Goal: Complete Application Form: Complete application form

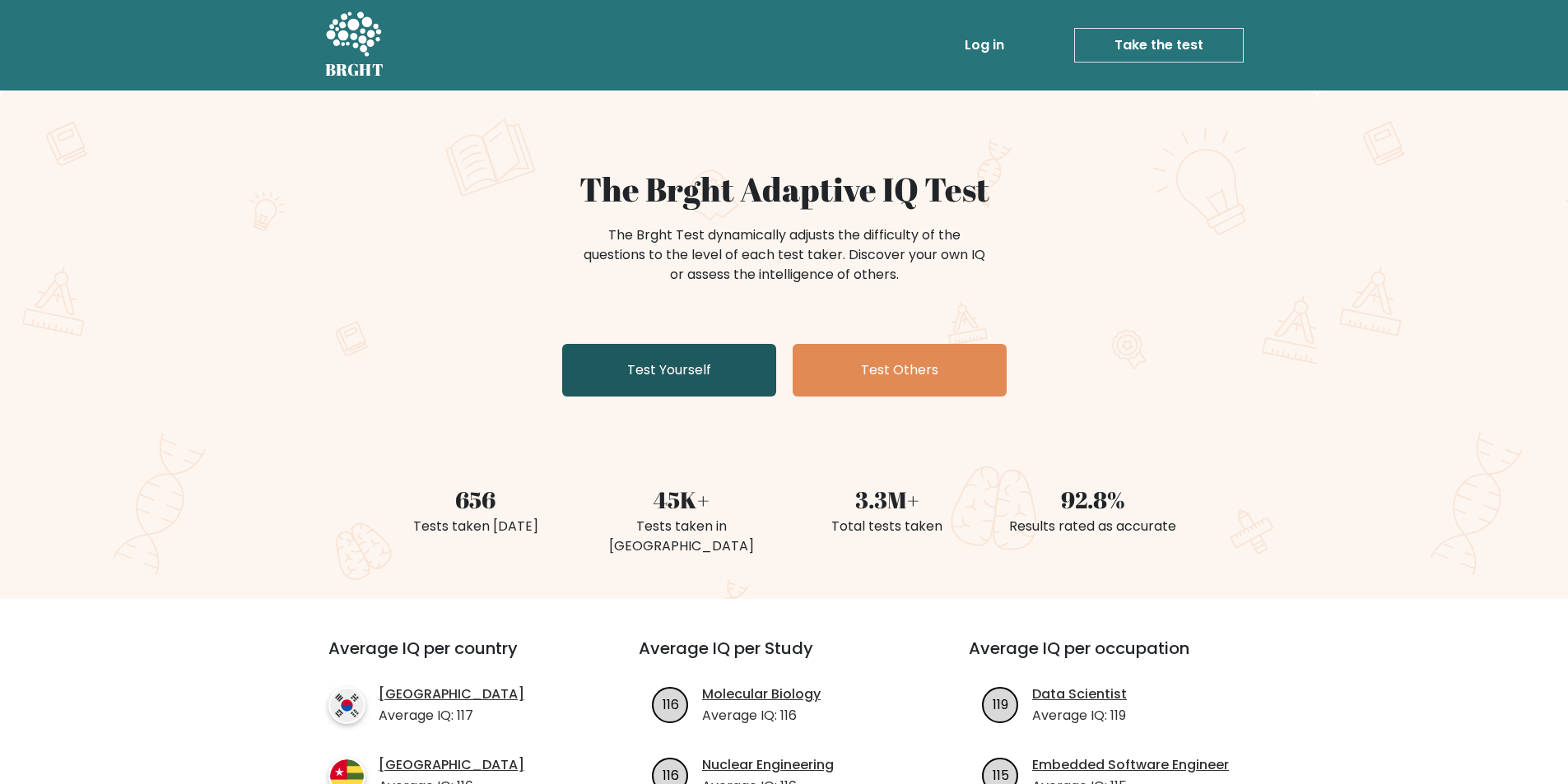
click at [702, 370] on link "Test Yourself" at bounding box center [669, 370] width 214 height 53
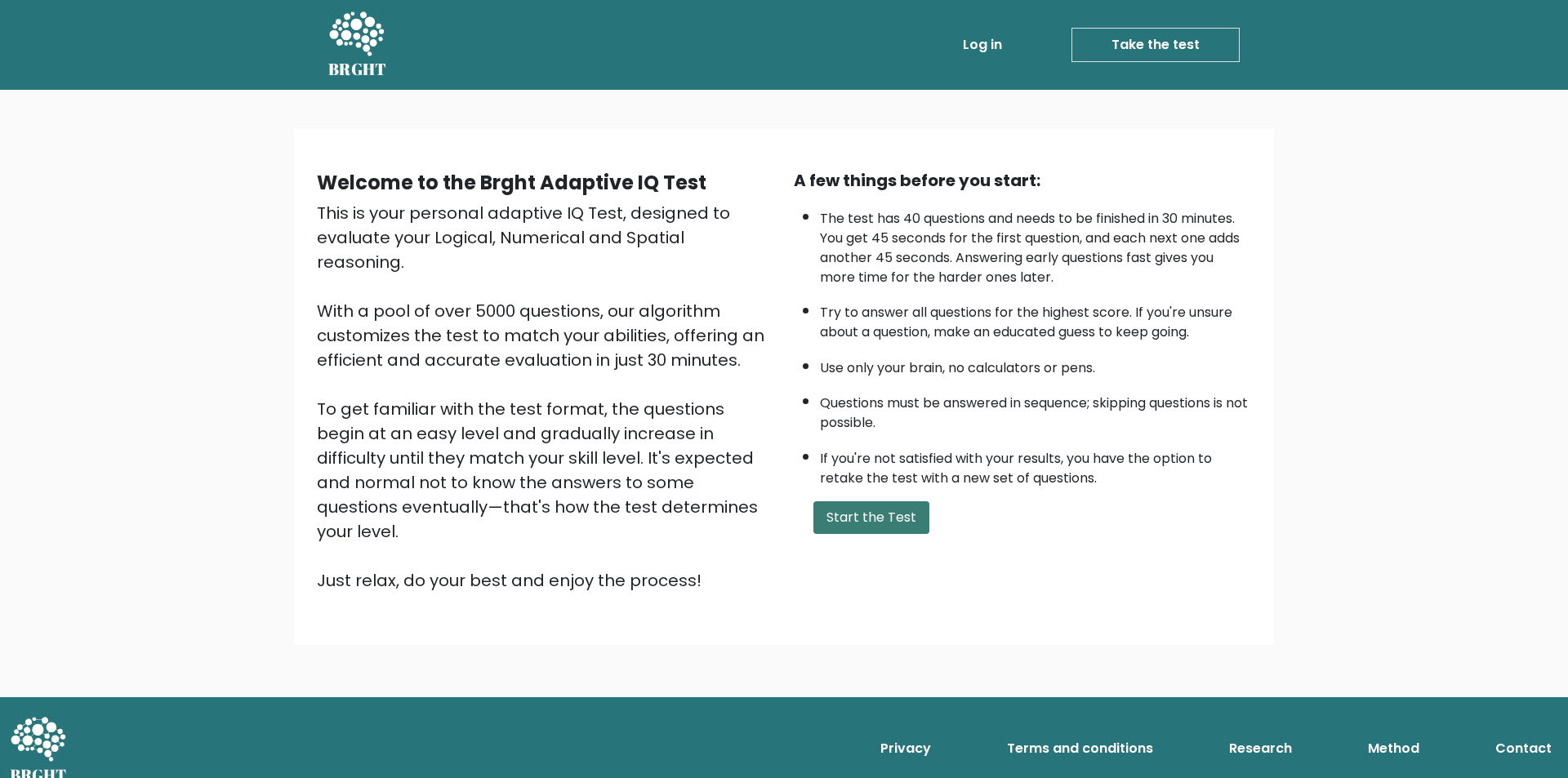
click at [888, 524] on button "Start the Test" at bounding box center [871, 518] width 116 height 33
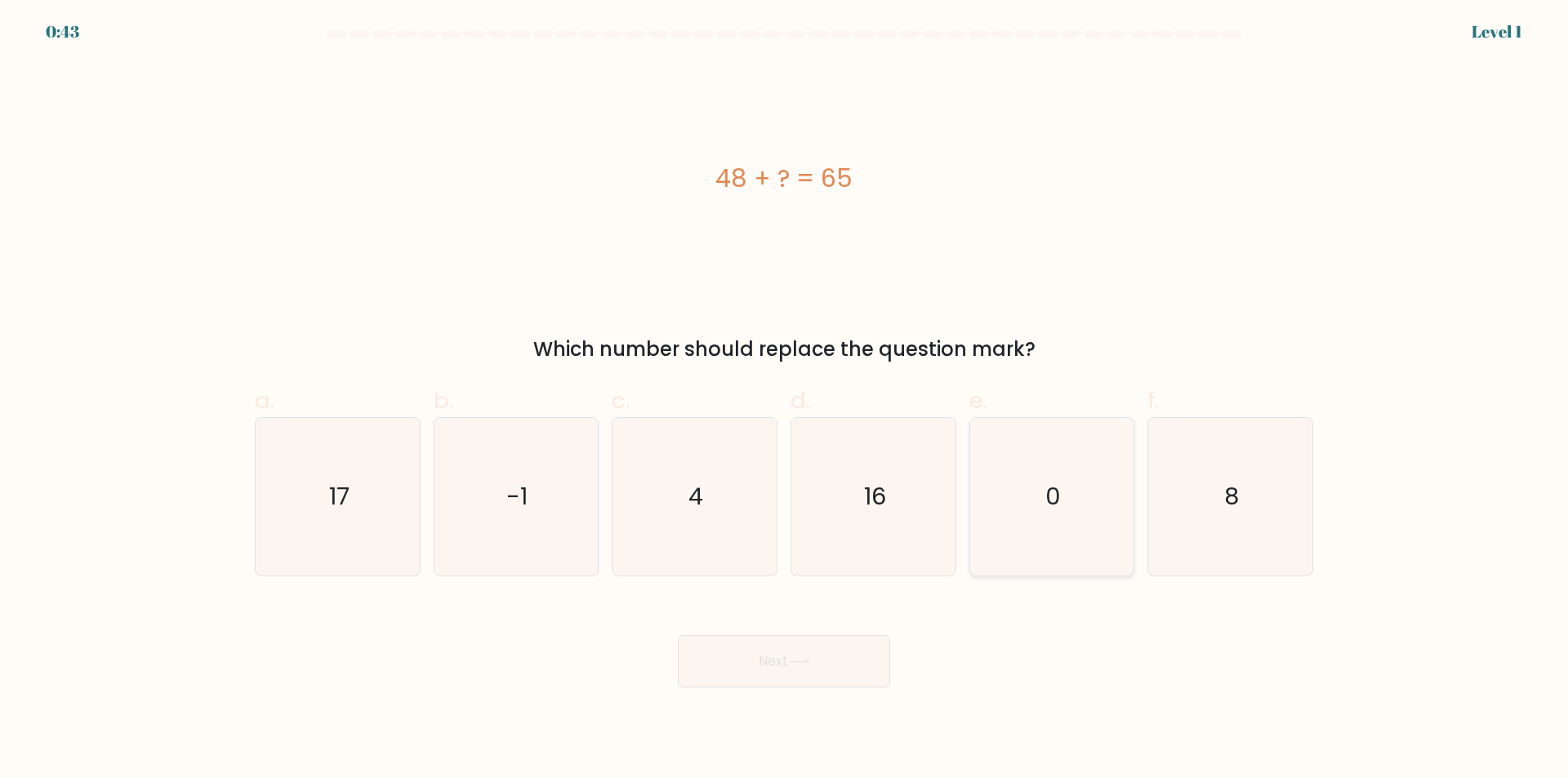
drag, startPoint x: 860, startPoint y: 506, endPoint x: 1013, endPoint y: 551, distance: 159.5
click at [886, 515] on icon "16" at bounding box center [873, 497] width 158 height 158
click at [761, 643] on button "Next" at bounding box center [784, 661] width 213 height 53
click at [835, 680] on button "Next" at bounding box center [784, 661] width 213 height 53
drag, startPoint x: 712, startPoint y: 443, endPoint x: 837, endPoint y: 504, distance: 139.1
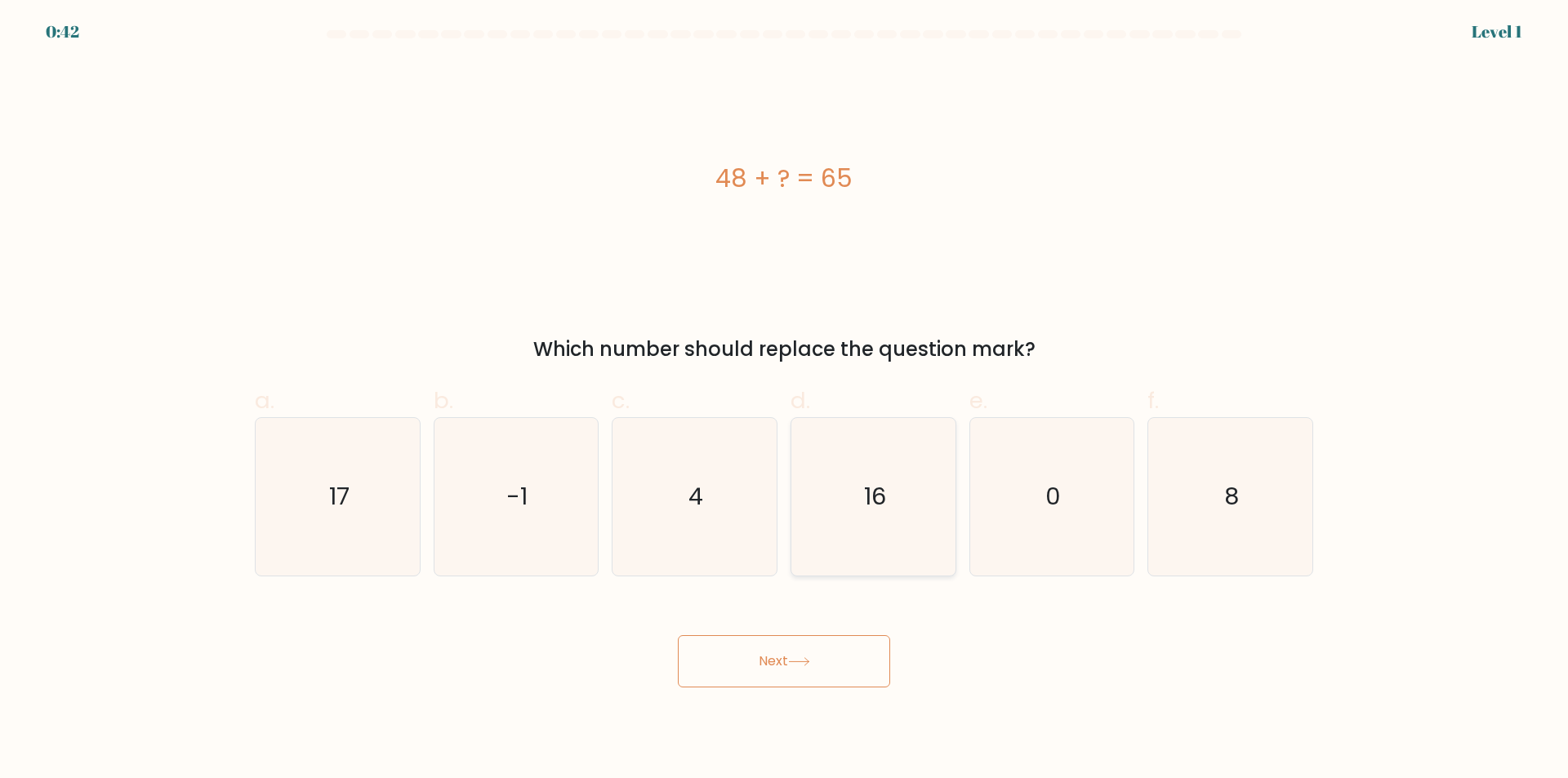
click at [787, 480] on div "a. 17 b. -1 c." at bounding box center [783, 474] width 1071 height 206
click at [983, 551] on icon "0" at bounding box center [1052, 497] width 158 height 158
click at [785, 400] on input "e. 0" at bounding box center [784, 394] width 1 height 11
radio input "true"
click at [761, 588] on form "a. 4" at bounding box center [784, 359] width 1568 height 657
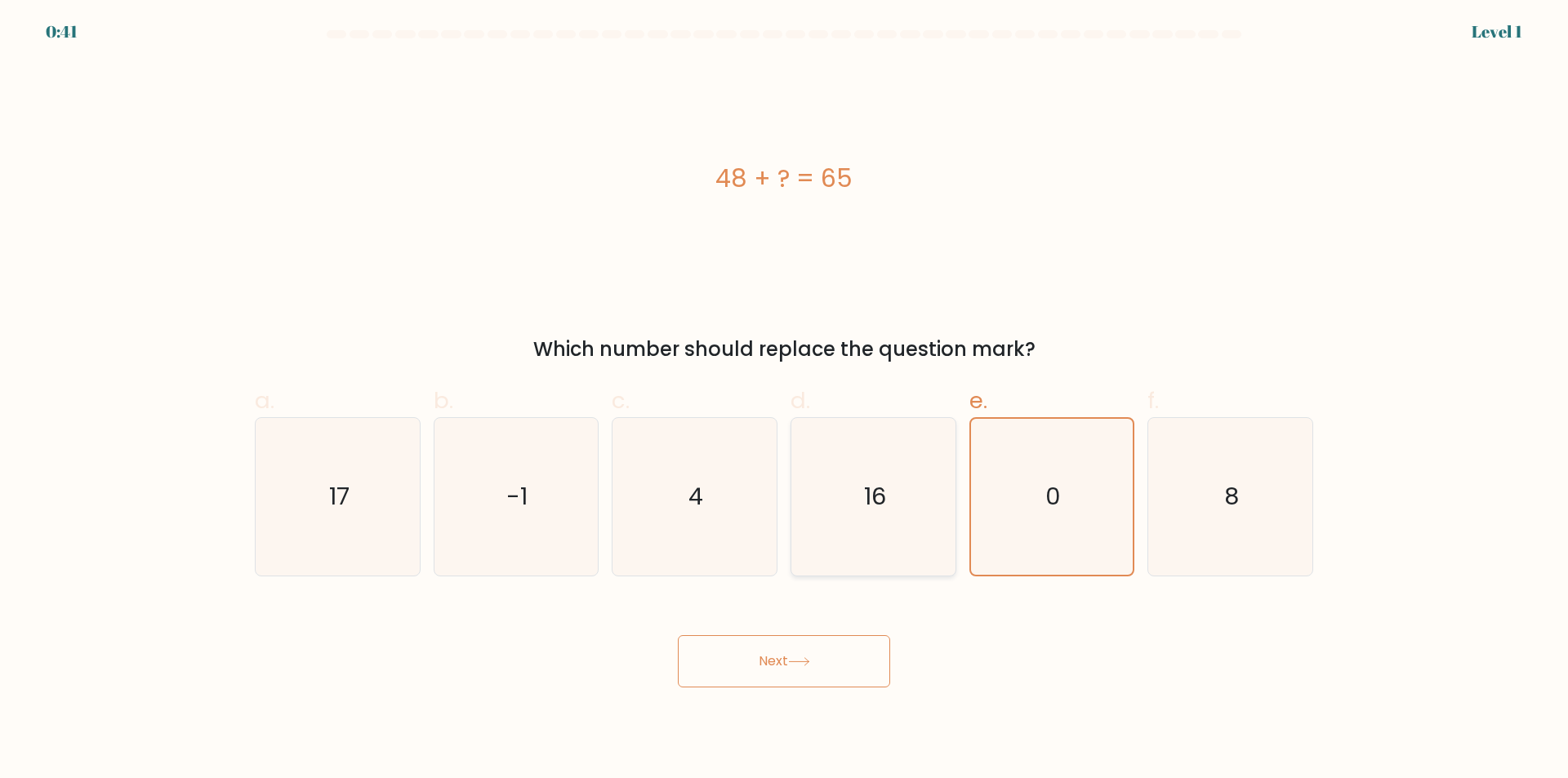
drag, startPoint x: 842, startPoint y: 482, endPoint x: 910, endPoint y: 506, distance: 72.1
click at [844, 481] on icon "16" at bounding box center [873, 497] width 158 height 158
click at [785, 400] on input "d. 16" at bounding box center [784, 394] width 1 height 11
radio input "true"
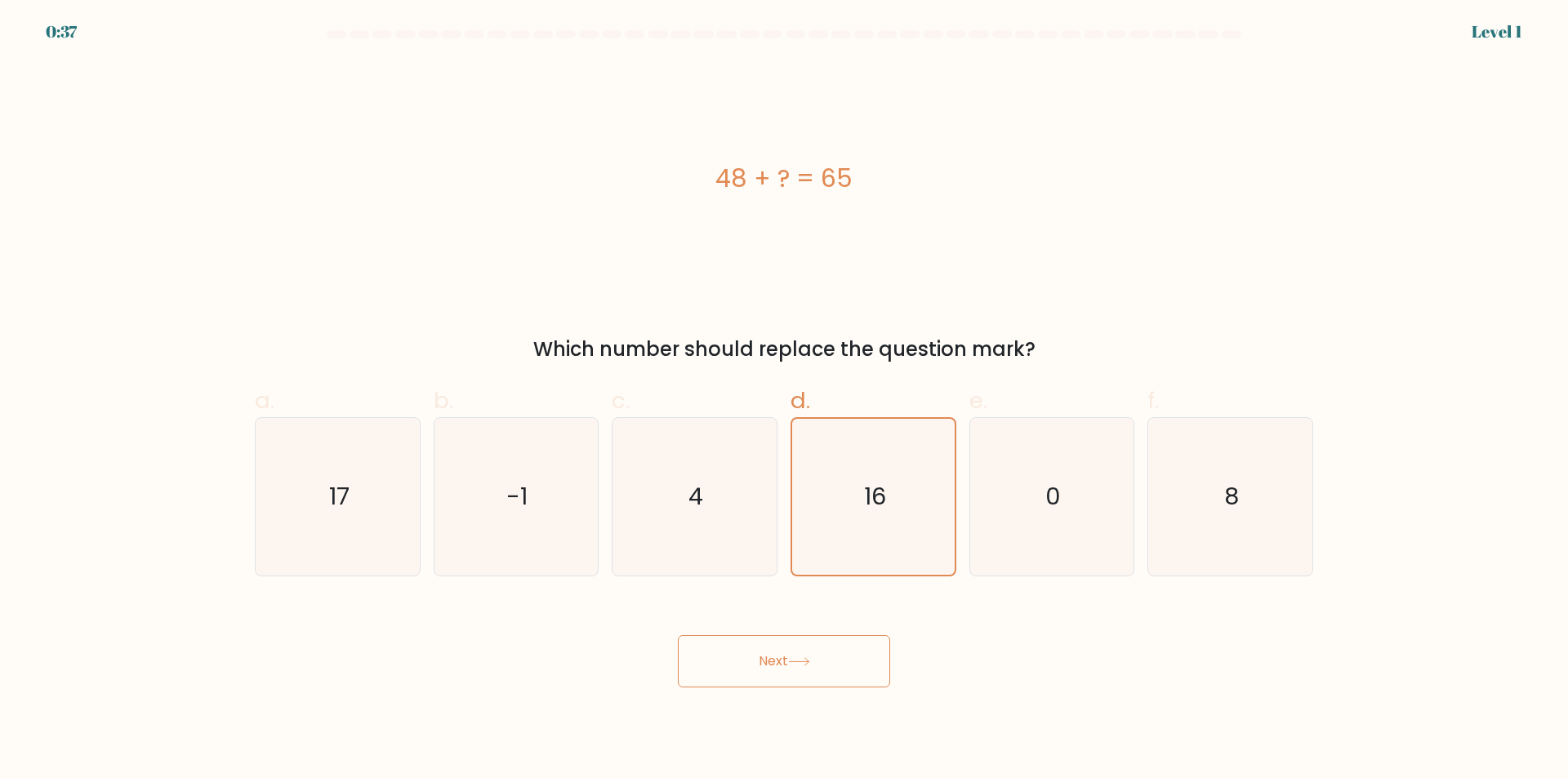
click at [373, 611] on div "Next" at bounding box center [783, 641] width 1078 height 91
click at [361, 485] on icon "17" at bounding box center [337, 497] width 158 height 158
click at [784, 400] on input "a. 17" at bounding box center [784, 394] width 1 height 11
radio input "true"
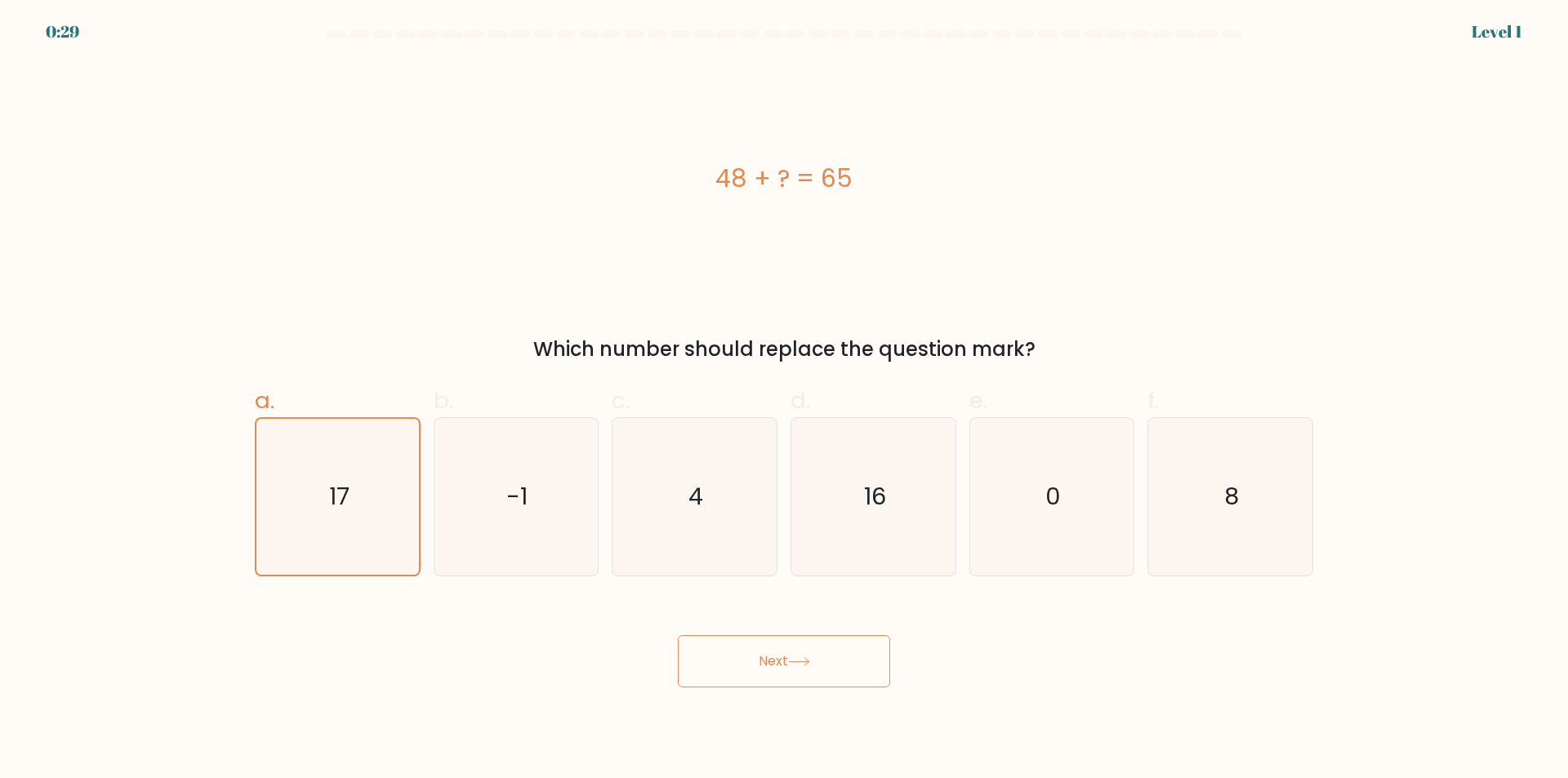
click at [852, 684] on button "Next" at bounding box center [784, 661] width 213 height 53
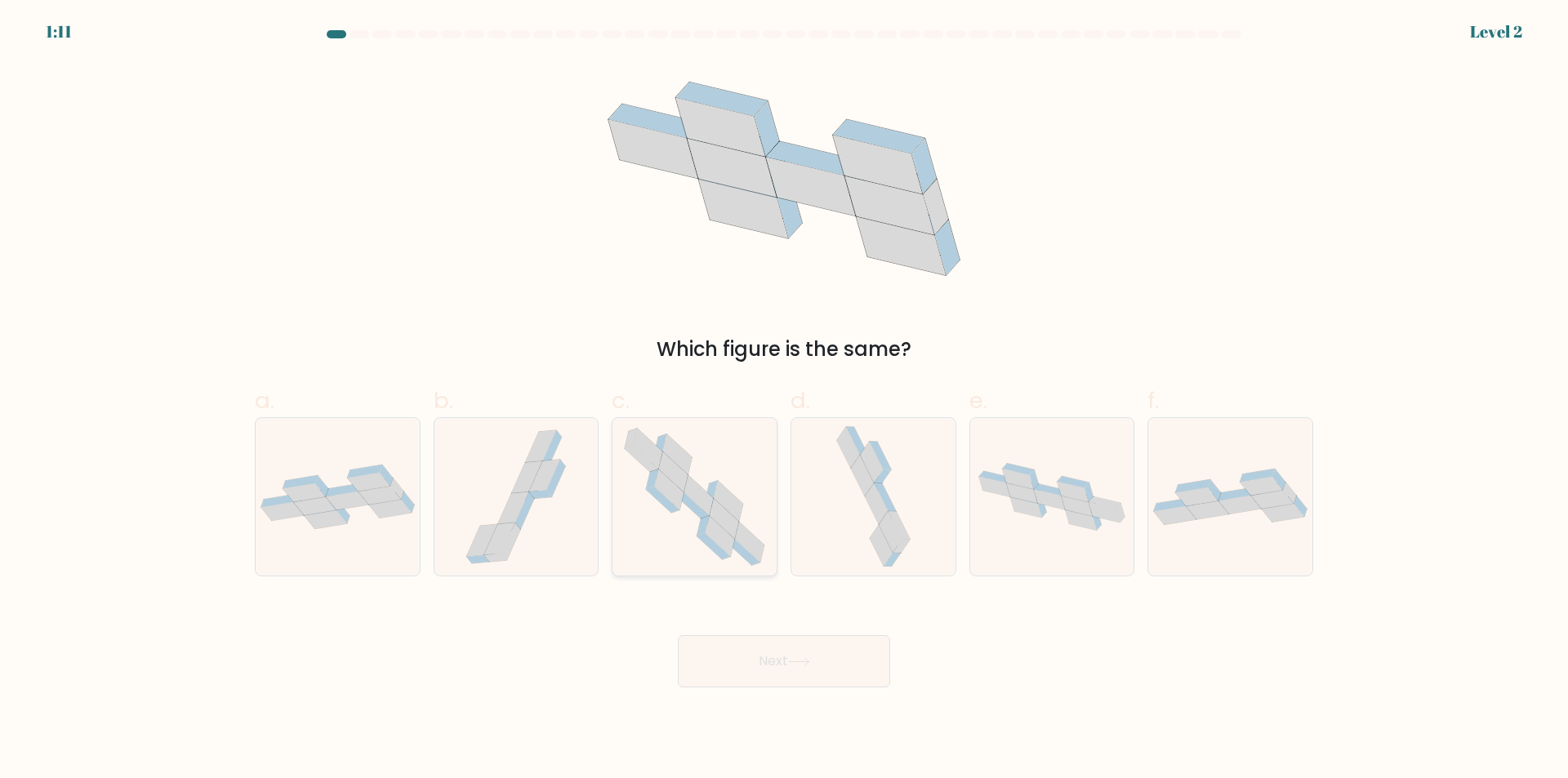
click at [697, 535] on icon at bounding box center [703, 526] width 12 height 21
click at [784, 400] on input "c." at bounding box center [784, 394] width 1 height 11
radio input "true"
click at [720, 533] on icon at bounding box center [719, 536] width 29 height 40
click at [784, 400] on input "c." at bounding box center [784, 394] width 1 height 11
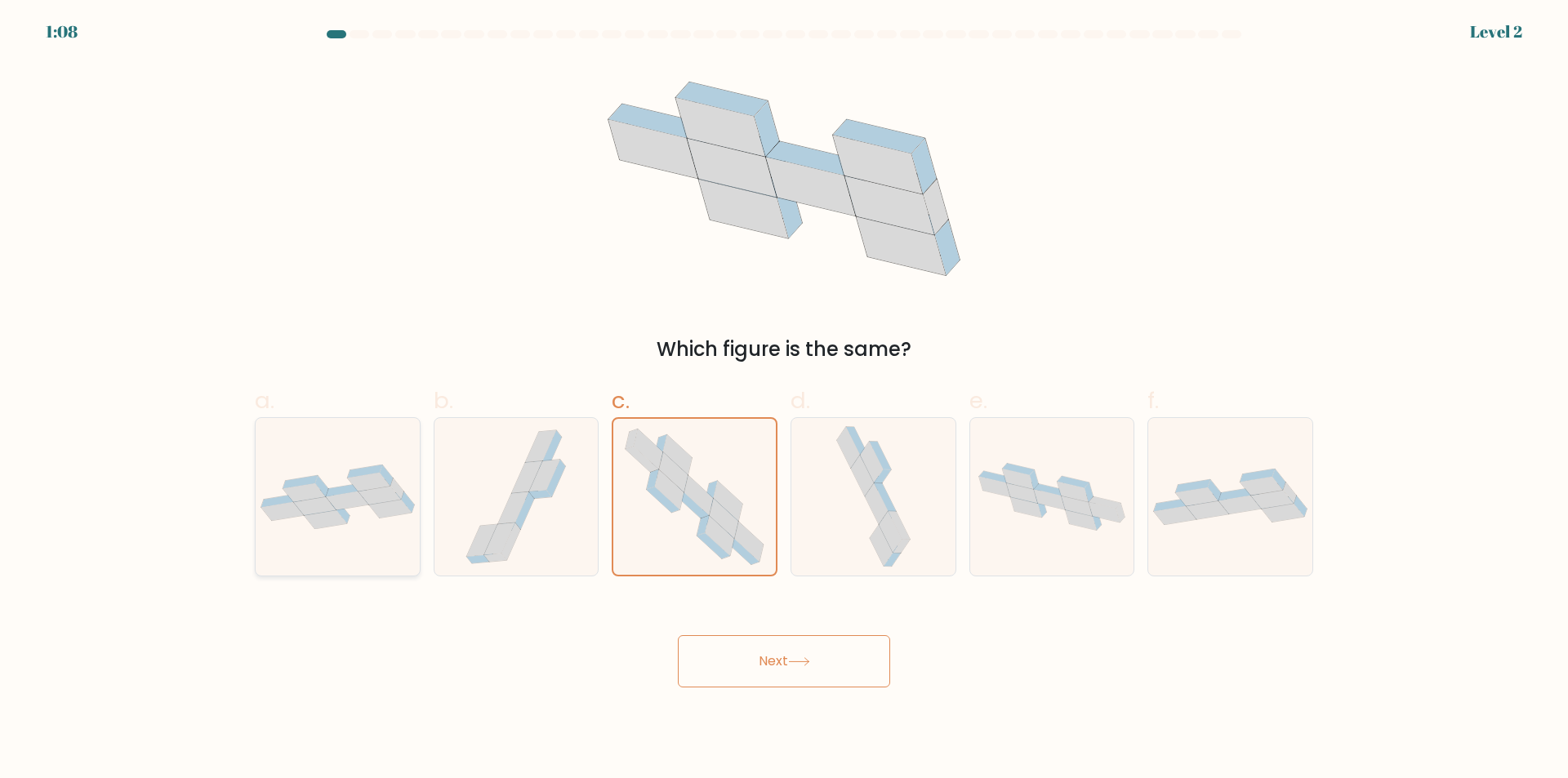
click at [346, 505] on icon at bounding box center [347, 501] width 43 height 19
click at [784, 400] on input "a." at bounding box center [784, 394] width 1 height 11
radio input "true"
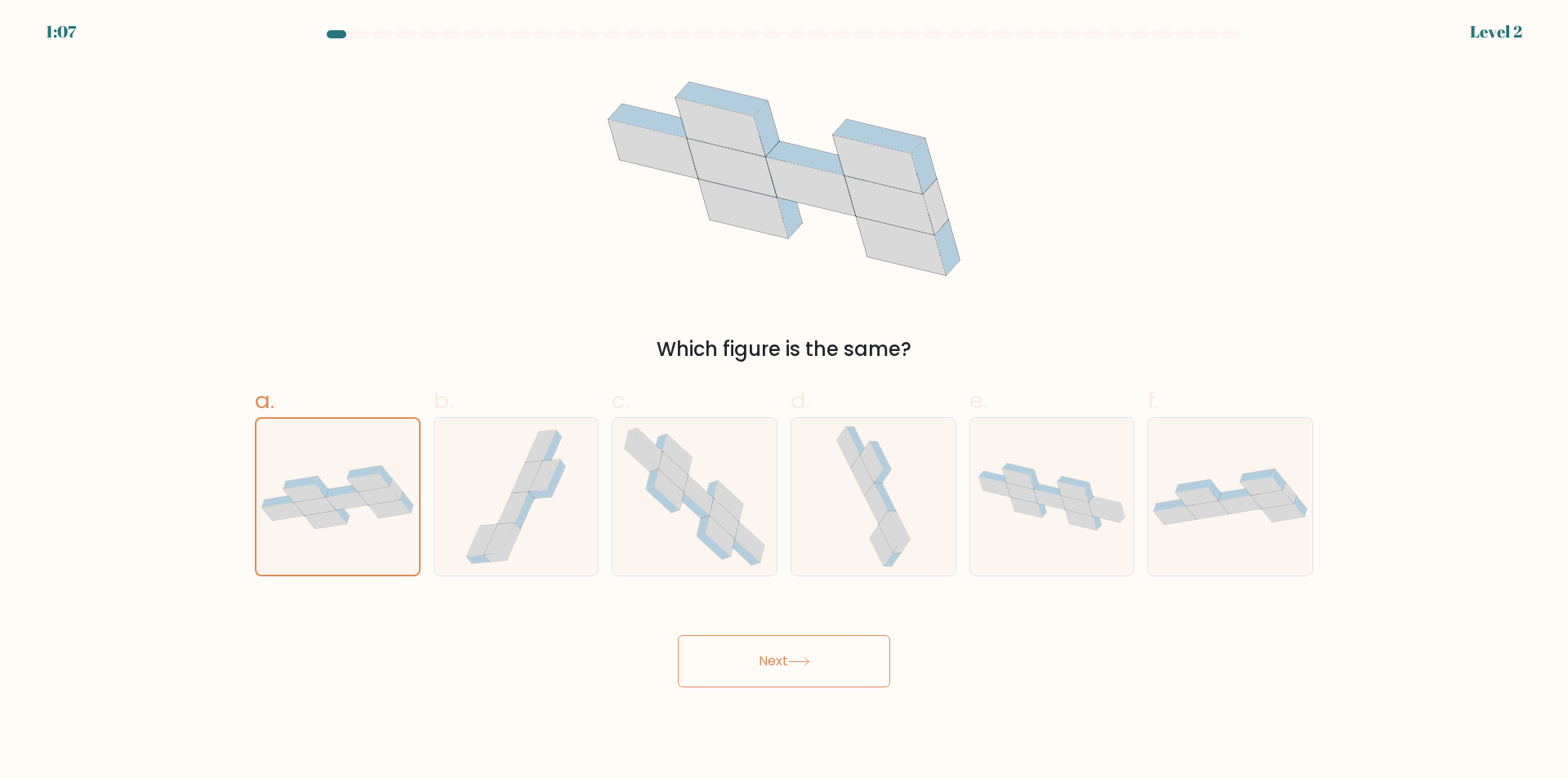
click at [822, 689] on body "1:07 Level 2" at bounding box center [784, 389] width 1568 height 778
click at [826, 657] on button "Next" at bounding box center [784, 661] width 213 height 53
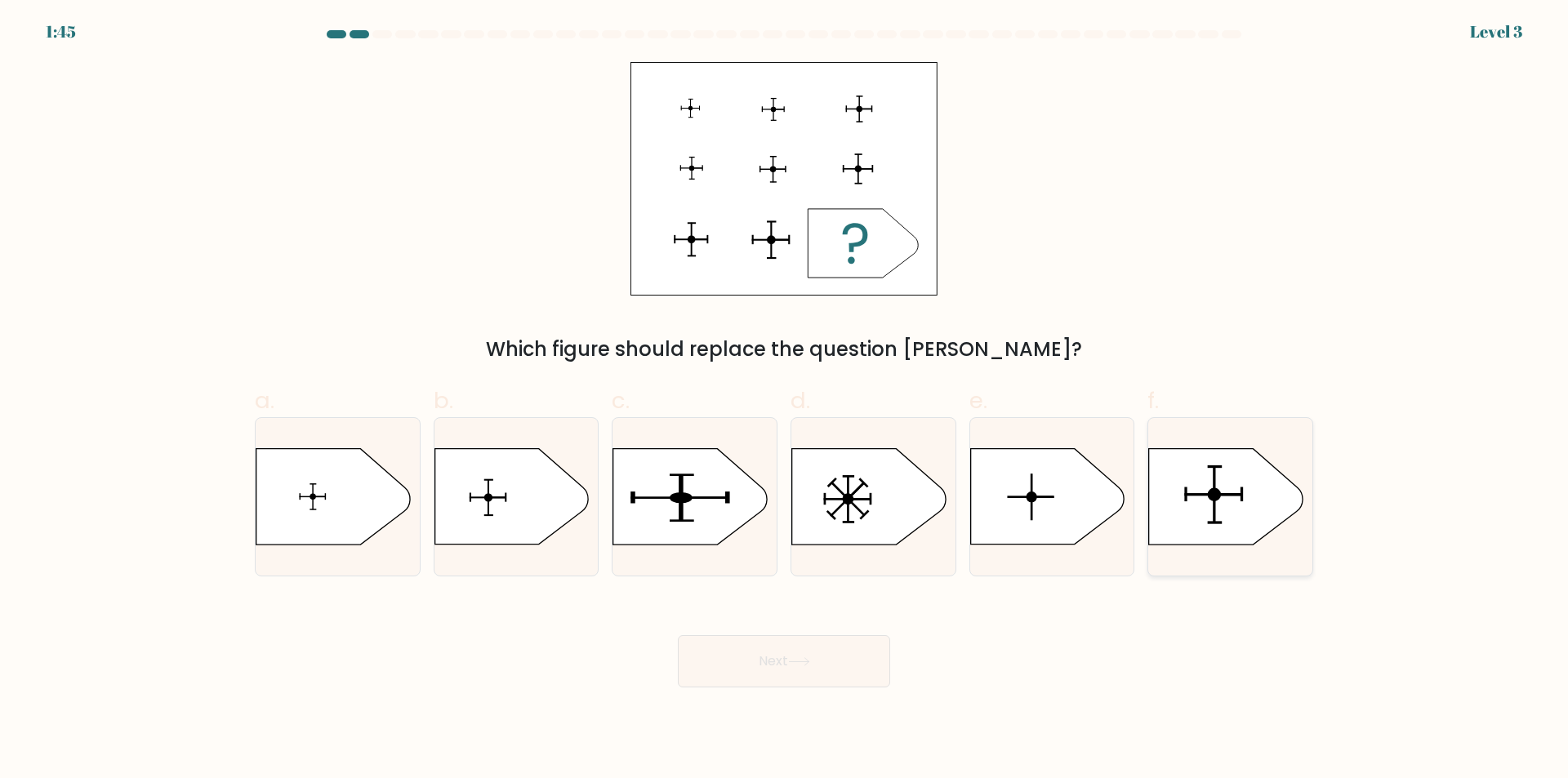
click at [1256, 514] on icon at bounding box center [1225, 497] width 154 height 95
click at [785, 400] on input "f." at bounding box center [784, 394] width 1 height 11
radio input "true"
click at [752, 653] on button "Next" at bounding box center [784, 661] width 213 height 53
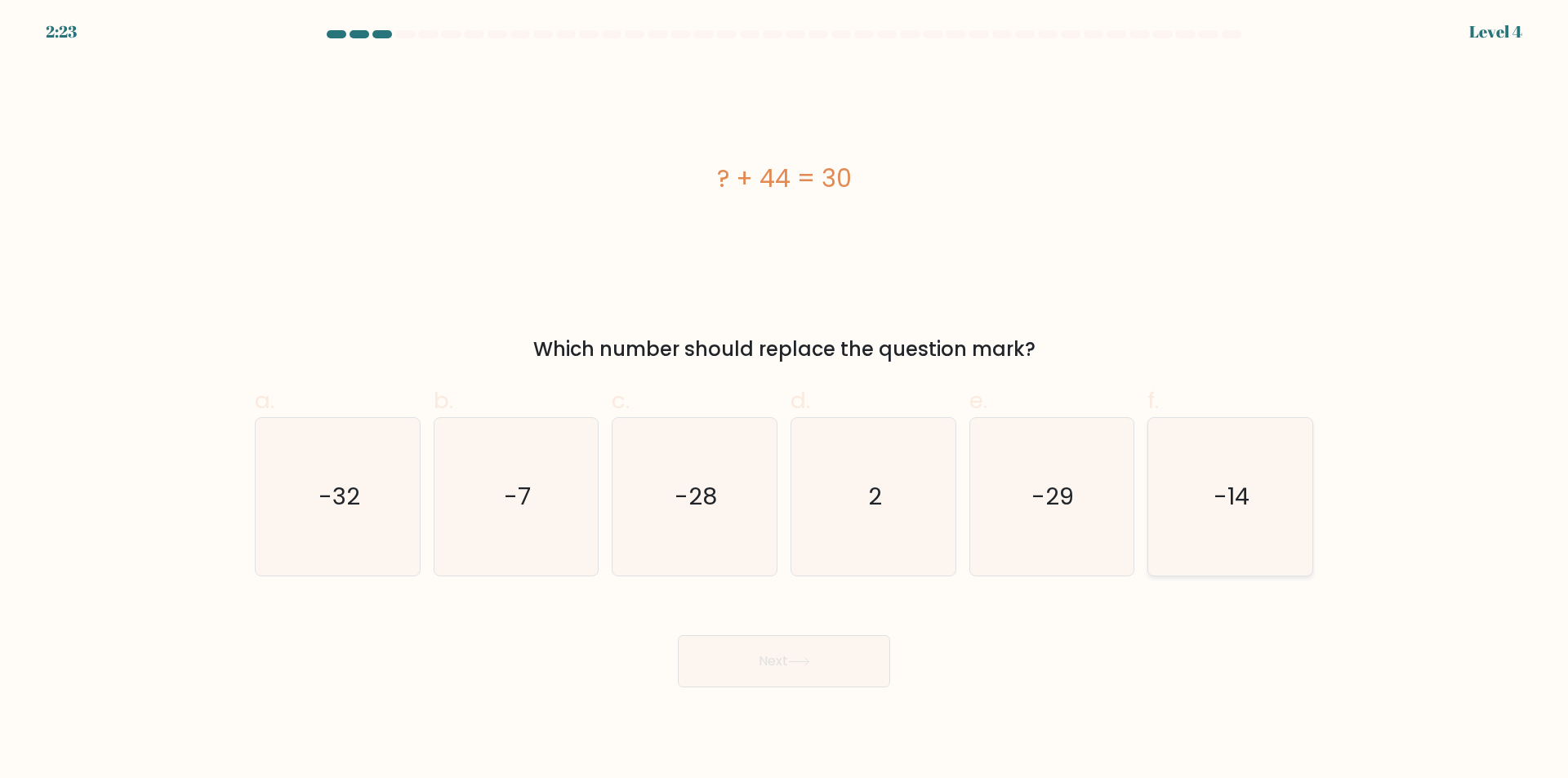
click at [1242, 516] on icon "-14" at bounding box center [1230, 497] width 158 height 158
click at [785, 400] on input "f. -14" at bounding box center [784, 394] width 1 height 11
radio input "true"
click at [773, 675] on button "Next" at bounding box center [784, 661] width 213 height 53
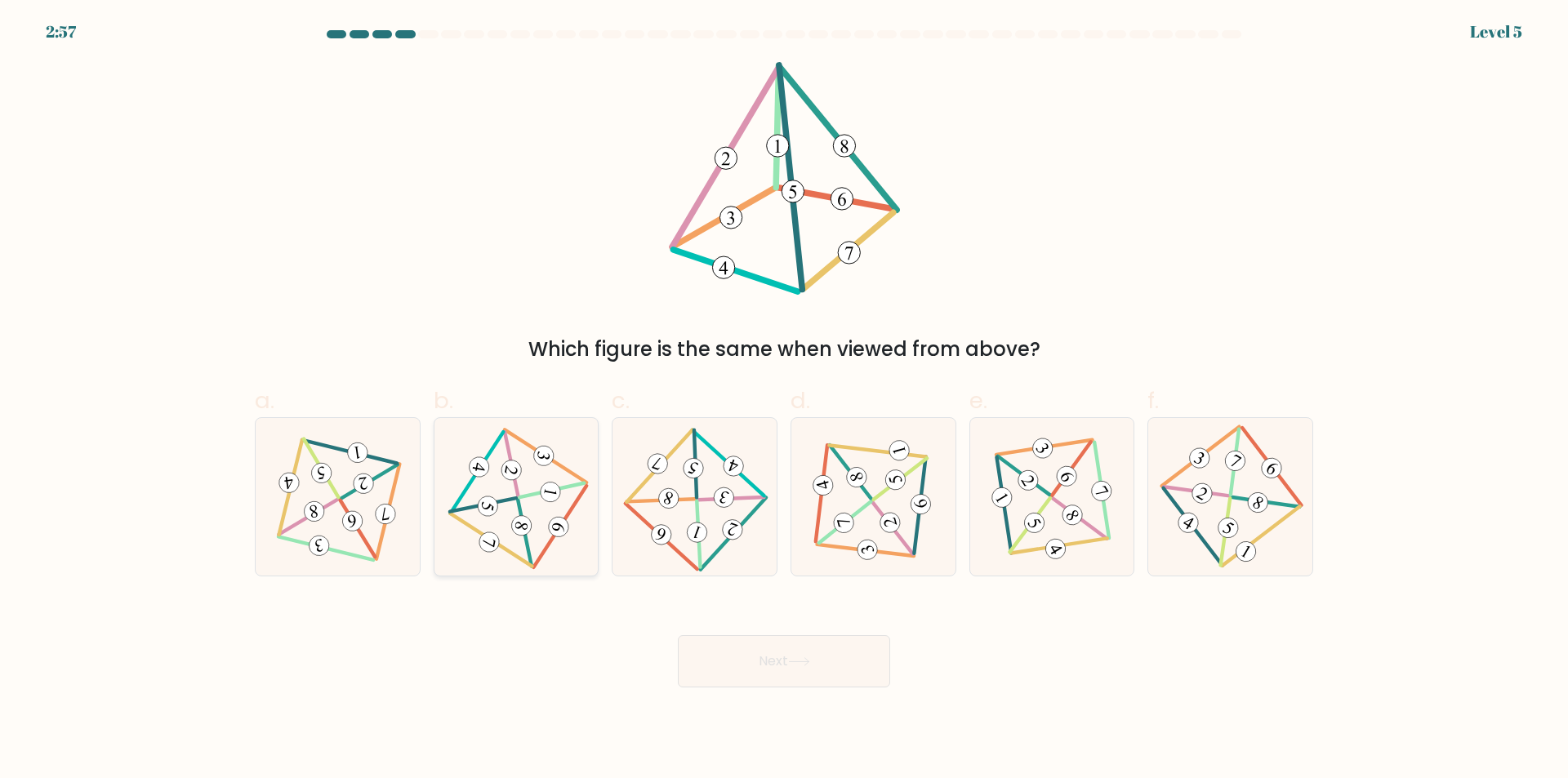
click at [548, 501] on 711 at bounding box center [550, 492] width 24 height 24
click at [784, 400] on input "b." at bounding box center [784, 394] width 1 height 11
radio input "true"
click at [835, 657] on button "Next" at bounding box center [784, 661] width 213 height 53
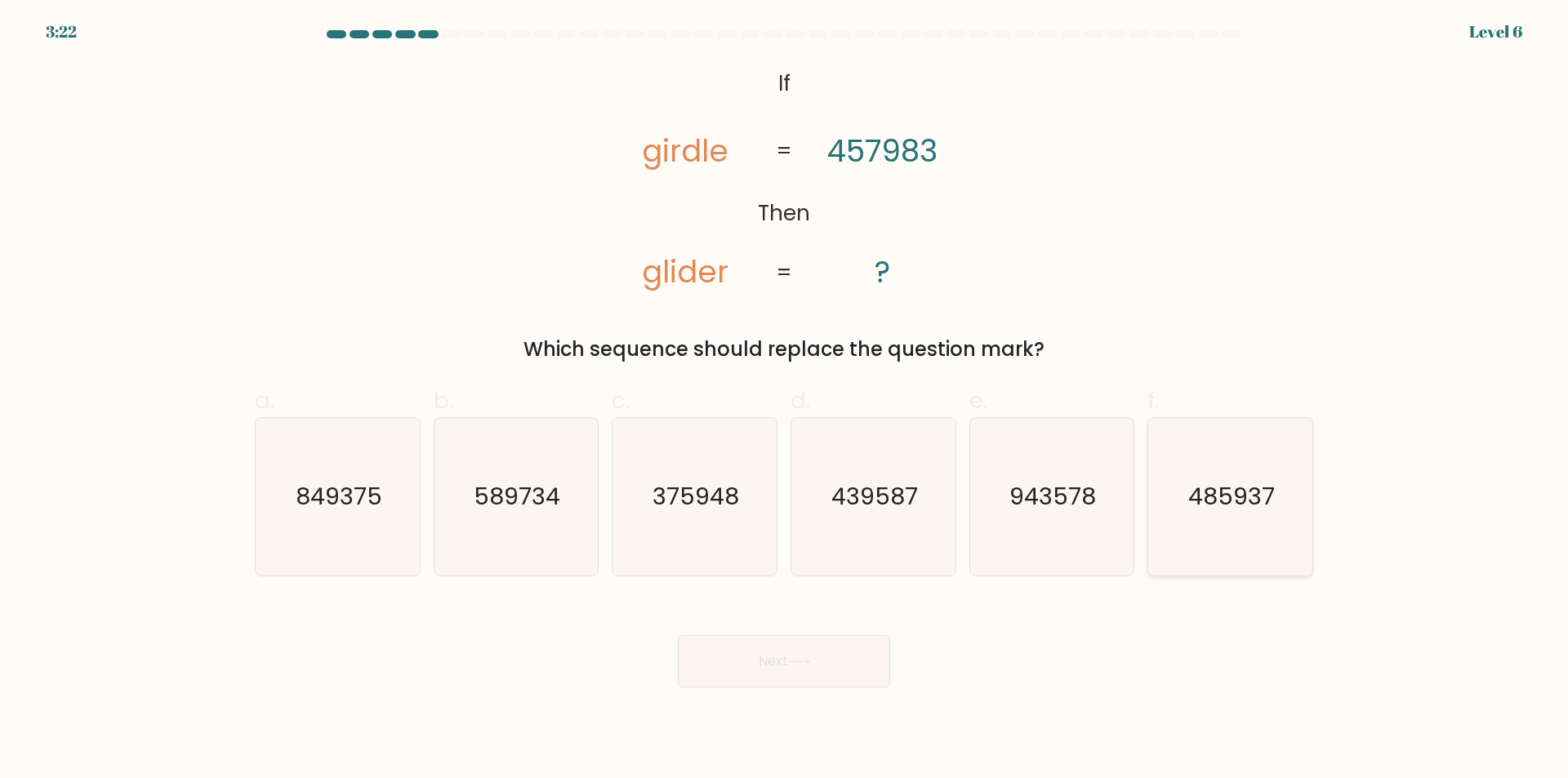
drag, startPoint x: 1234, startPoint y: 508, endPoint x: 1221, endPoint y: 509, distance: 13.0
click at [1232, 508] on text "485937" at bounding box center [1231, 497] width 86 height 33
click at [785, 400] on input "f. 485937" at bounding box center [784, 394] width 1 height 11
radio input "true"
click at [826, 660] on button "Next" at bounding box center [784, 661] width 213 height 53
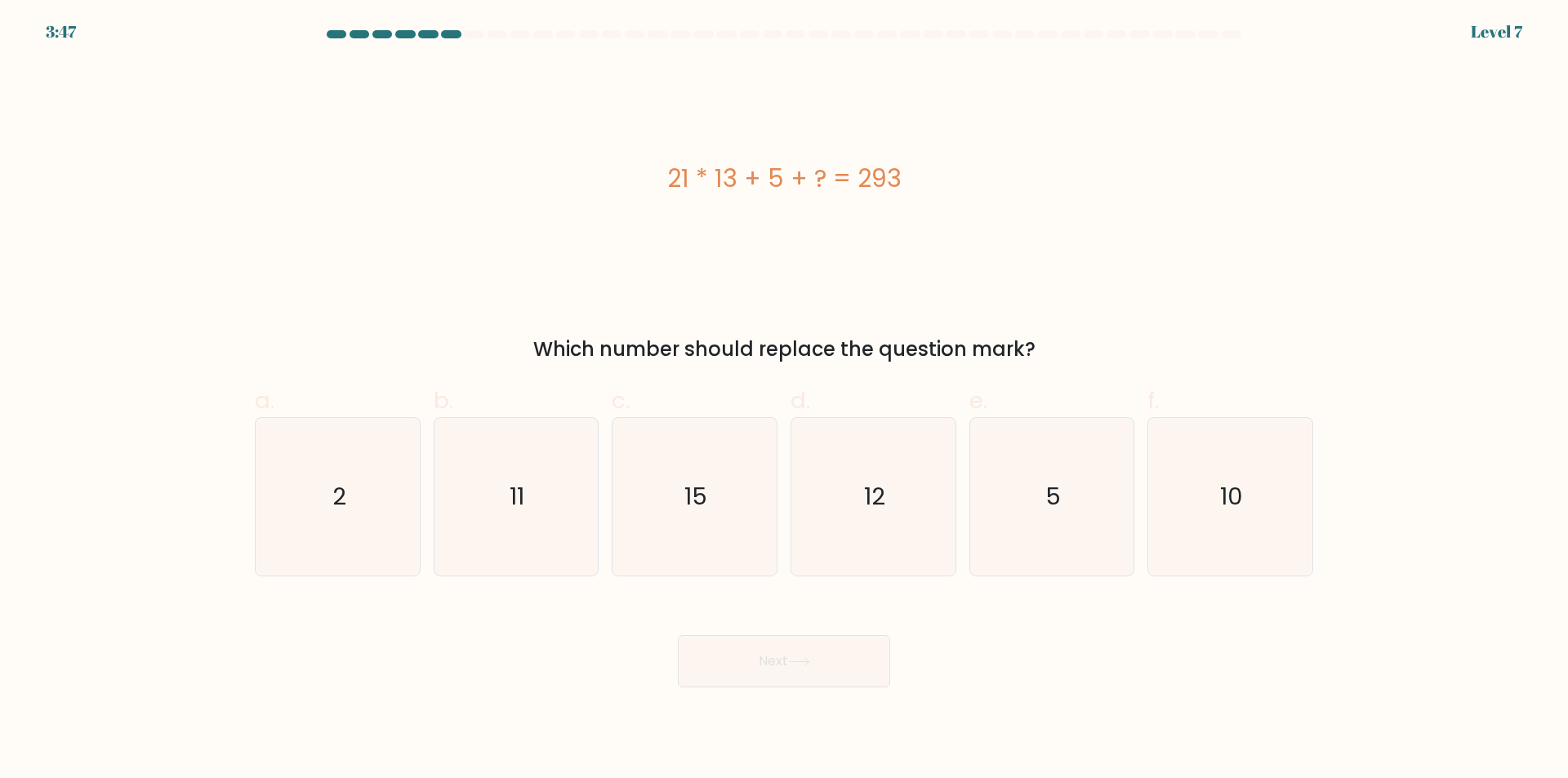
click at [1006, 258] on div "21 * 13 + 5 + ? = 293" at bounding box center [783, 179] width 1058 height 233
click at [1118, 150] on div "21 * 13 + 5 + ? = 293" at bounding box center [783, 179] width 1058 height 233
click at [682, 512] on icon "15" at bounding box center [695, 497] width 158 height 158
click at [784, 400] on input "c. 15" at bounding box center [784, 394] width 1 height 11
radio input "true"
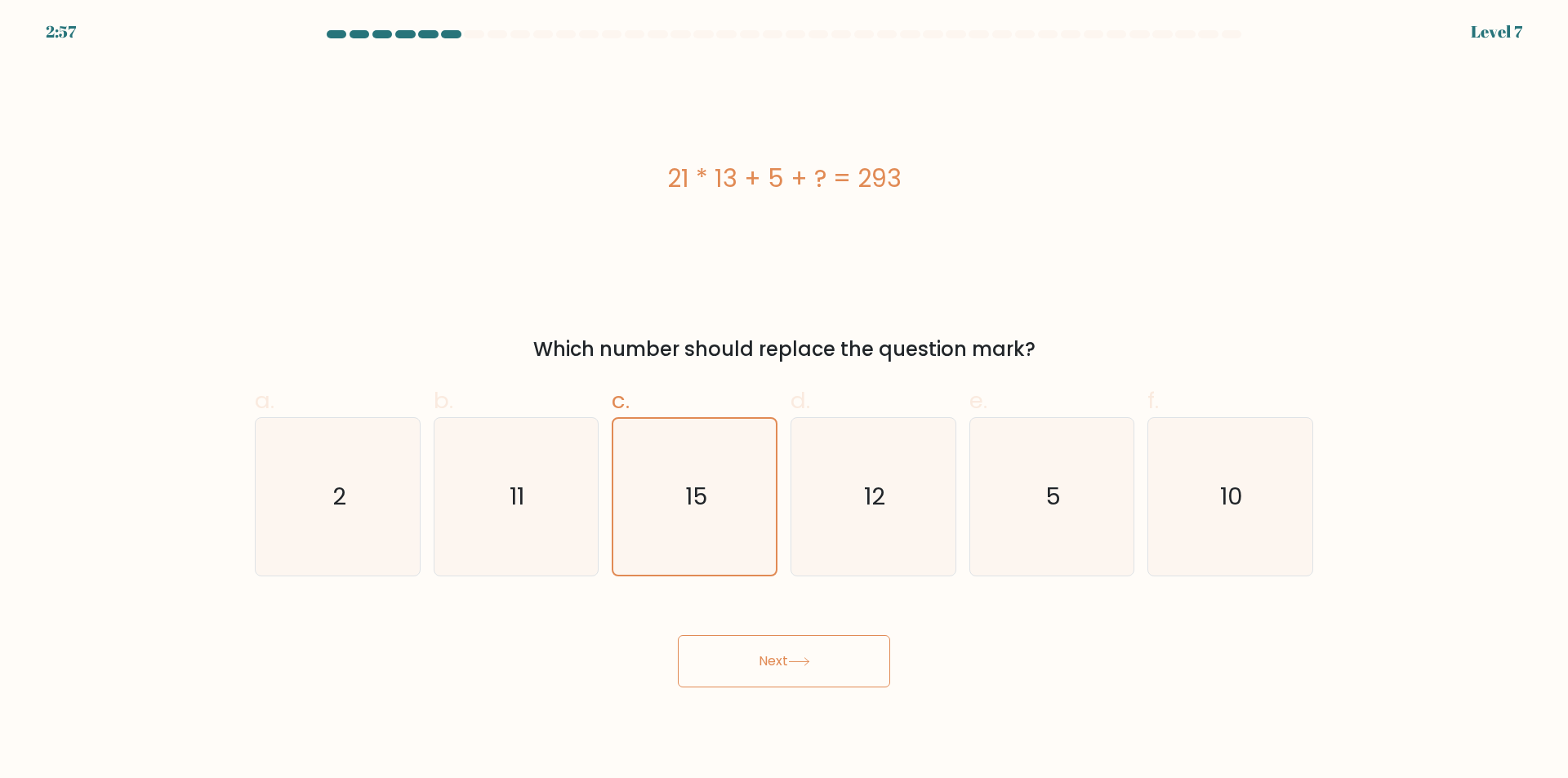
click at [784, 694] on body "2:57 Level 7 a." at bounding box center [784, 389] width 1568 height 778
click at [796, 661] on icon at bounding box center [799, 661] width 22 height 9
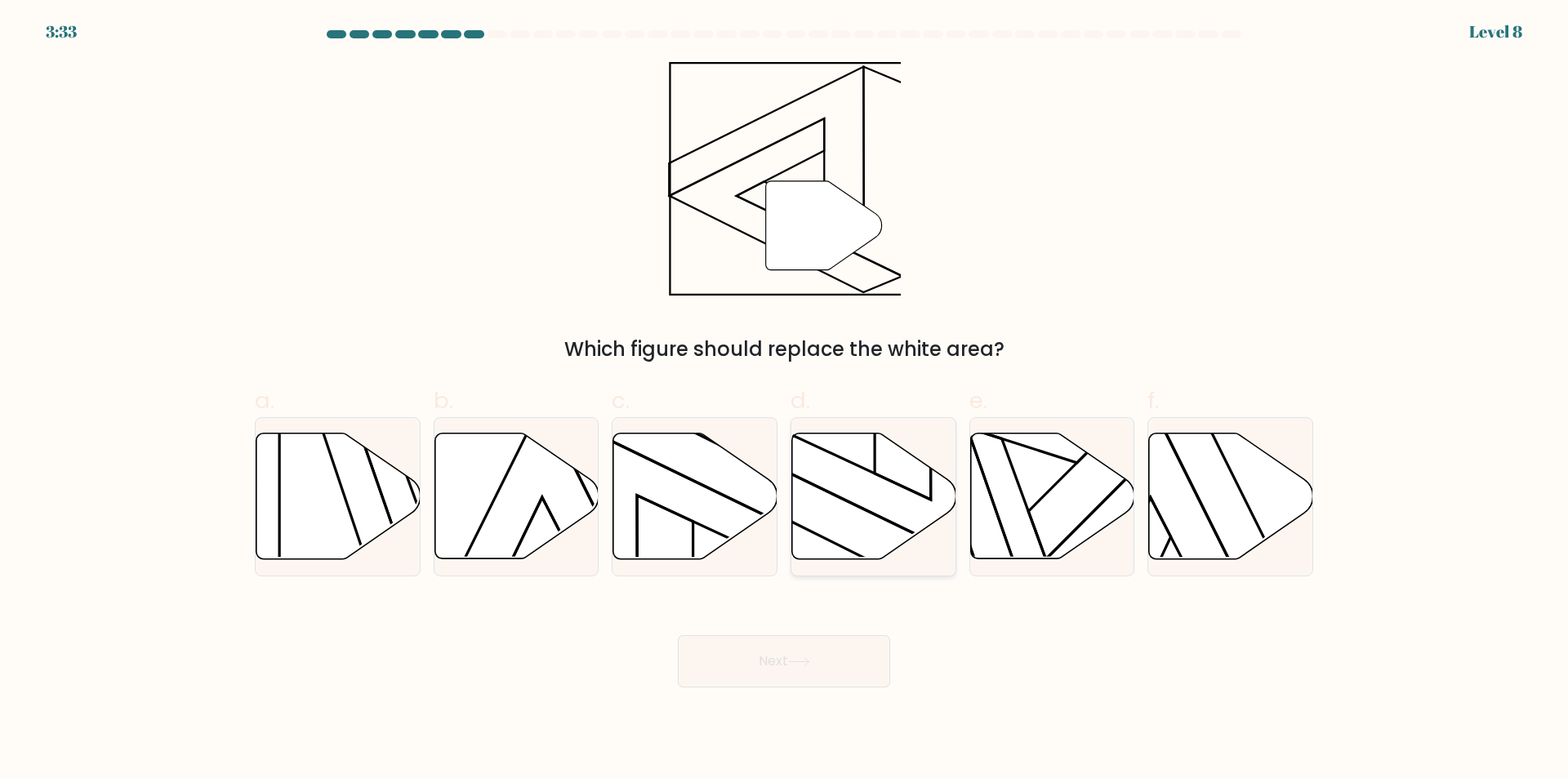
click at [824, 505] on icon at bounding box center [874, 496] width 164 height 126
click at [785, 400] on input "d." at bounding box center [784, 394] width 1 height 11
radio input "true"
click at [801, 673] on button "Next" at bounding box center [784, 661] width 213 height 53
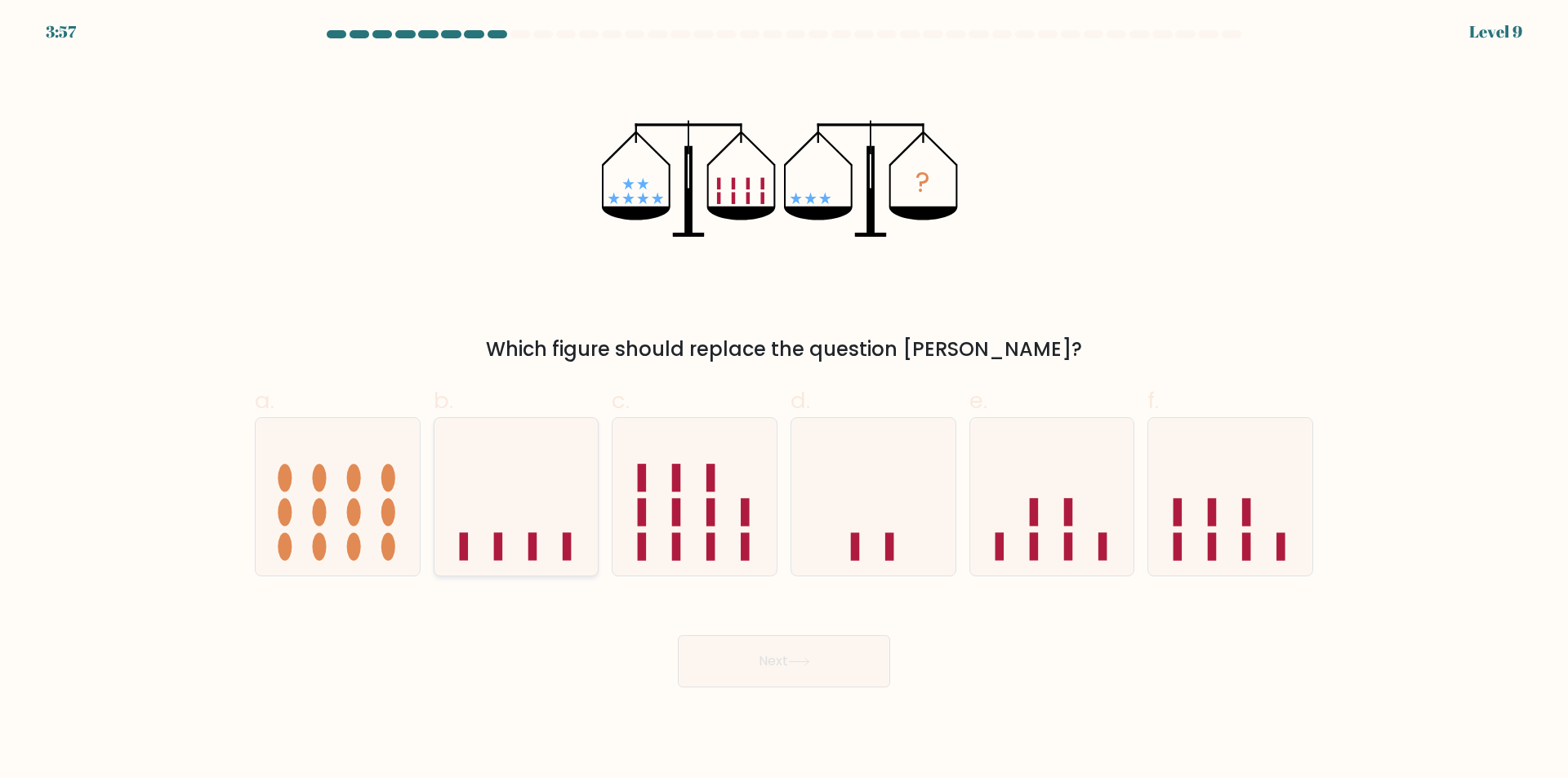
click at [585, 513] on icon at bounding box center [516, 497] width 164 height 135
click at [784, 400] on input "b." at bounding box center [784, 394] width 1 height 11
radio input "true"
click at [863, 504] on icon at bounding box center [873, 497] width 164 height 135
click at [785, 400] on input "d." at bounding box center [784, 394] width 1 height 11
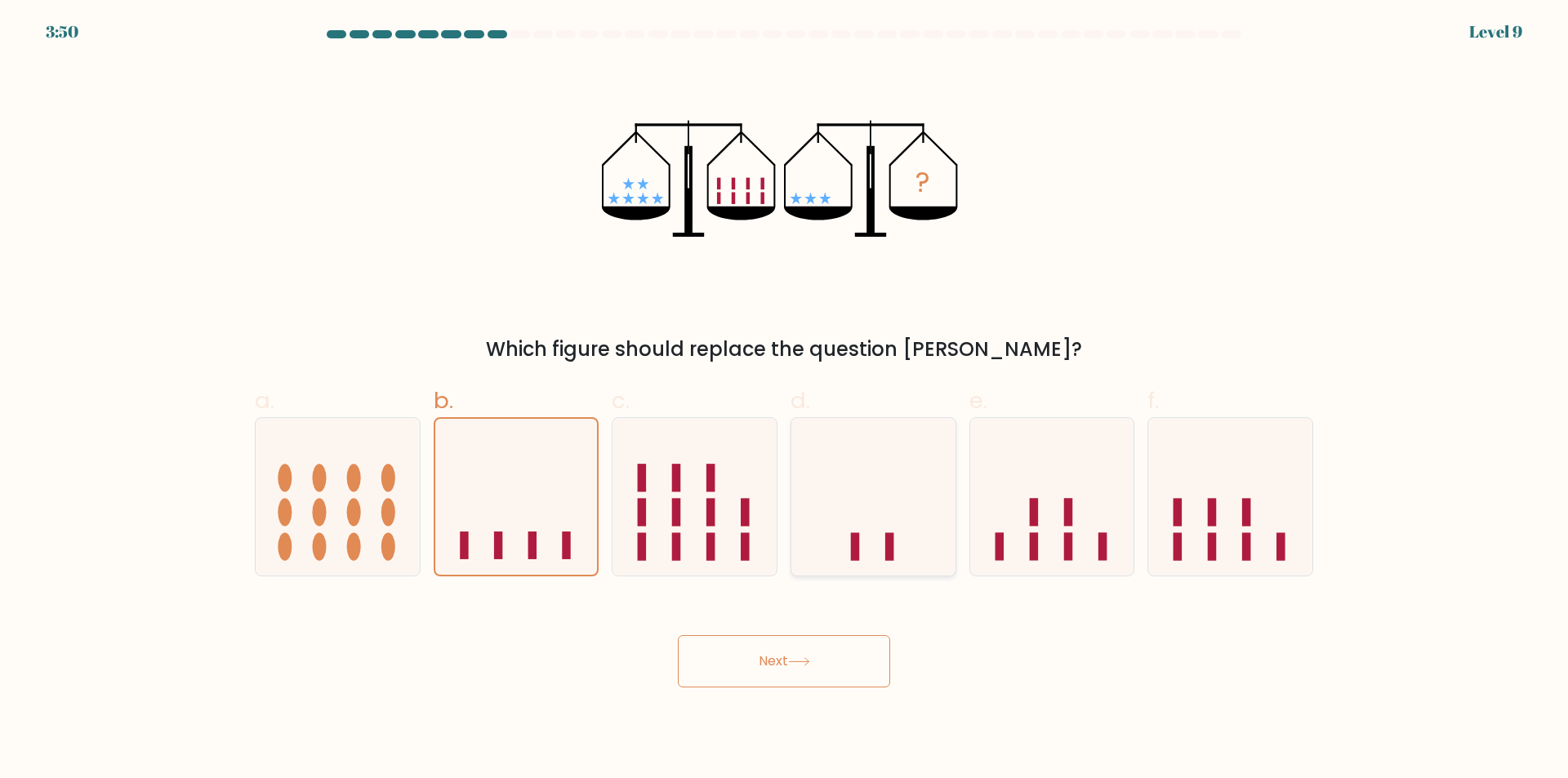
radio input "true"
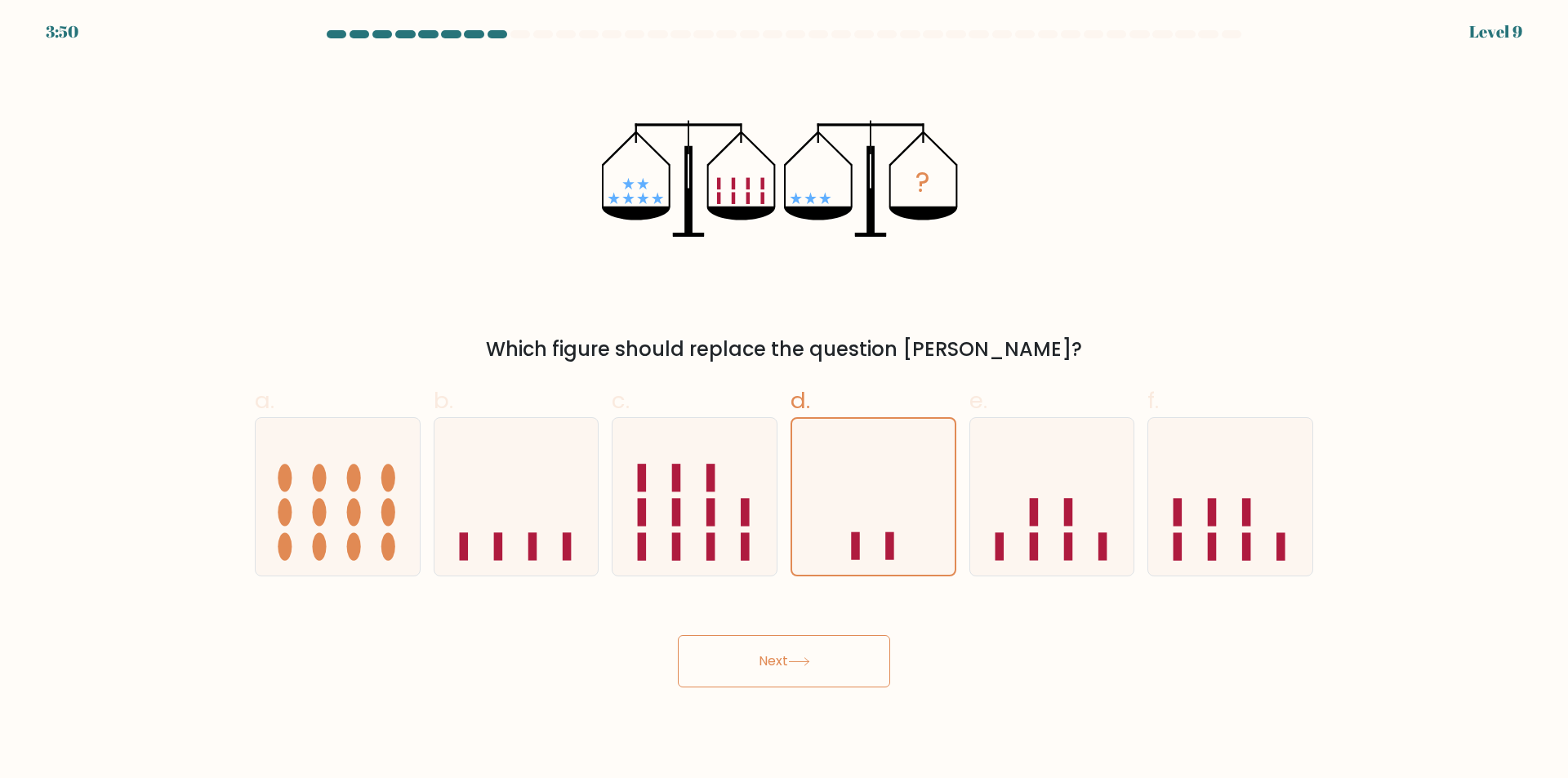
click at [820, 680] on button "Next" at bounding box center [784, 661] width 213 height 53
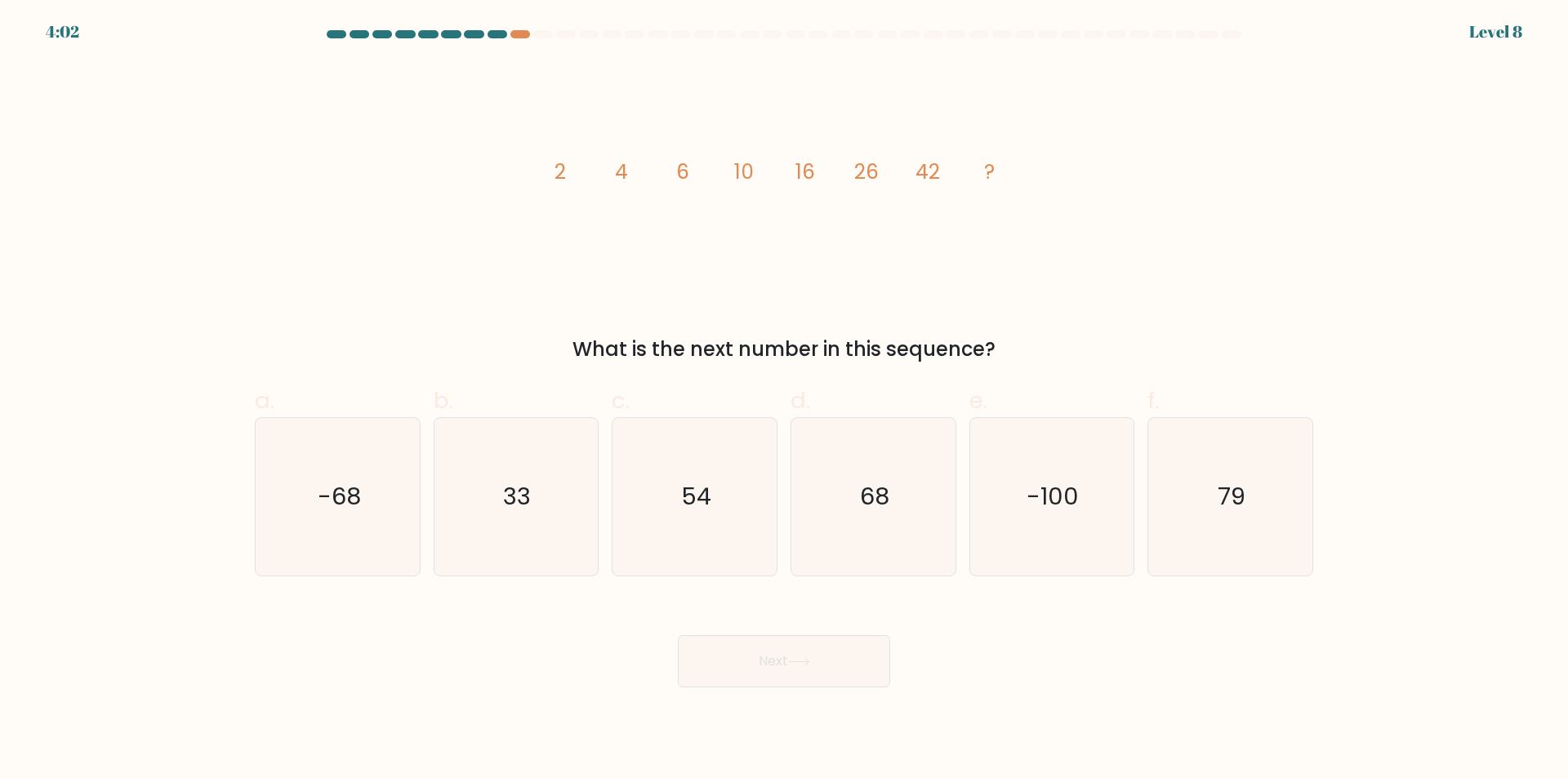
click at [1142, 254] on div "image/svg+xml 2 4 6 10 16 26 42 ? What is the next number in this sequence?" at bounding box center [783, 213] width 1078 height 302
click at [868, 519] on icon "68" at bounding box center [873, 497] width 158 height 158
click at [785, 400] on input "d. 68" at bounding box center [784, 394] width 1 height 11
radio input "true"
click at [837, 660] on button "Next" at bounding box center [784, 661] width 213 height 53
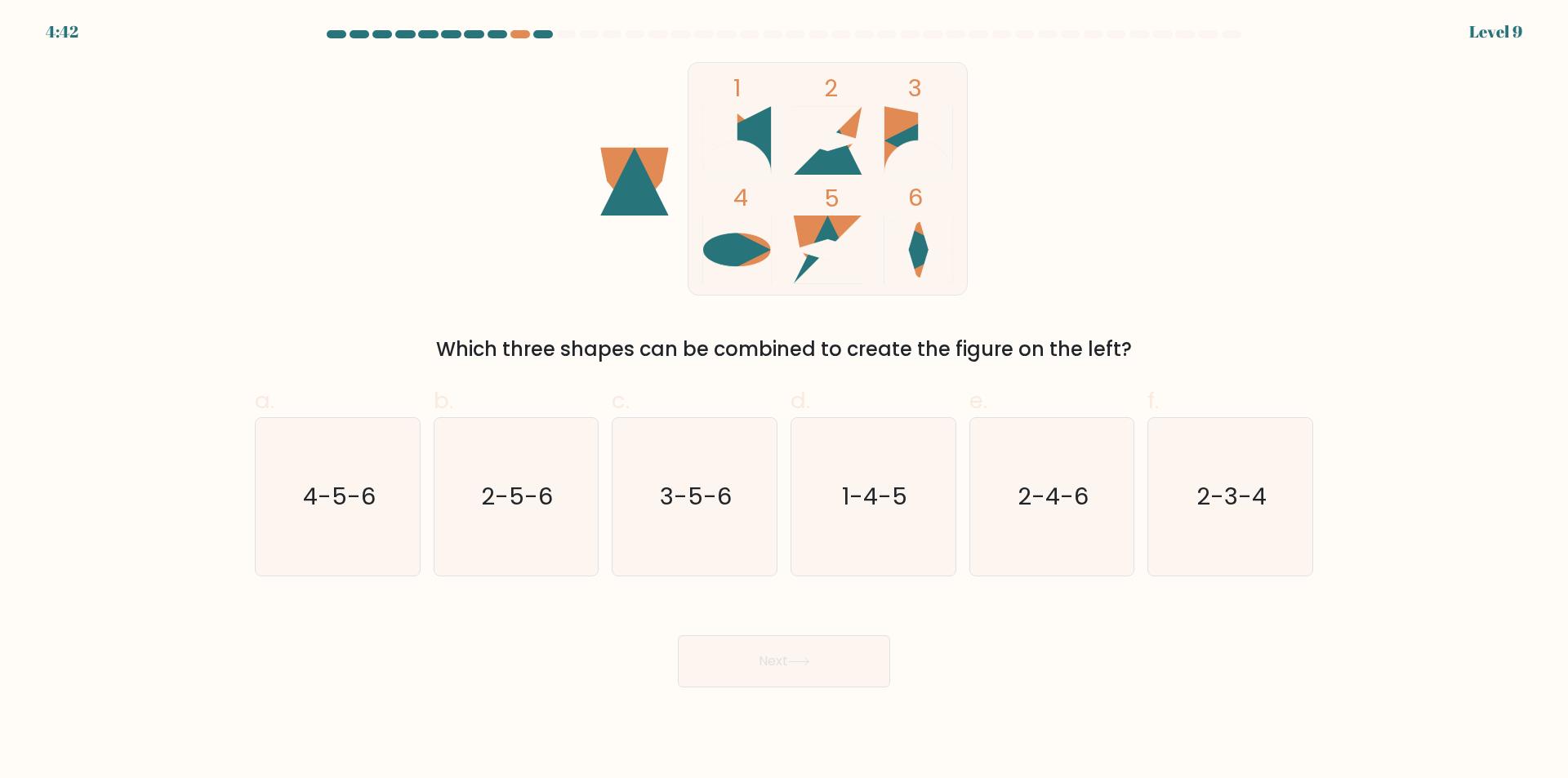
click at [794, 492] on div "d. 1-4-5" at bounding box center [873, 479] width 179 height 193
click at [845, 629] on div "Next" at bounding box center [783, 641] width 1078 height 91
click at [857, 530] on icon "1-4-5" at bounding box center [873, 497] width 158 height 158
click at [785, 400] on input "d. 1-4-5" at bounding box center [784, 394] width 1 height 11
radio input "true"
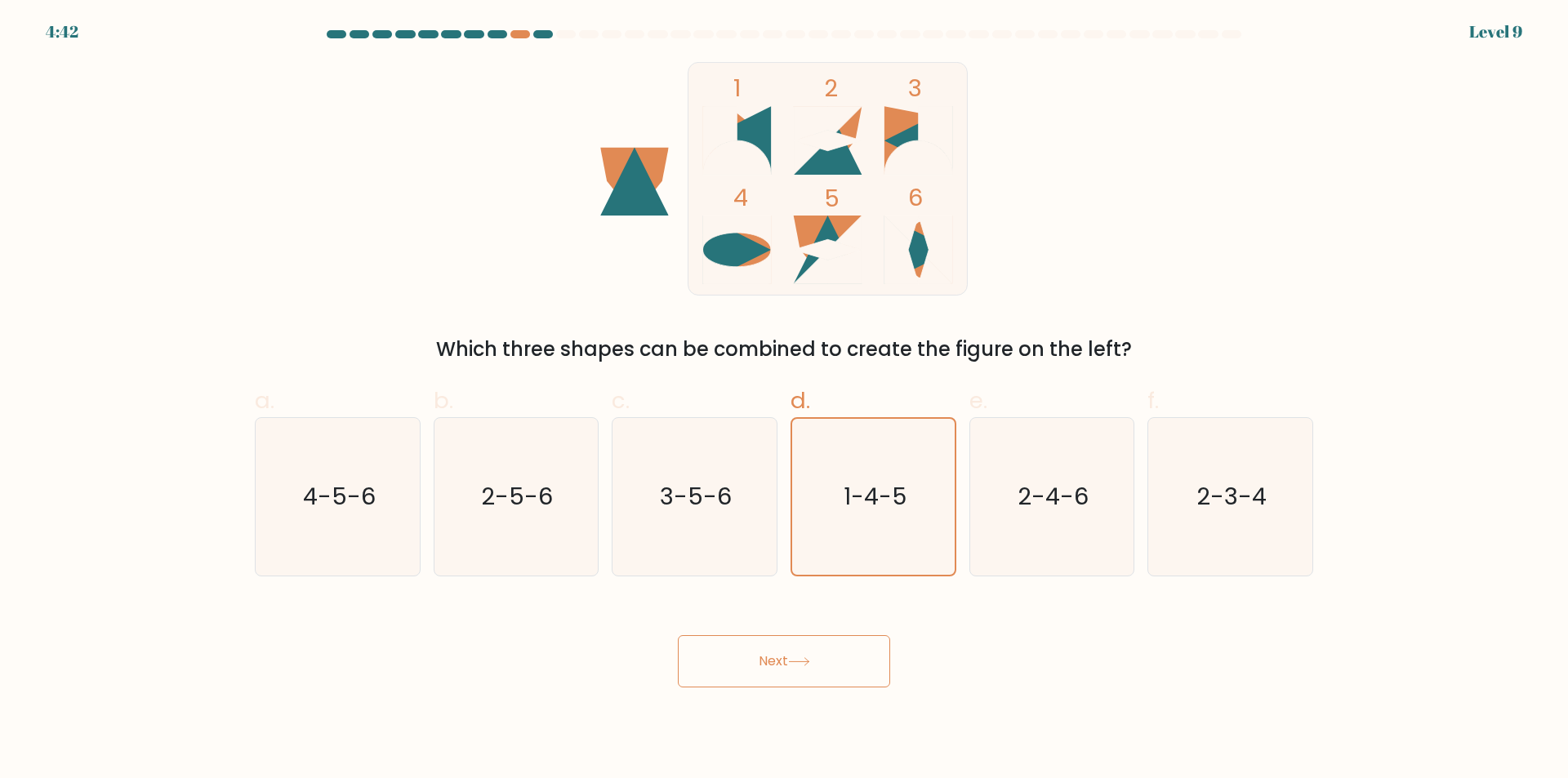
click at [846, 663] on button "Next" at bounding box center [784, 661] width 213 height 53
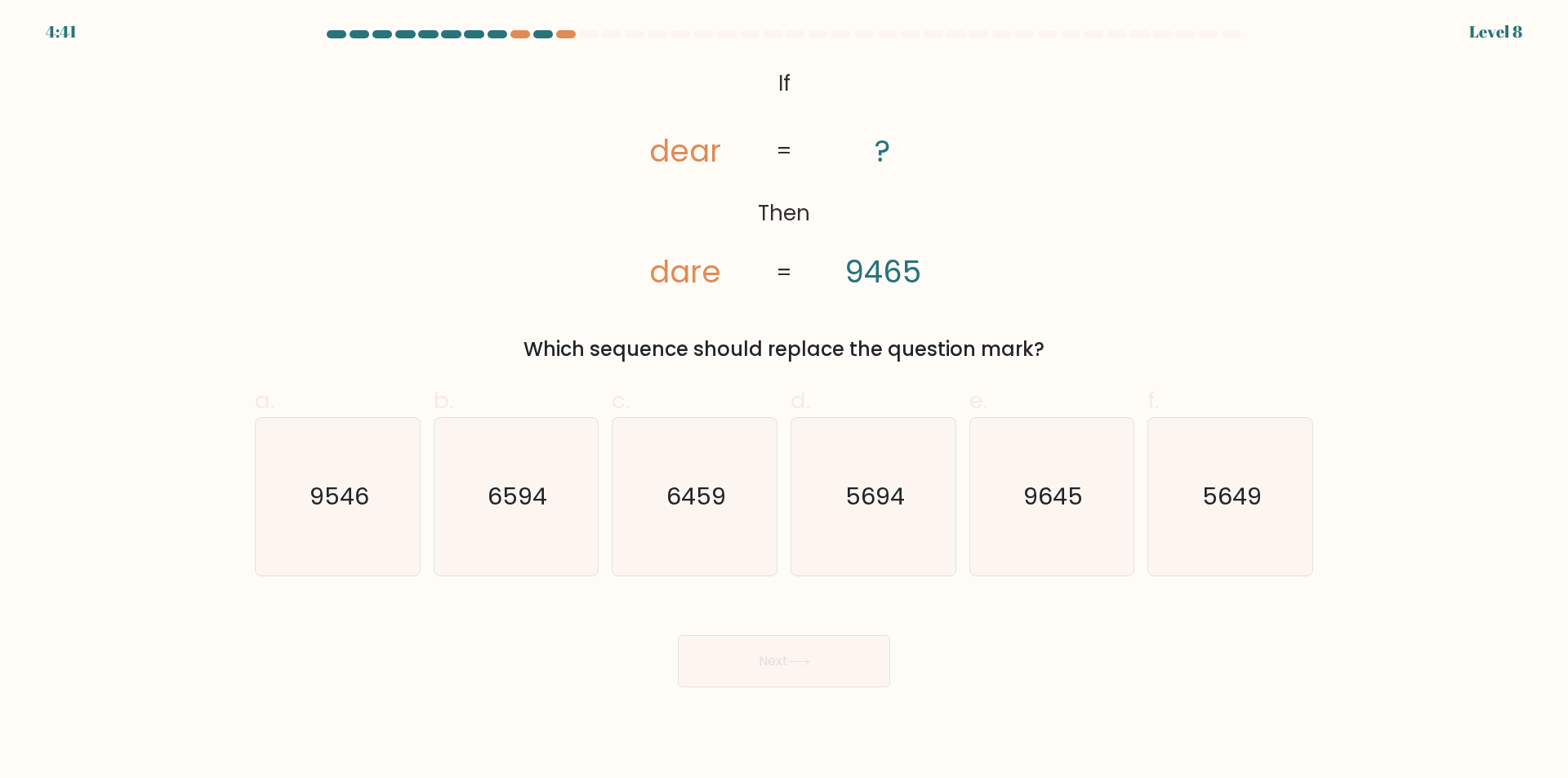
click at [863, 509] on text "5694" at bounding box center [874, 497] width 60 height 33
click at [785, 400] on input "d. 5694" at bounding box center [784, 394] width 1 height 11
radio input "true"
click at [845, 648] on button "Next" at bounding box center [784, 661] width 213 height 53
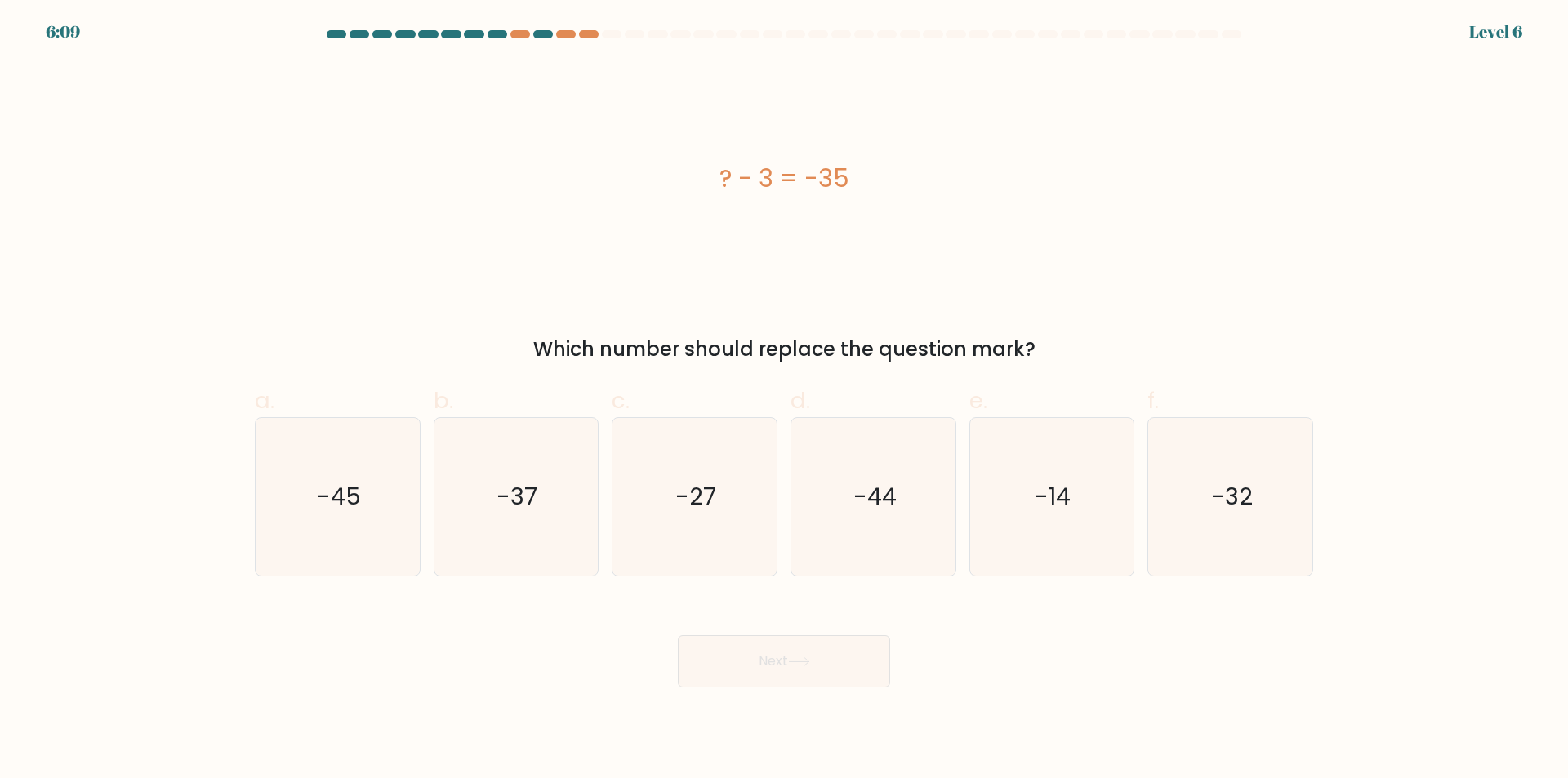
drag, startPoint x: 844, startPoint y: 650, endPoint x: 824, endPoint y: 639, distance: 22.8
click at [869, 506] on text "-44" at bounding box center [874, 497] width 44 height 33
click at [785, 400] on input "d. -44" at bounding box center [784, 394] width 1 height 11
radio input "true"
drag, startPoint x: 815, startPoint y: 661, endPoint x: 842, endPoint y: 560, distance: 104.5
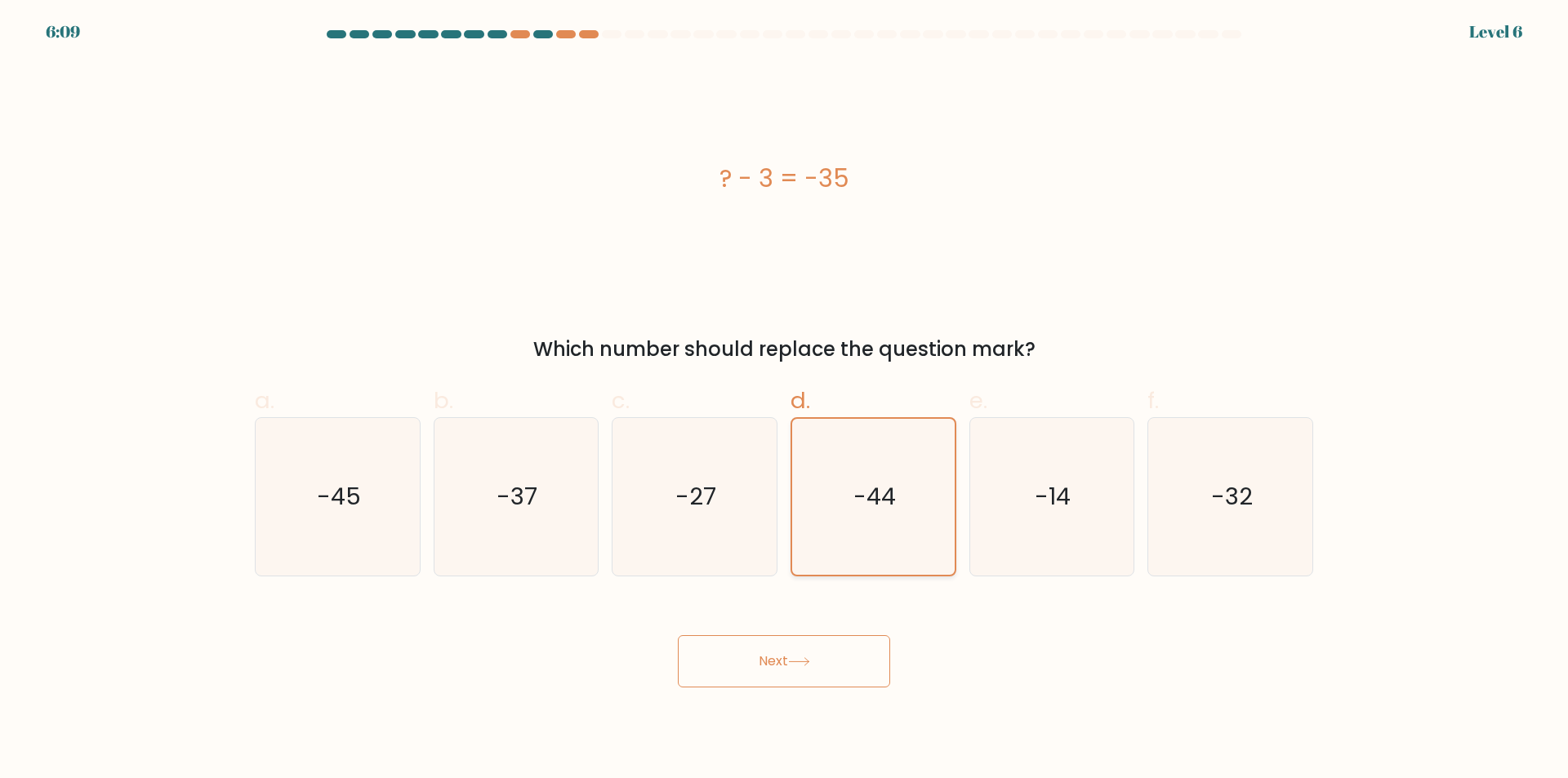
click at [815, 659] on button "Next" at bounding box center [784, 661] width 213 height 53
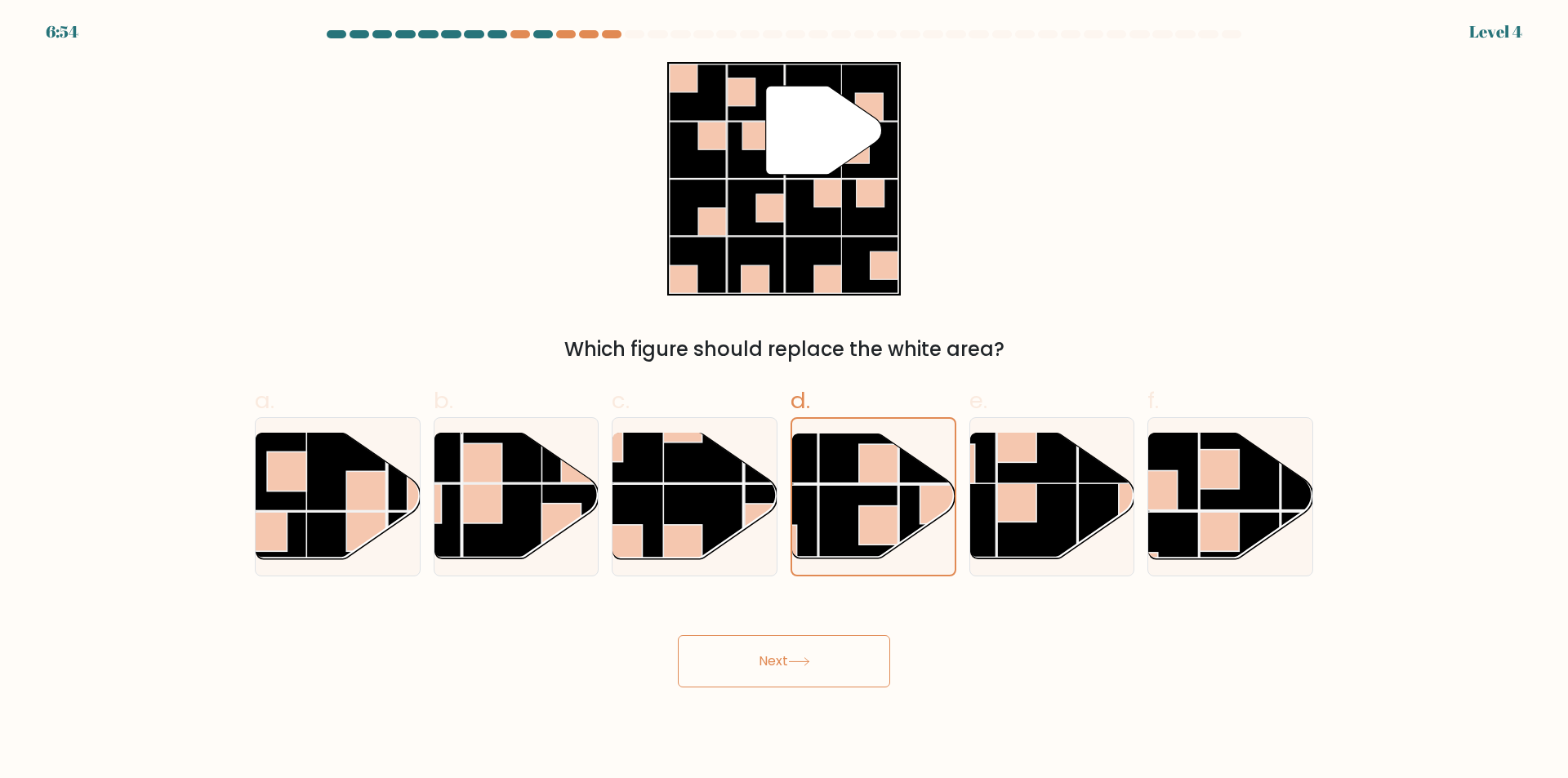
drag, startPoint x: 826, startPoint y: 667, endPoint x: 867, endPoint y: 501, distance: 171.0
click at [830, 652] on button "Next" at bounding box center [784, 661] width 213 height 53
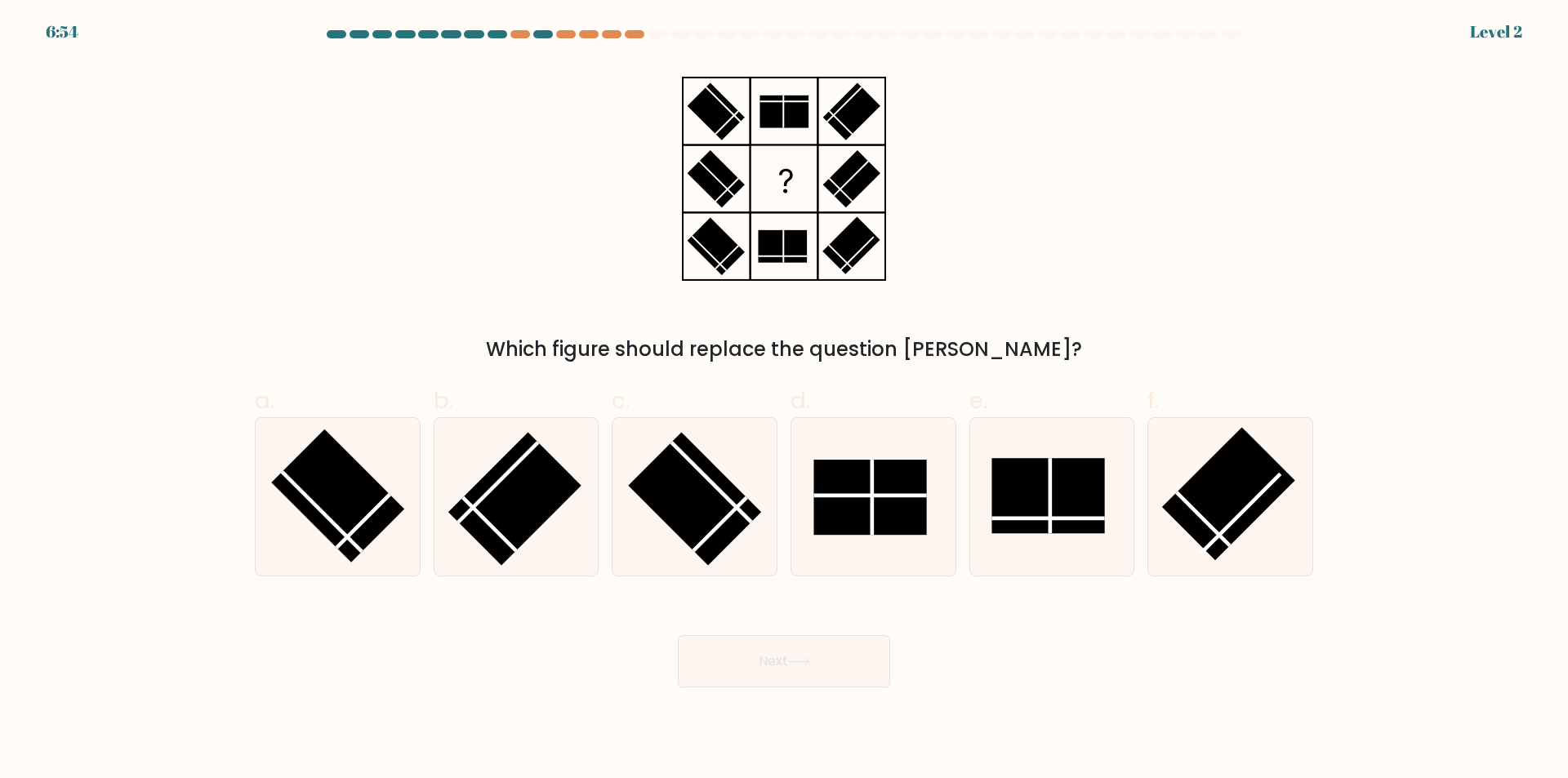
click at [864, 533] on rect at bounding box center [869, 497] width 112 height 76
click at [785, 400] on input "d." at bounding box center [784, 394] width 1 height 11
radio input "true"
drag, startPoint x: 838, startPoint y: 680, endPoint x: 861, endPoint y: 542, distance: 139.9
click at [840, 670] on button "Next" at bounding box center [784, 661] width 213 height 53
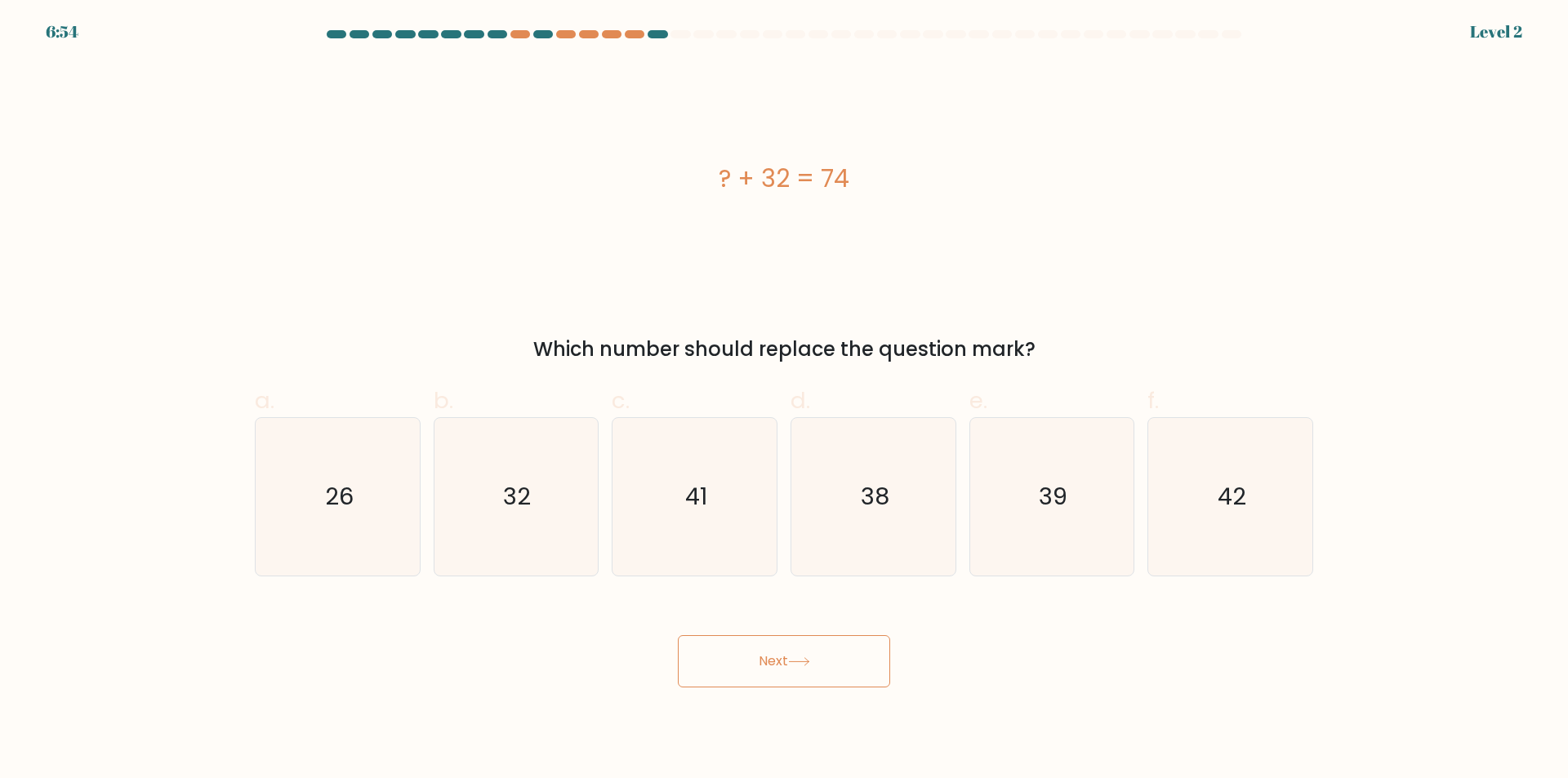
click at [854, 576] on div "38" at bounding box center [873, 497] width 166 height 159
click at [785, 400] on input "d. 38" at bounding box center [784, 394] width 1 height 11
radio input "true"
drag, startPoint x: 841, startPoint y: 698, endPoint x: 868, endPoint y: 516, distance: 184.0
click at [844, 684] on body "8:22 Level 3 a." at bounding box center [784, 389] width 1568 height 778
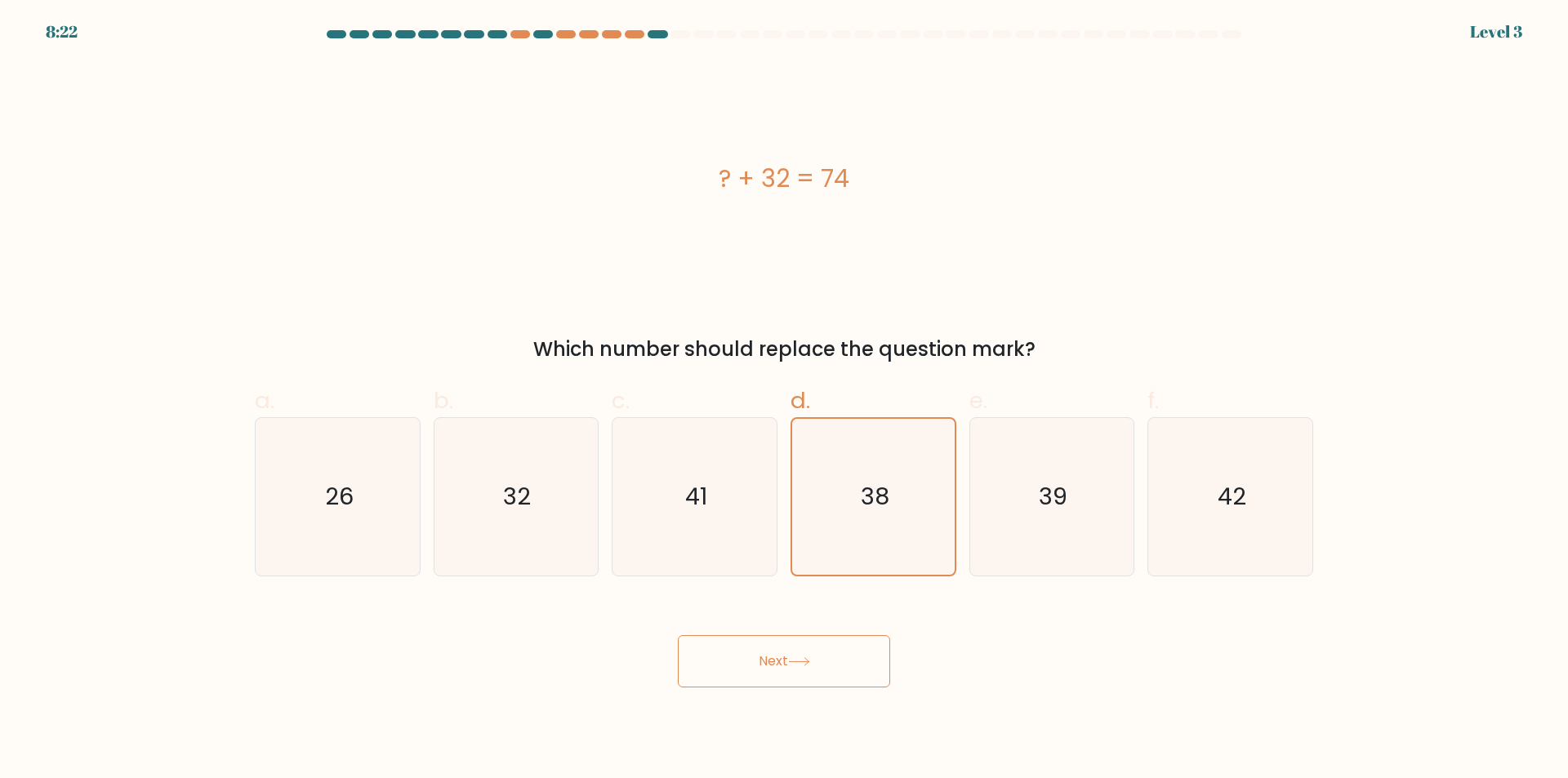
drag, startPoint x: 867, startPoint y: 501, endPoint x: 857, endPoint y: 644, distance: 143.3
click at [866, 501] on text "38" at bounding box center [874, 497] width 29 height 33
click at [785, 400] on input "d. 38" at bounding box center [784, 394] width 1 height 11
click at [853, 679] on button "Next" at bounding box center [784, 661] width 213 height 53
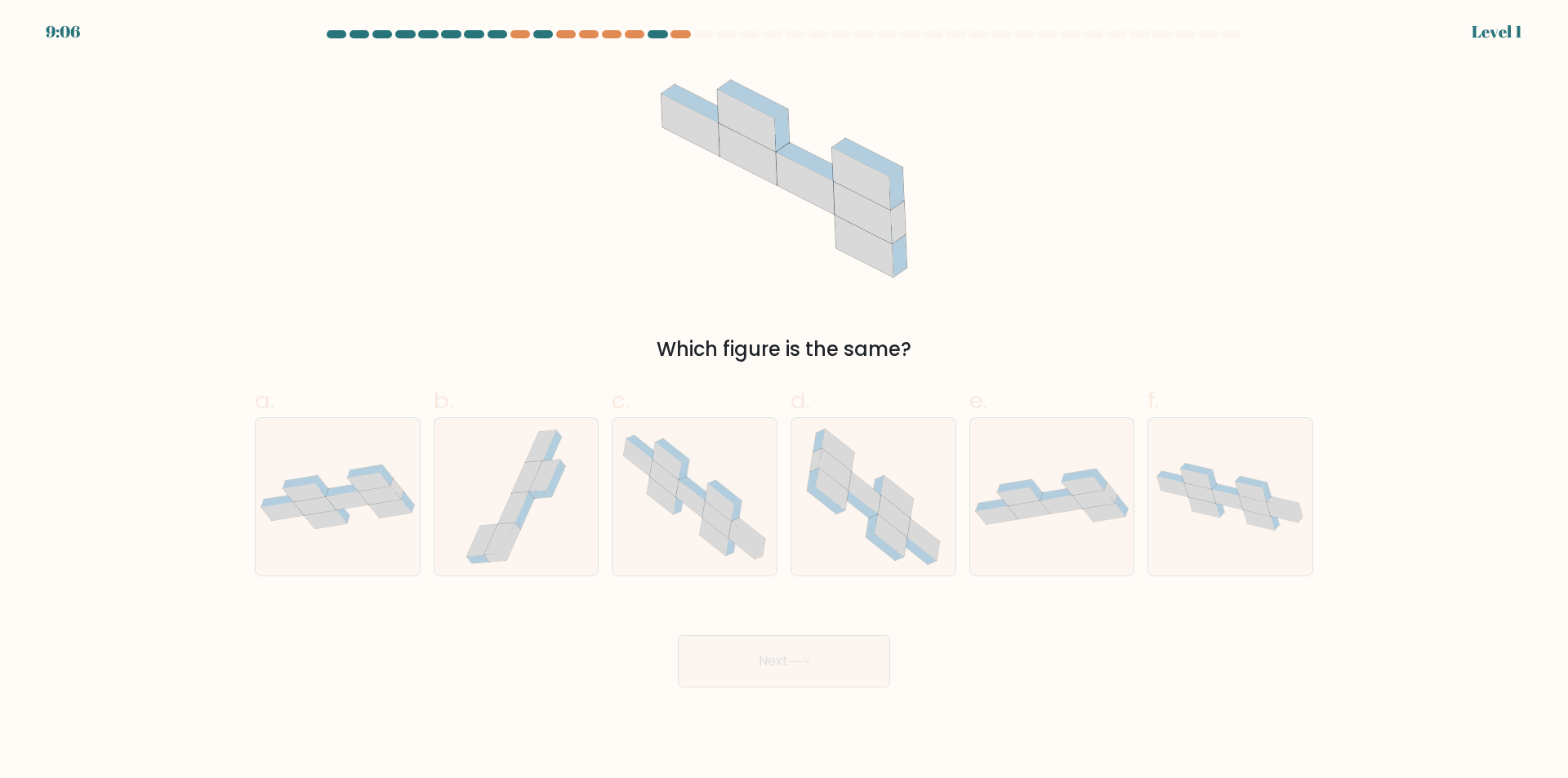
click at [872, 522] on icon at bounding box center [873, 497] width 158 height 158
click at [785, 400] on input "d." at bounding box center [784, 394] width 1 height 11
radio input "true"
drag, startPoint x: 853, startPoint y: 636, endPoint x: 872, endPoint y: 515, distance: 122.5
click at [855, 629] on div "Next" at bounding box center [783, 641] width 1078 height 91
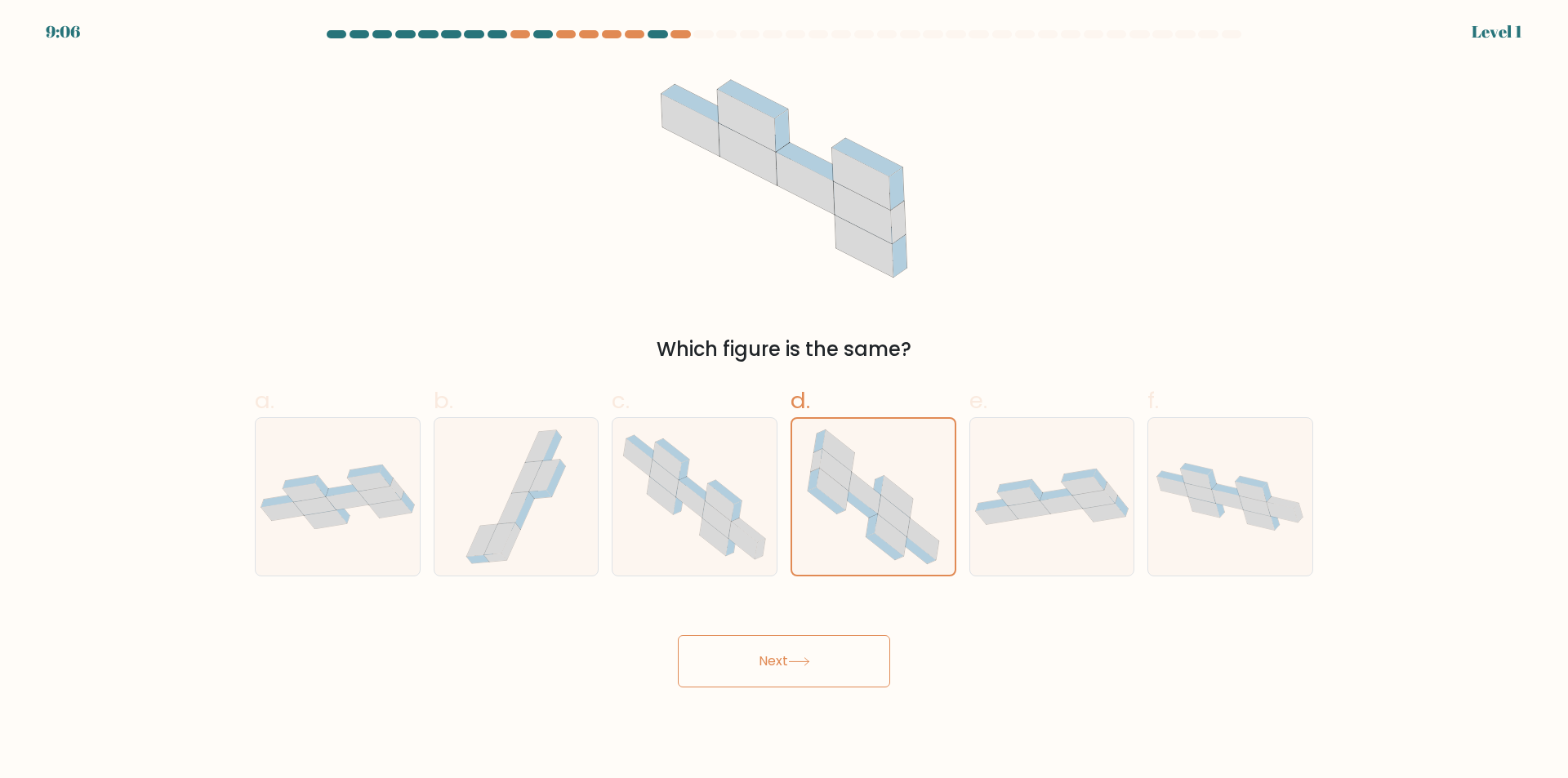
drag, startPoint x: 872, startPoint y: 515, endPoint x: 823, endPoint y: 668, distance: 160.7
click at [855, 574] on icon at bounding box center [873, 497] width 156 height 156
click at [785, 400] on input "d." at bounding box center [784, 394] width 1 height 11
drag, startPoint x: 822, startPoint y: 677, endPoint x: 862, endPoint y: 499, distance: 182.4
click at [823, 671] on button "Next" at bounding box center [784, 661] width 213 height 53
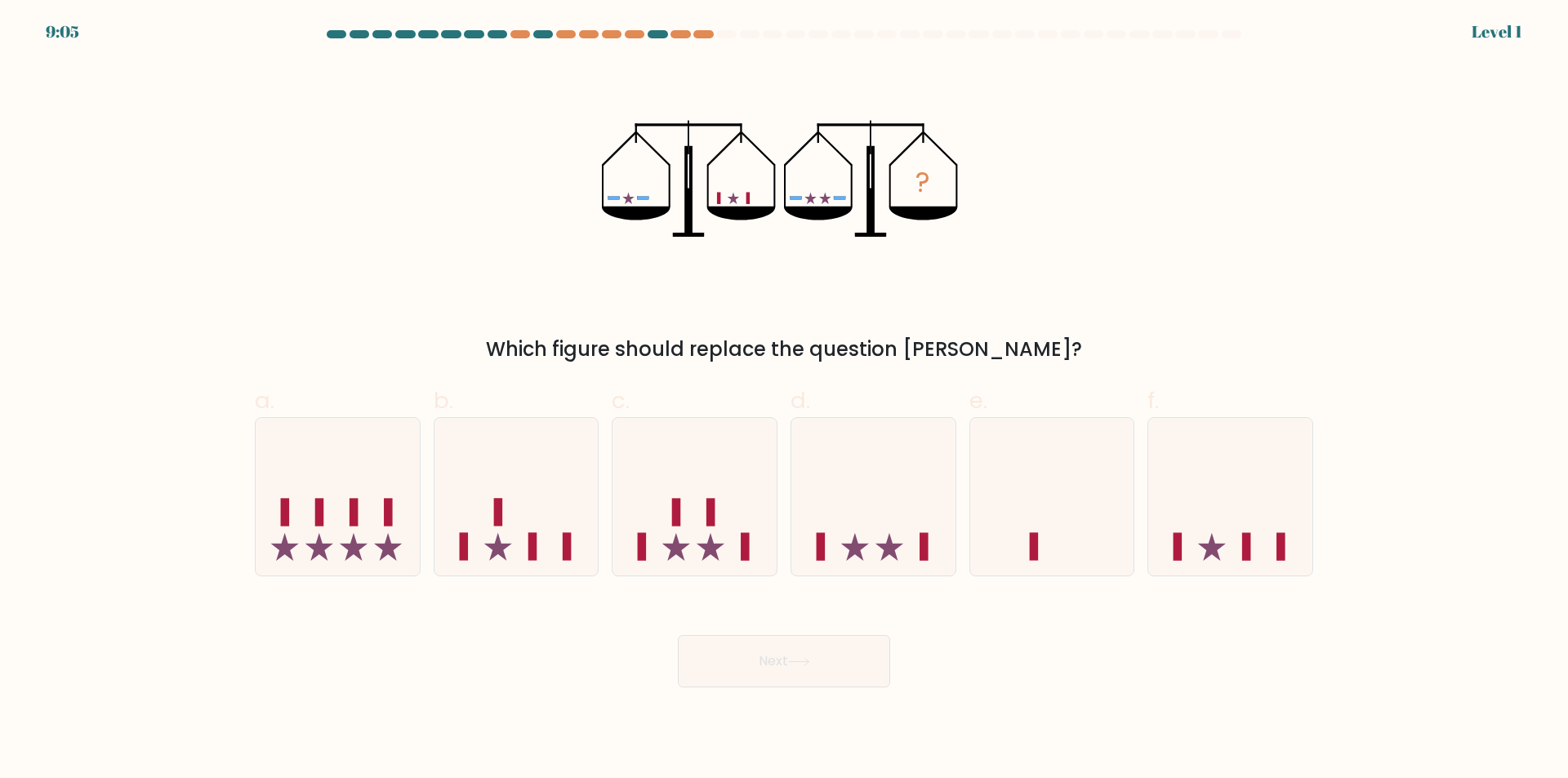
click at [858, 518] on icon at bounding box center [873, 497] width 164 height 135
click at [785, 400] on input "d." at bounding box center [784, 394] width 1 height 11
radio input "true"
drag, startPoint x: 823, startPoint y: 684, endPoint x: 839, endPoint y: 515, distance: 169.8
click at [823, 679] on button "Next" at bounding box center [784, 661] width 213 height 53
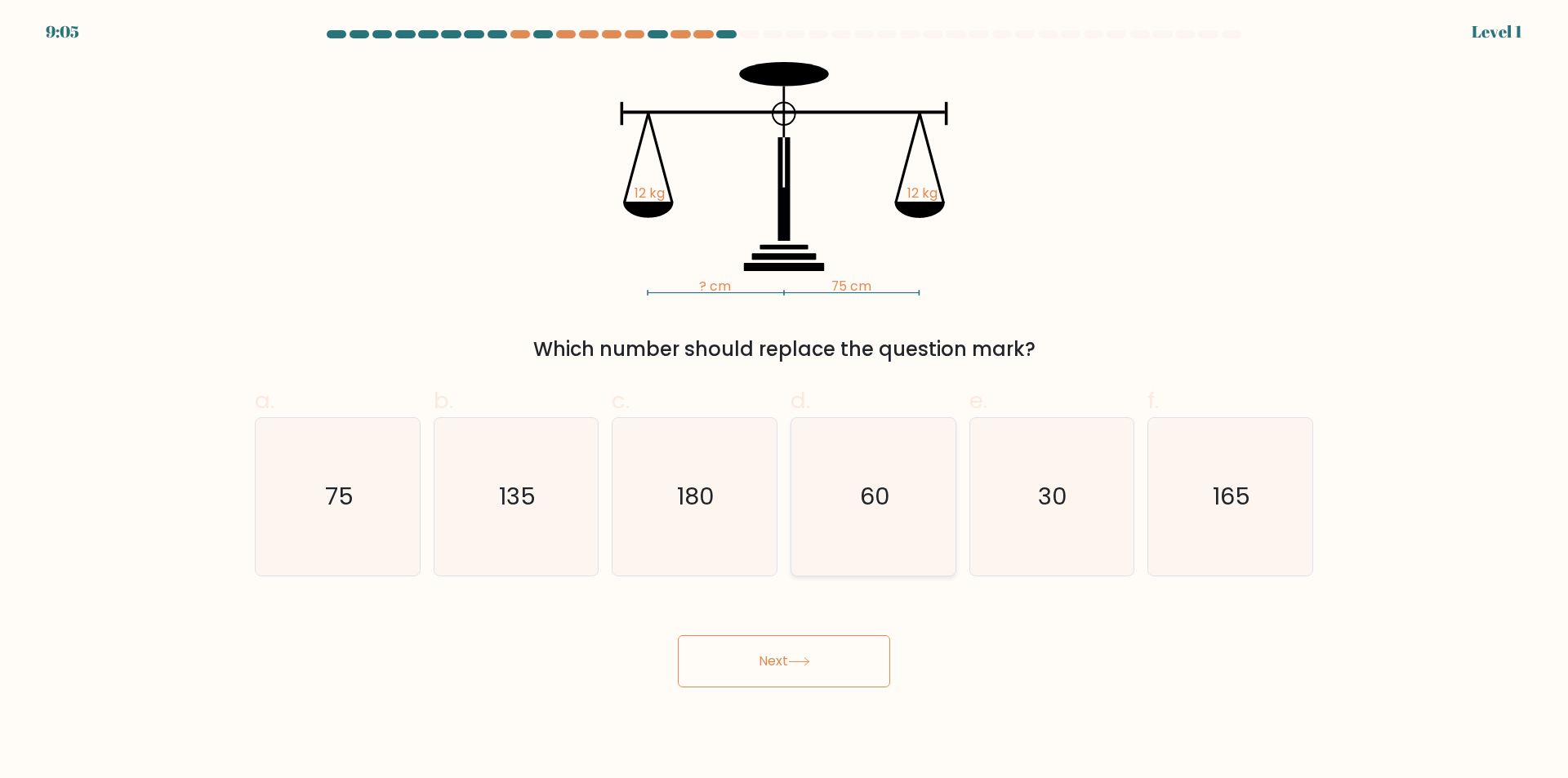
click at [840, 525] on icon "60" at bounding box center [873, 497] width 158 height 158
click at [785, 400] on input "d. 60" at bounding box center [784, 394] width 1 height 11
radio input "true"
click at [814, 649] on button "Next" at bounding box center [784, 661] width 213 height 53
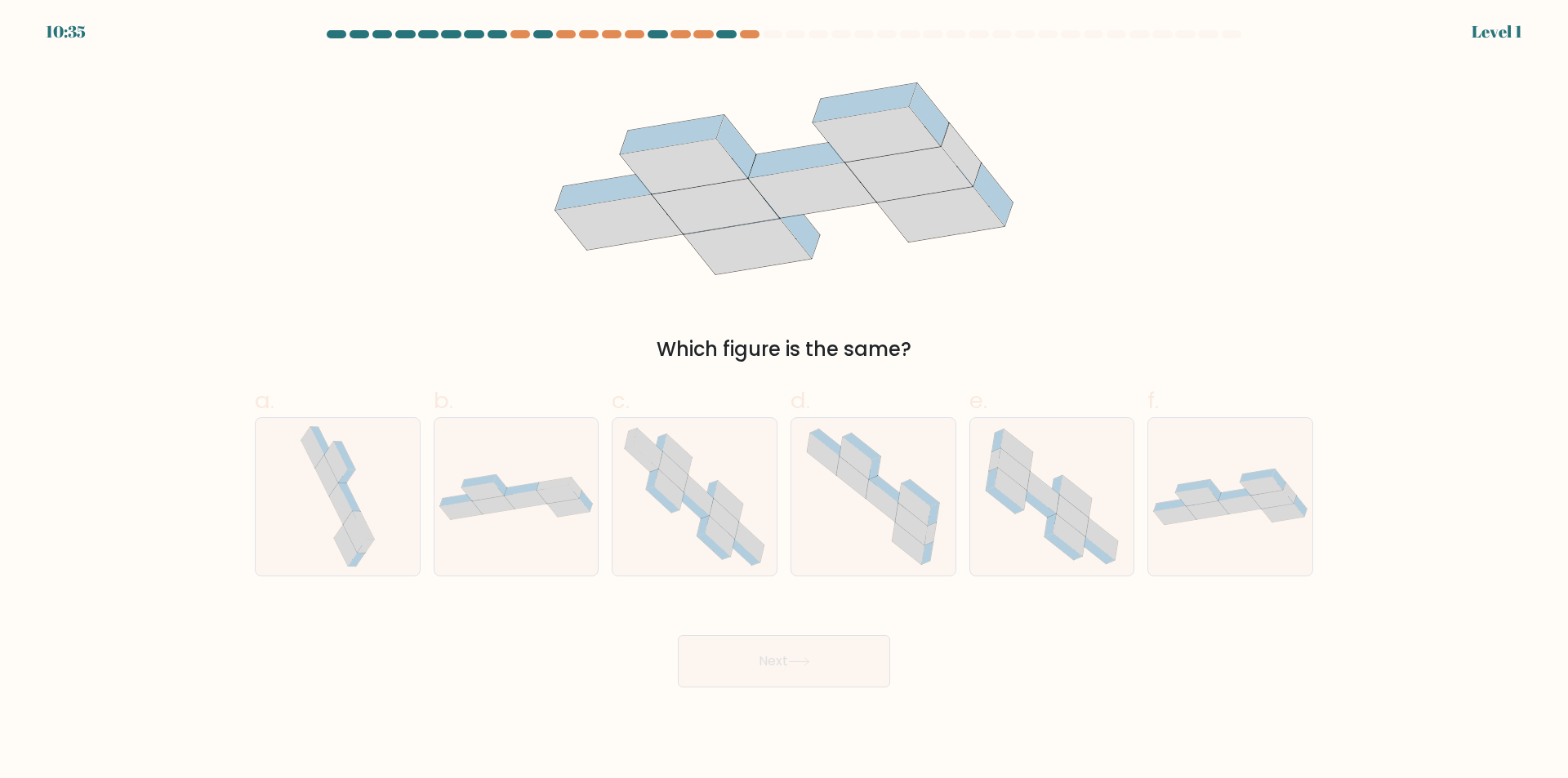
click at [832, 551] on icon at bounding box center [873, 497] width 158 height 158
click at [785, 400] on input "d." at bounding box center [784, 394] width 1 height 11
radio input "true"
click at [809, 659] on button "Next" at bounding box center [784, 661] width 213 height 53
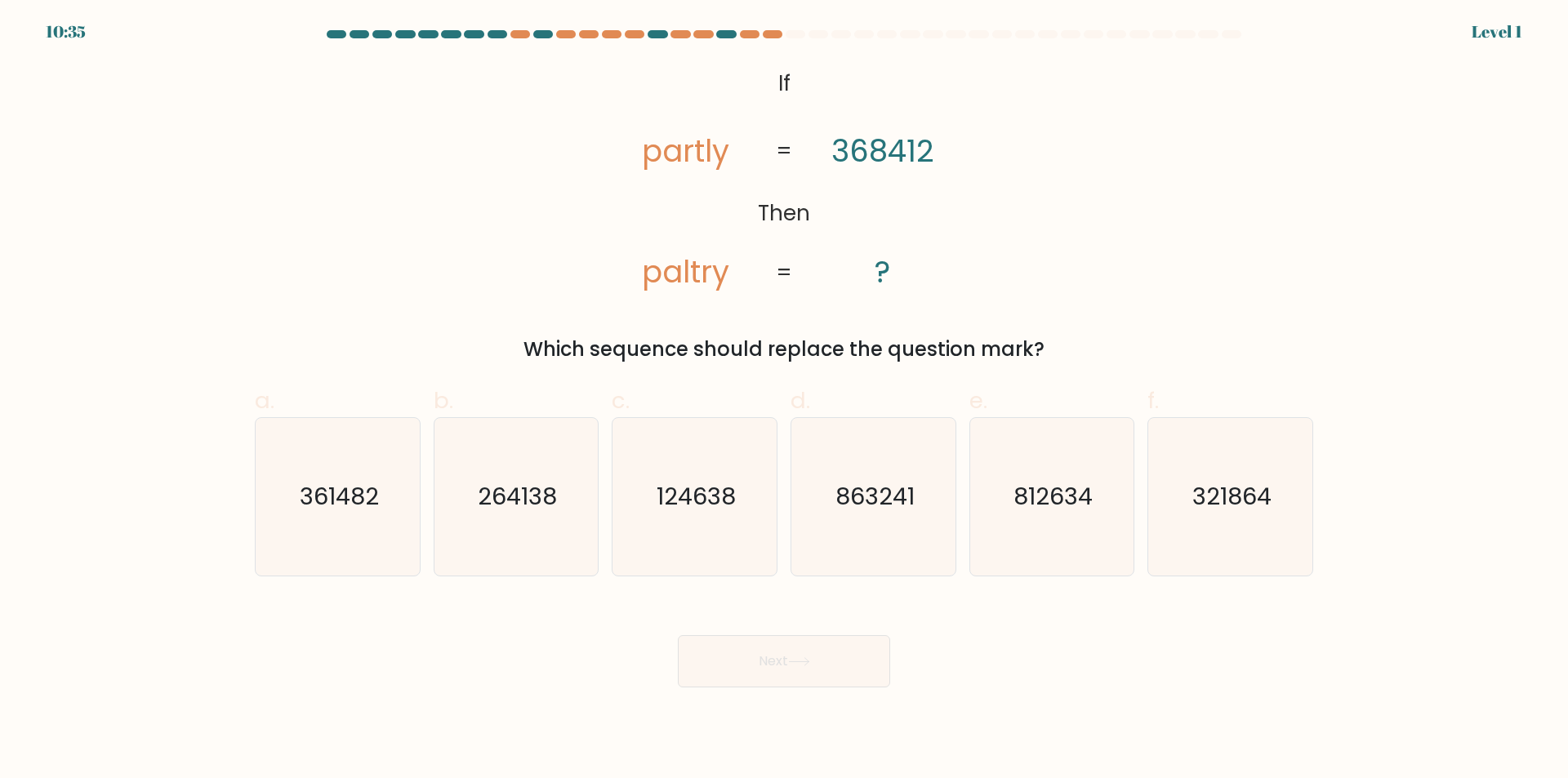
click at [850, 556] on icon "863241" at bounding box center [873, 497] width 158 height 158
click at [785, 400] on input "d. 863241" at bounding box center [784, 394] width 1 height 11
radio input "true"
click at [834, 668] on button "Next" at bounding box center [784, 661] width 213 height 53
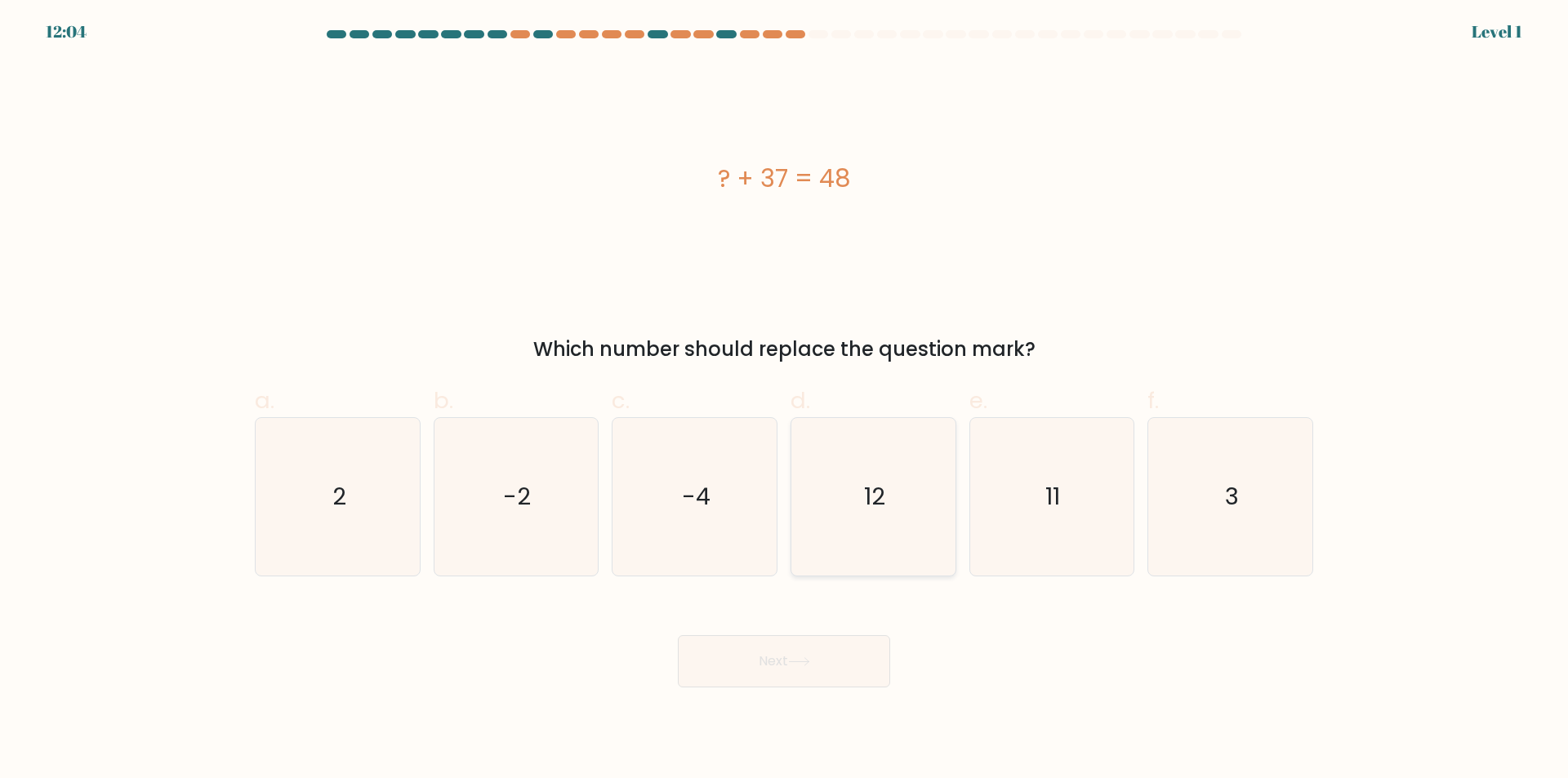
click at [846, 534] on icon "12" at bounding box center [873, 497] width 158 height 158
click at [785, 400] on input "d. 12" at bounding box center [784, 394] width 1 height 11
radio input "true"
click at [808, 655] on button "Next" at bounding box center [784, 661] width 213 height 53
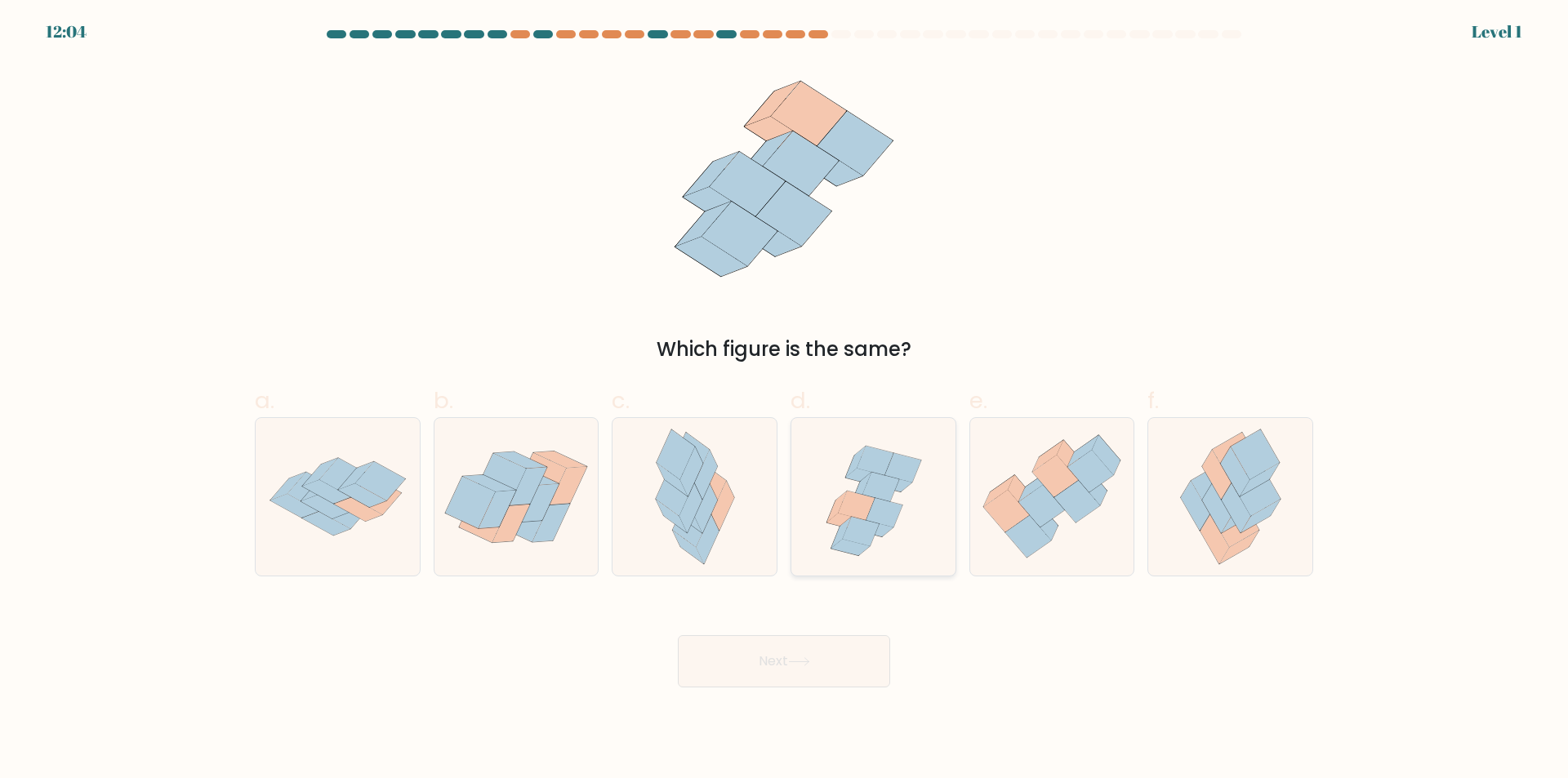
drag, startPoint x: 853, startPoint y: 526, endPoint x: 842, endPoint y: 569, distance: 44.4
click at [842, 569] on icon at bounding box center [873, 497] width 164 height 158
click at [785, 400] on input "d." at bounding box center [784, 394] width 1 height 11
radio input "true"
drag, startPoint x: 823, startPoint y: 666, endPoint x: 828, endPoint y: 642, distance: 24.5
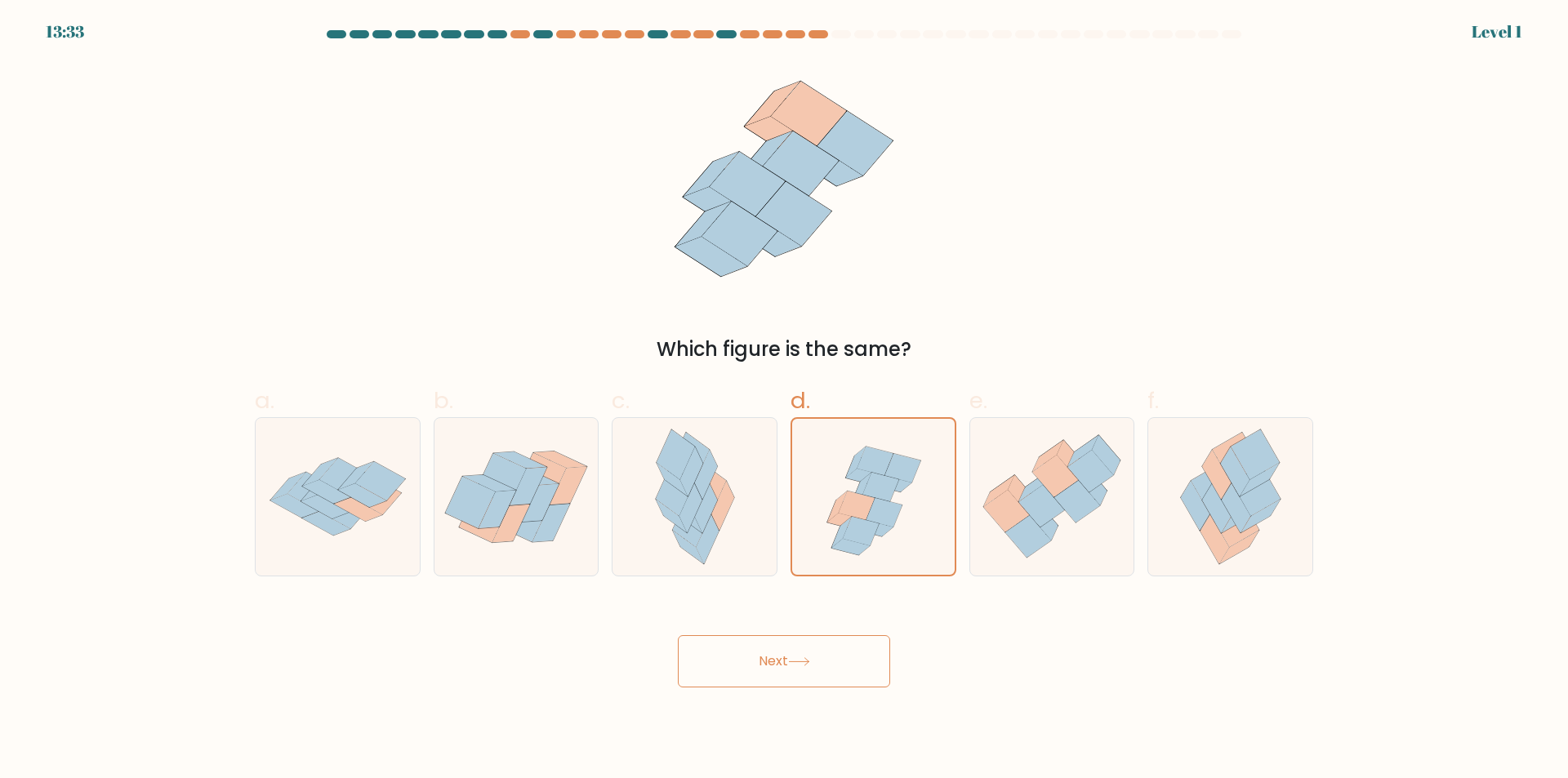
click at [826, 650] on button "Next" at bounding box center [784, 661] width 213 height 53
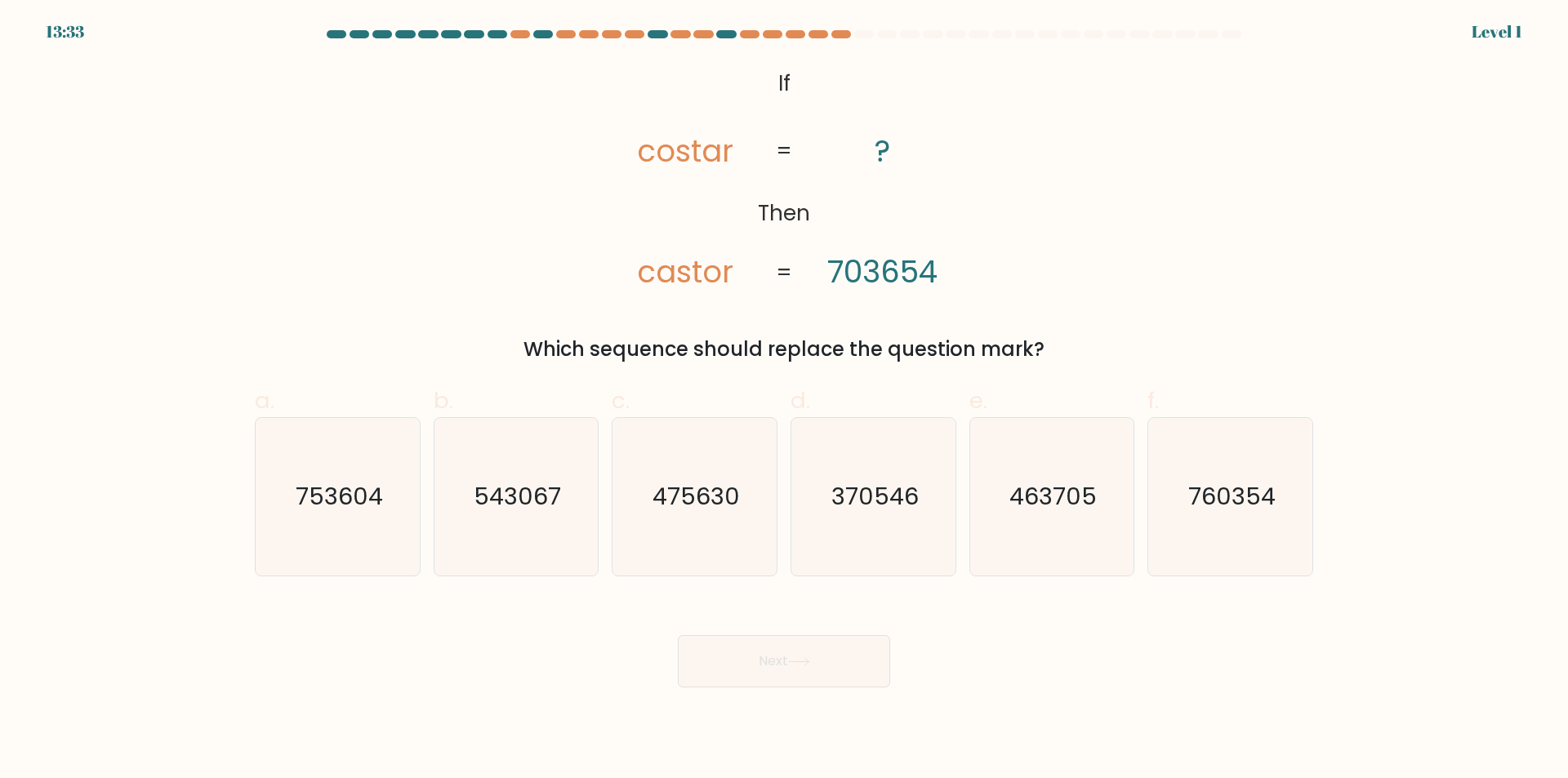
click at [848, 550] on icon "370546" at bounding box center [873, 497] width 158 height 158
click at [801, 659] on icon at bounding box center [799, 661] width 22 height 9
drag, startPoint x: 841, startPoint y: 529, endPoint x: 813, endPoint y: 640, distance: 114.5
click at [841, 530] on icon "370546" at bounding box center [873, 497] width 158 height 158
click at [785, 400] on input "d. 370546" at bounding box center [784, 394] width 1 height 11
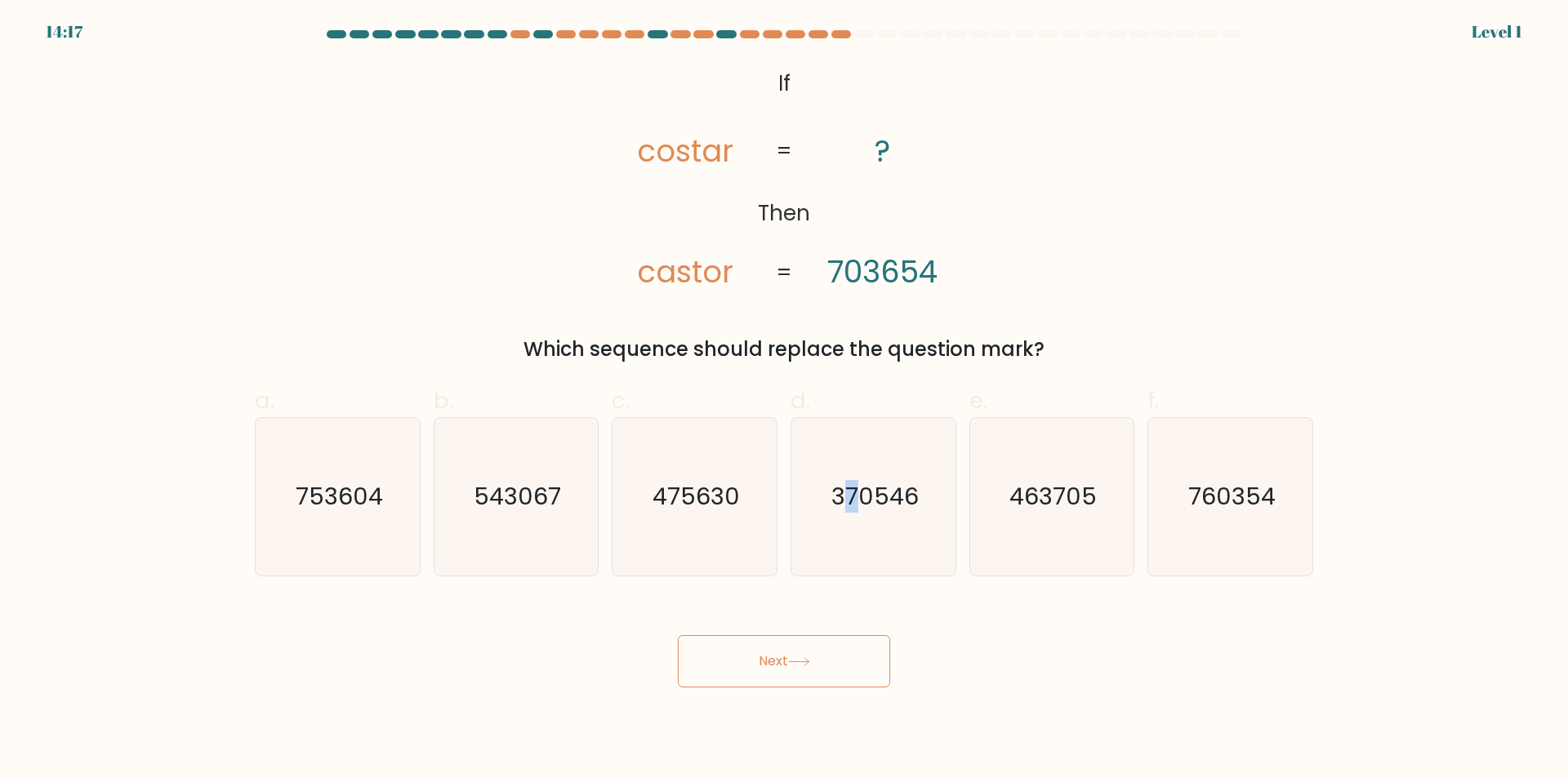
radio input "true"
click at [808, 664] on icon at bounding box center [799, 661] width 22 height 9
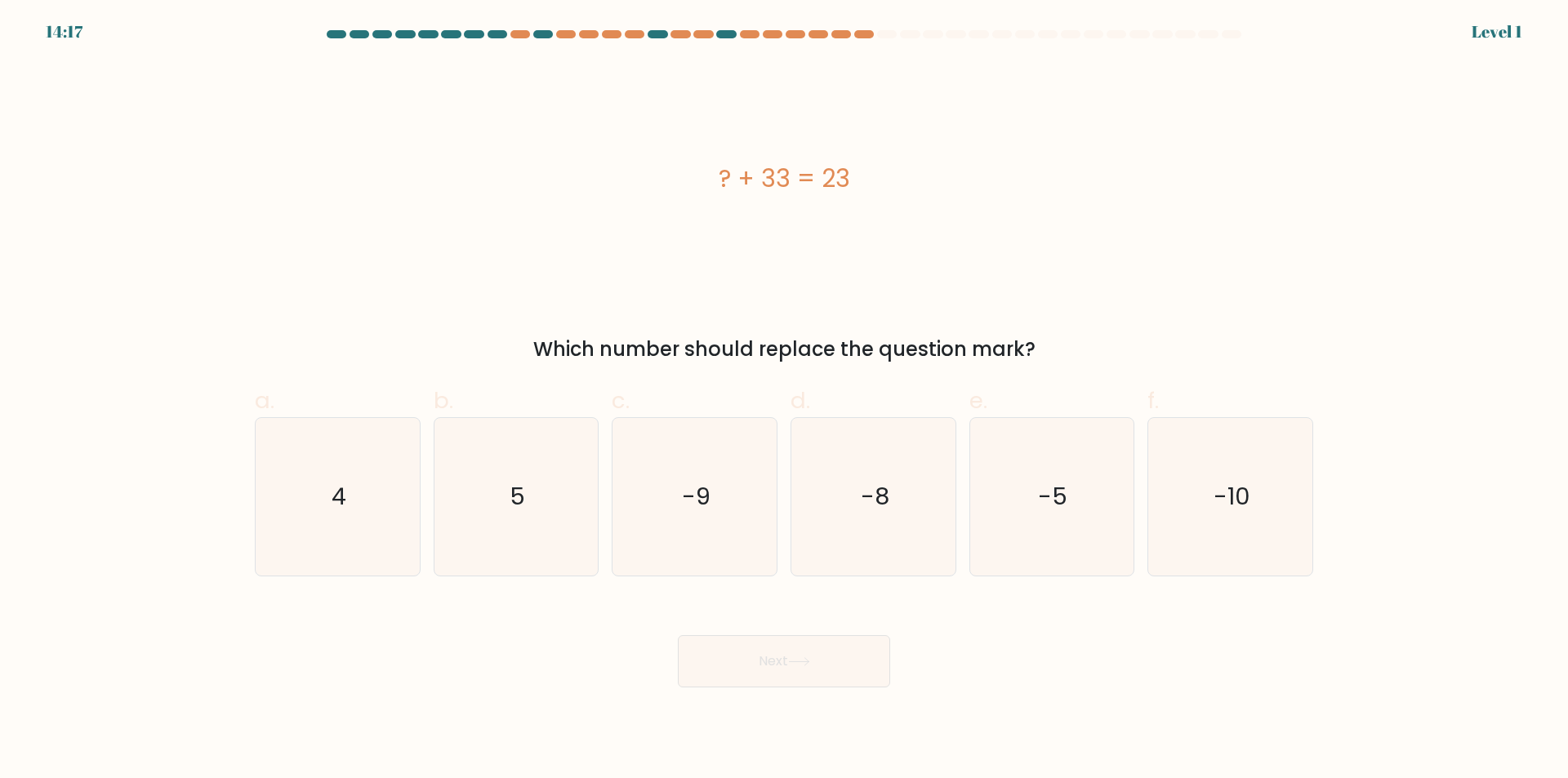
click at [866, 501] on text "-8" at bounding box center [874, 497] width 29 height 33
click at [785, 400] on input "d. -8" at bounding box center [784, 394] width 1 height 11
radio input "true"
click at [790, 697] on body "15:01 Level 1 4" at bounding box center [784, 389] width 1568 height 778
click at [818, 662] on button "Next" at bounding box center [784, 661] width 213 height 53
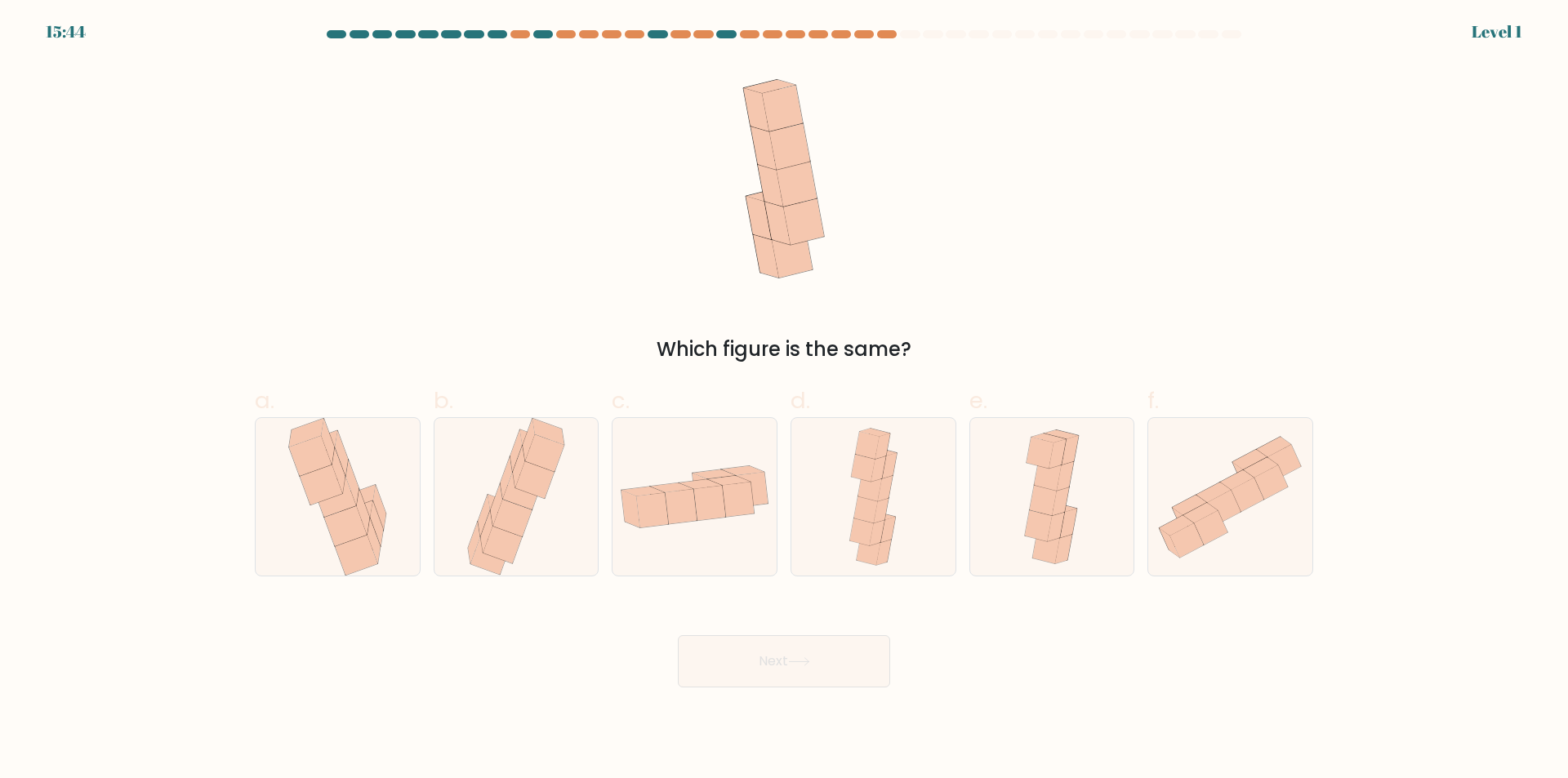
click at [865, 531] on icon at bounding box center [873, 497] width 63 height 158
click at [785, 400] on input "d." at bounding box center [784, 394] width 1 height 11
radio input "true"
click at [835, 683] on button "Next" at bounding box center [784, 661] width 213 height 53
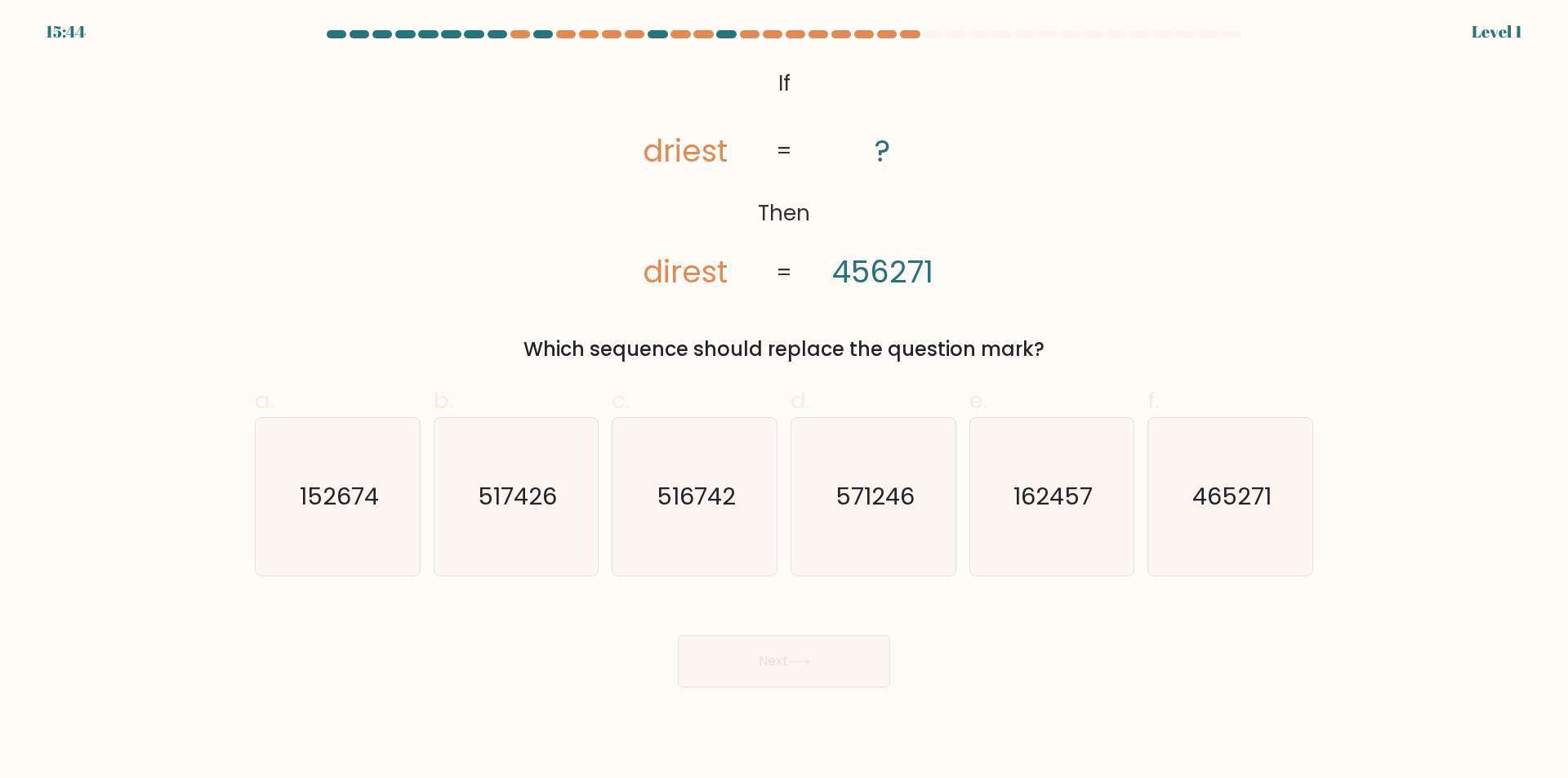
drag, startPoint x: 896, startPoint y: 453, endPoint x: 855, endPoint y: 682, distance: 232.6
click at [896, 461] on icon "571246" at bounding box center [873, 497] width 158 height 158
click at [785, 400] on input "d. 571246" at bounding box center [784, 394] width 1 height 11
radio input "true"
drag, startPoint x: 835, startPoint y: 723, endPoint x: 837, endPoint y: 629, distance: 94.0
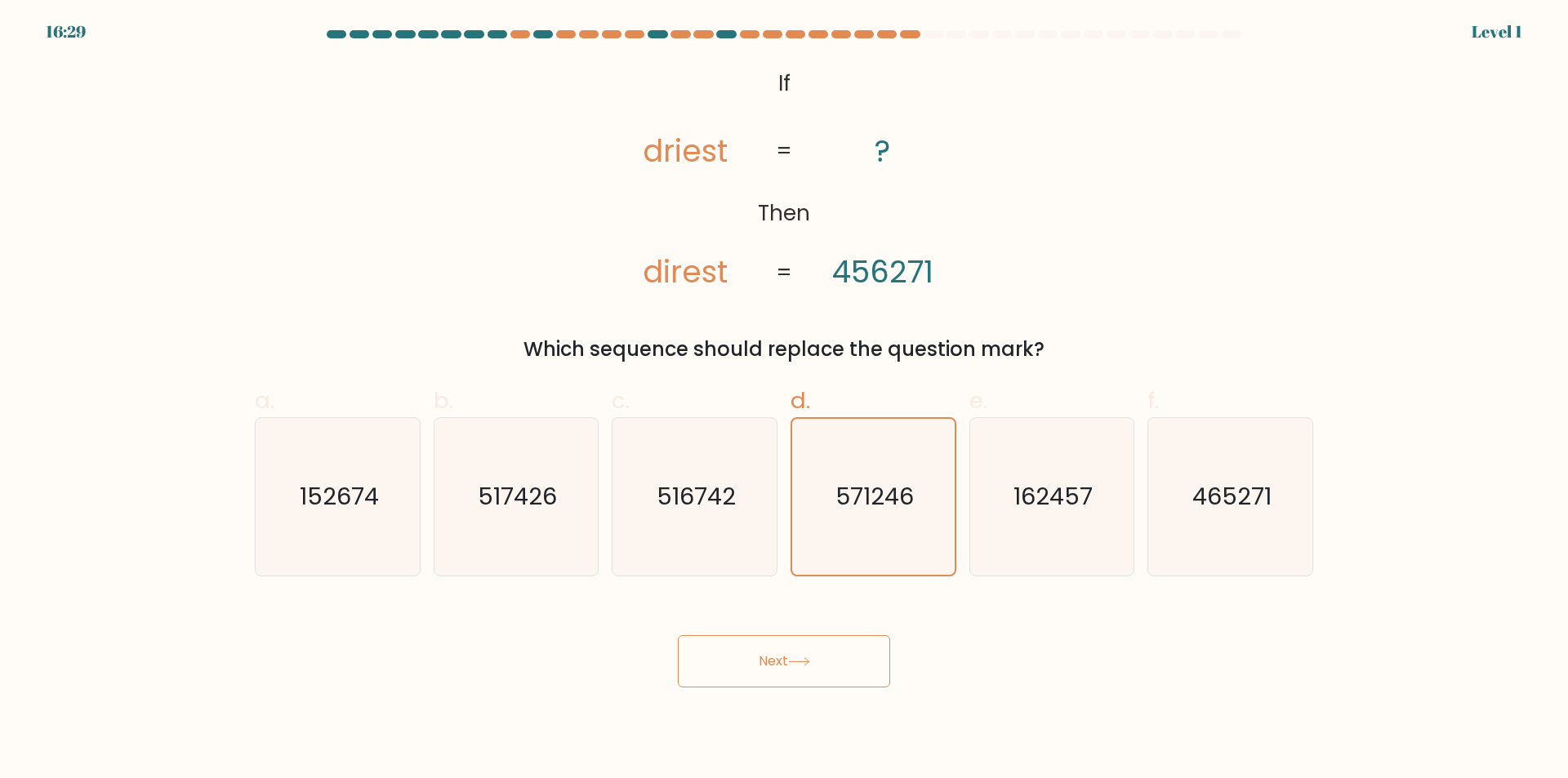
click at [833, 725] on body "16:29 Level 1 ?" at bounding box center [784, 389] width 1568 height 778
drag, startPoint x: 837, startPoint y: 651, endPoint x: 850, endPoint y: 584, distance: 68.2
click at [837, 650] on button "Next" at bounding box center [784, 661] width 213 height 53
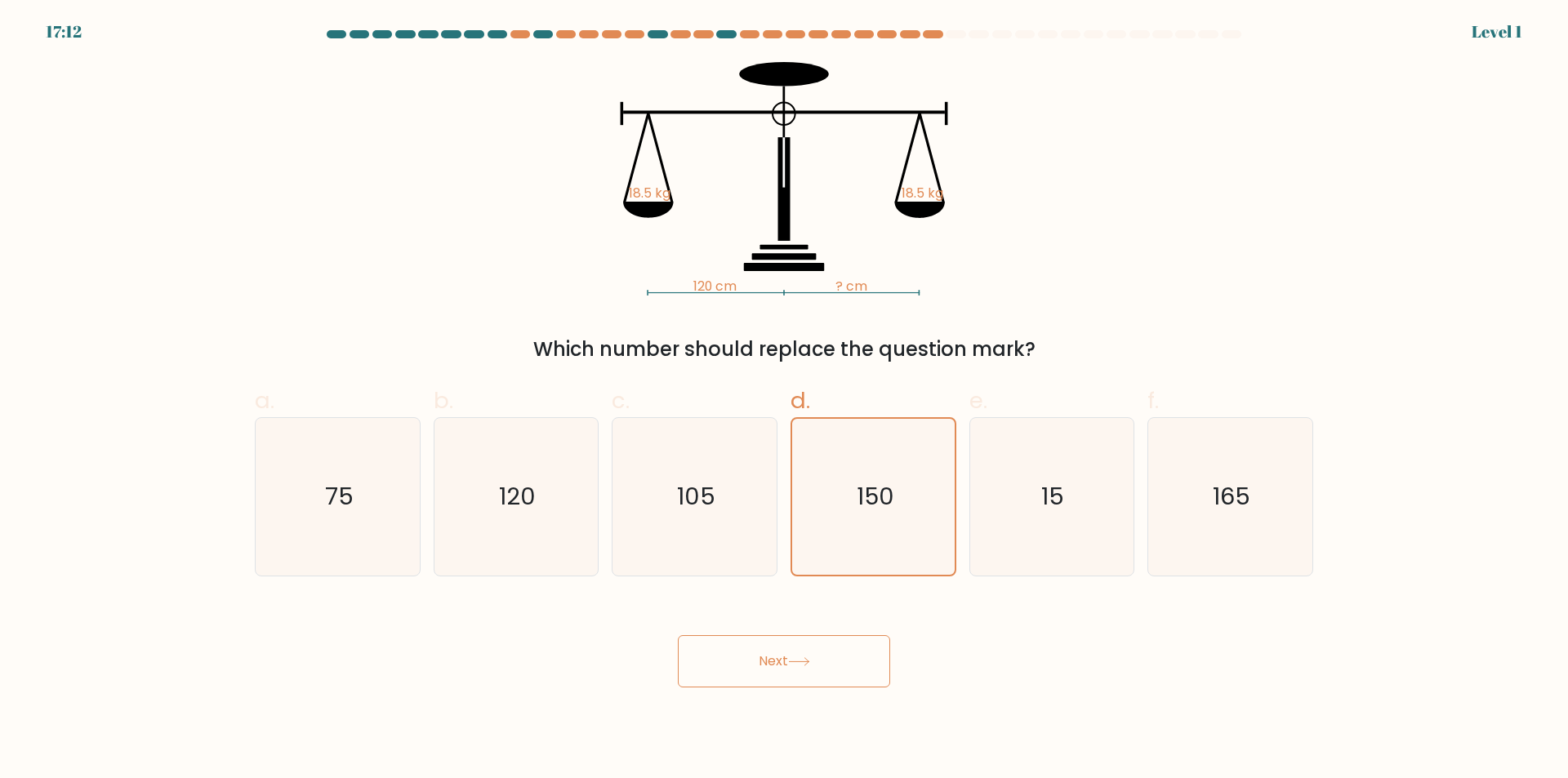
click at [835, 670] on button "Next" at bounding box center [784, 661] width 213 height 53
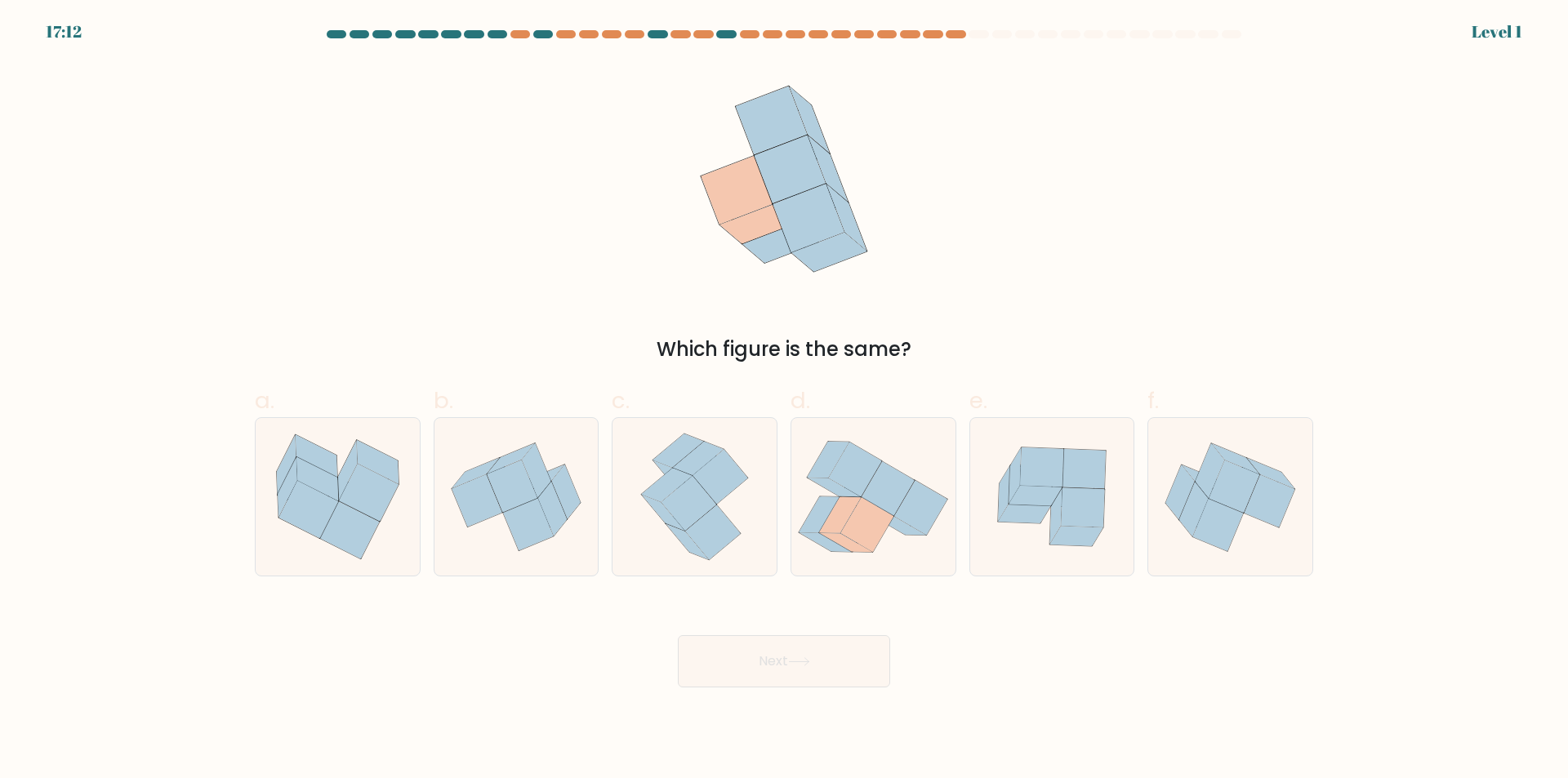
click at [883, 539] on icon at bounding box center [873, 497] width 164 height 144
click at [785, 400] on input "d." at bounding box center [784, 394] width 1 height 11
radio input "true"
click at [843, 646] on button "Next" at bounding box center [784, 661] width 213 height 53
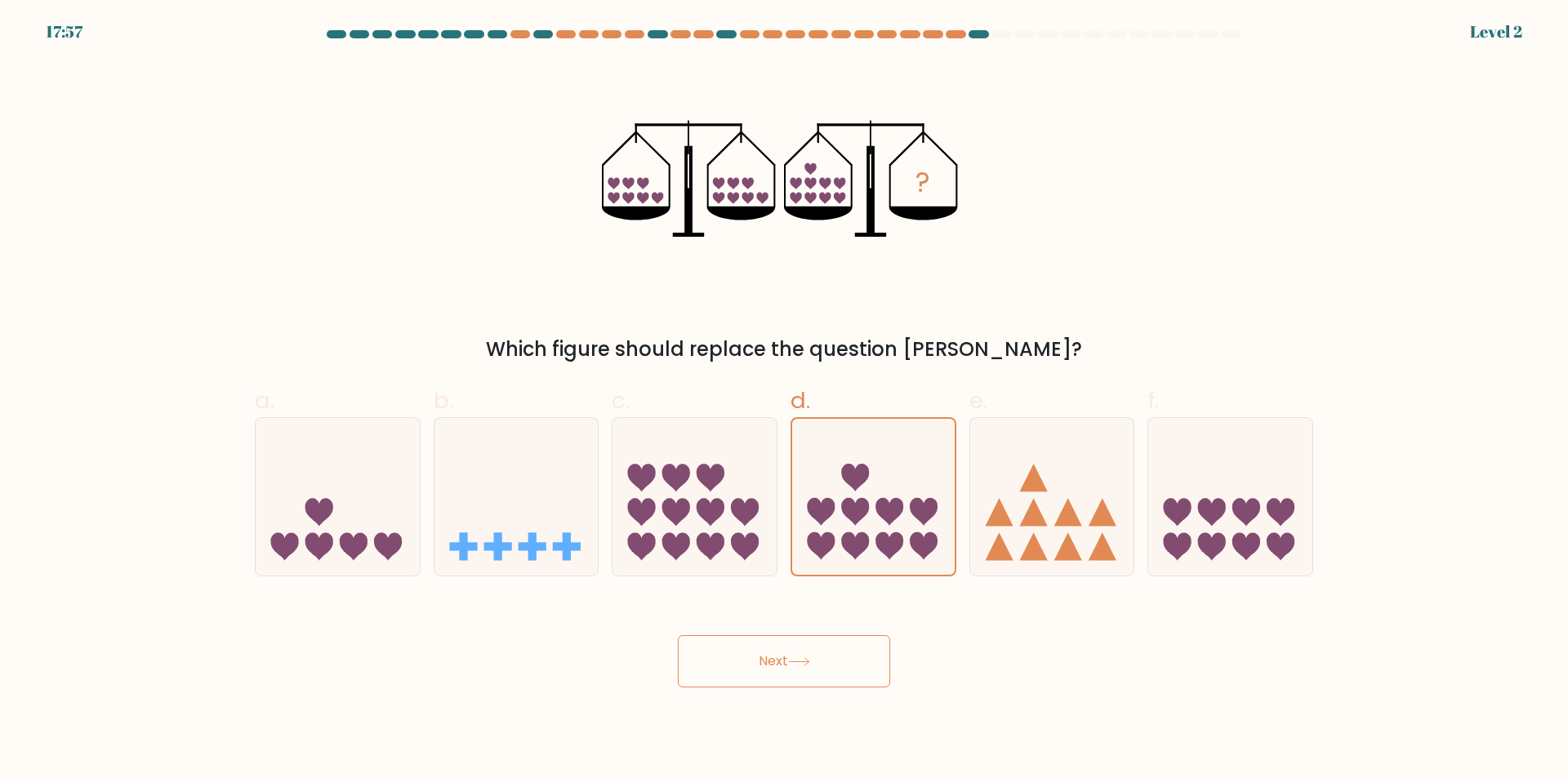
click at [852, 655] on button "Next" at bounding box center [784, 661] width 213 height 53
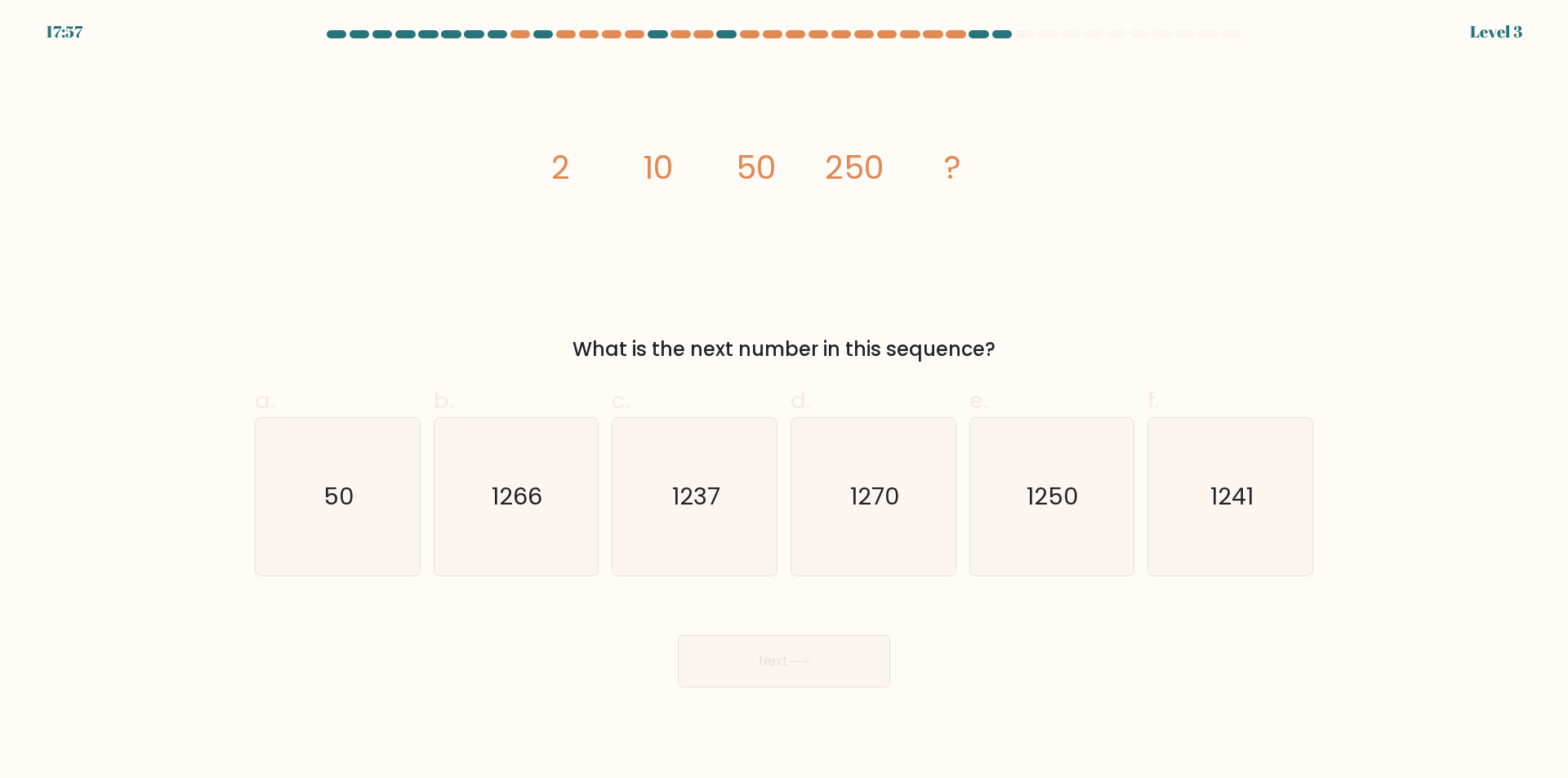
click at [878, 527] on icon "1270" at bounding box center [873, 497] width 158 height 158
click at [832, 659] on button "Next" at bounding box center [784, 661] width 213 height 53
drag, startPoint x: 888, startPoint y: 537, endPoint x: 853, endPoint y: 617, distance: 87.3
click at [888, 538] on icon "1270" at bounding box center [873, 497] width 158 height 158
click at [785, 400] on input "d. 1270" at bounding box center [784, 394] width 1 height 11
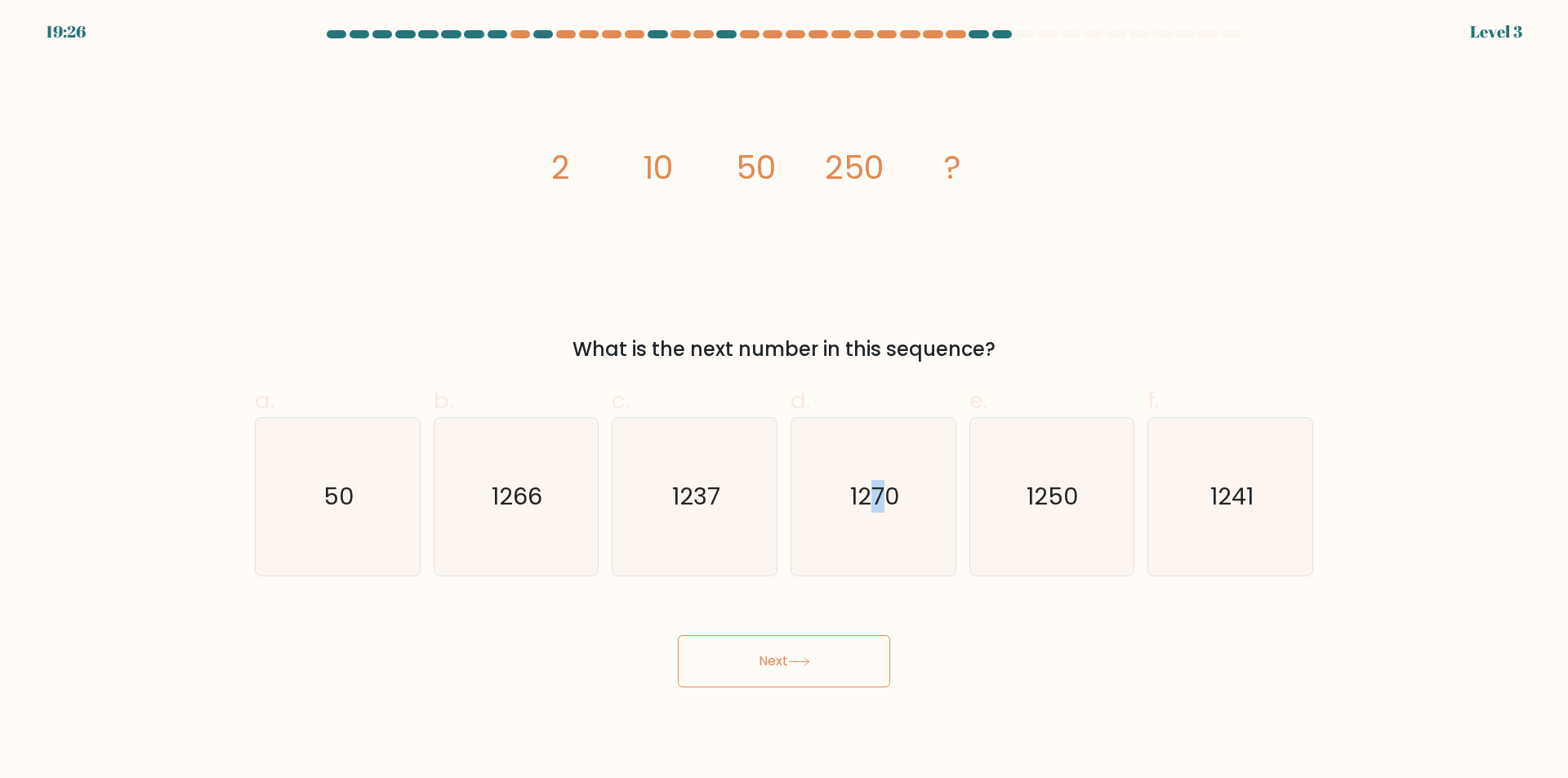
radio input "true"
click at [824, 684] on button "Next" at bounding box center [784, 661] width 213 height 53
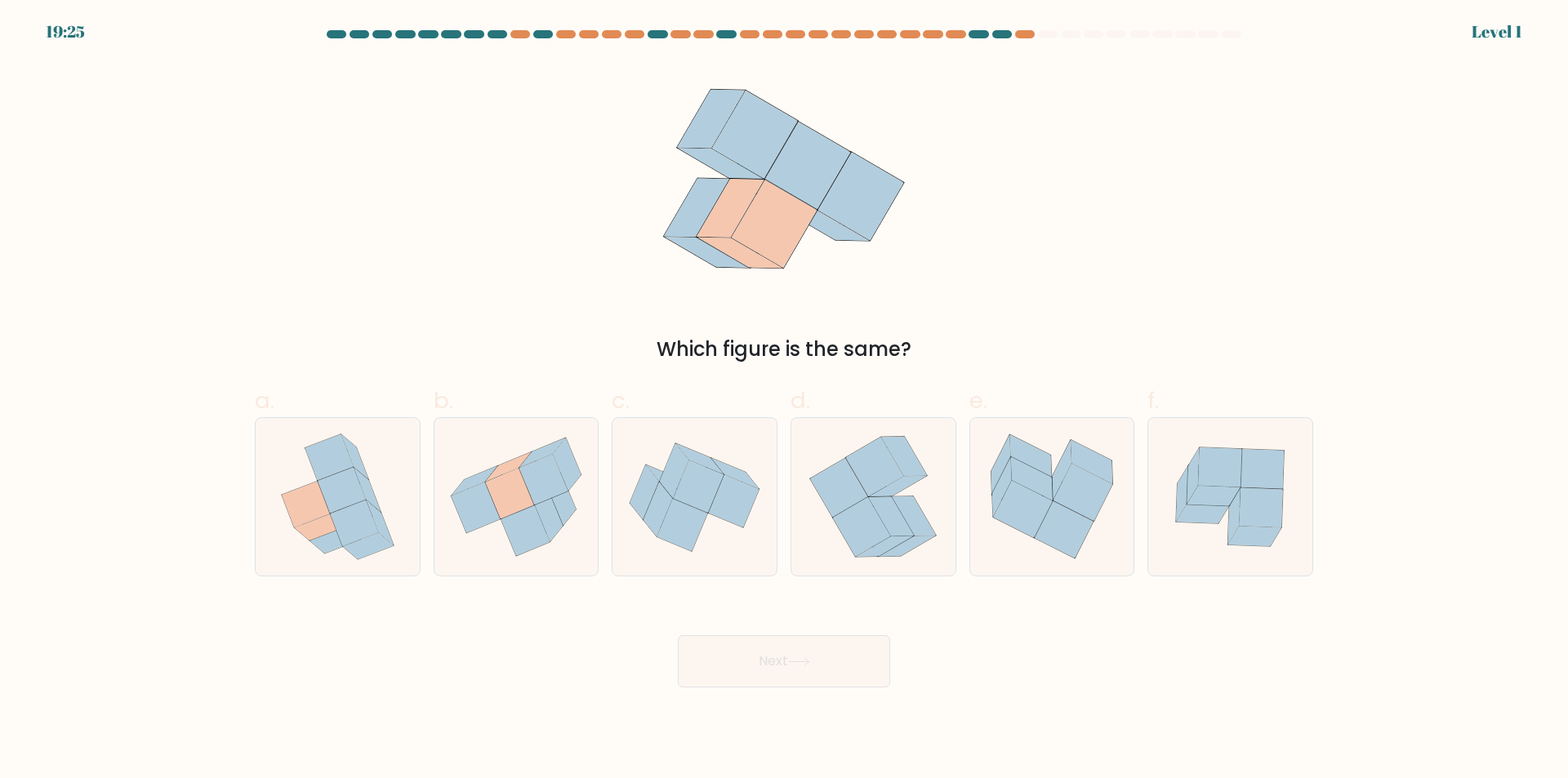
drag, startPoint x: 1045, startPoint y: 476, endPoint x: 886, endPoint y: 634, distance: 224.2
click at [1048, 475] on icon at bounding box center [1052, 497] width 164 height 146
click at [785, 400] on input "e." at bounding box center [784, 394] width 1 height 11
radio input "true"
drag, startPoint x: 832, startPoint y: 676, endPoint x: 859, endPoint y: 651, distance: 36.8
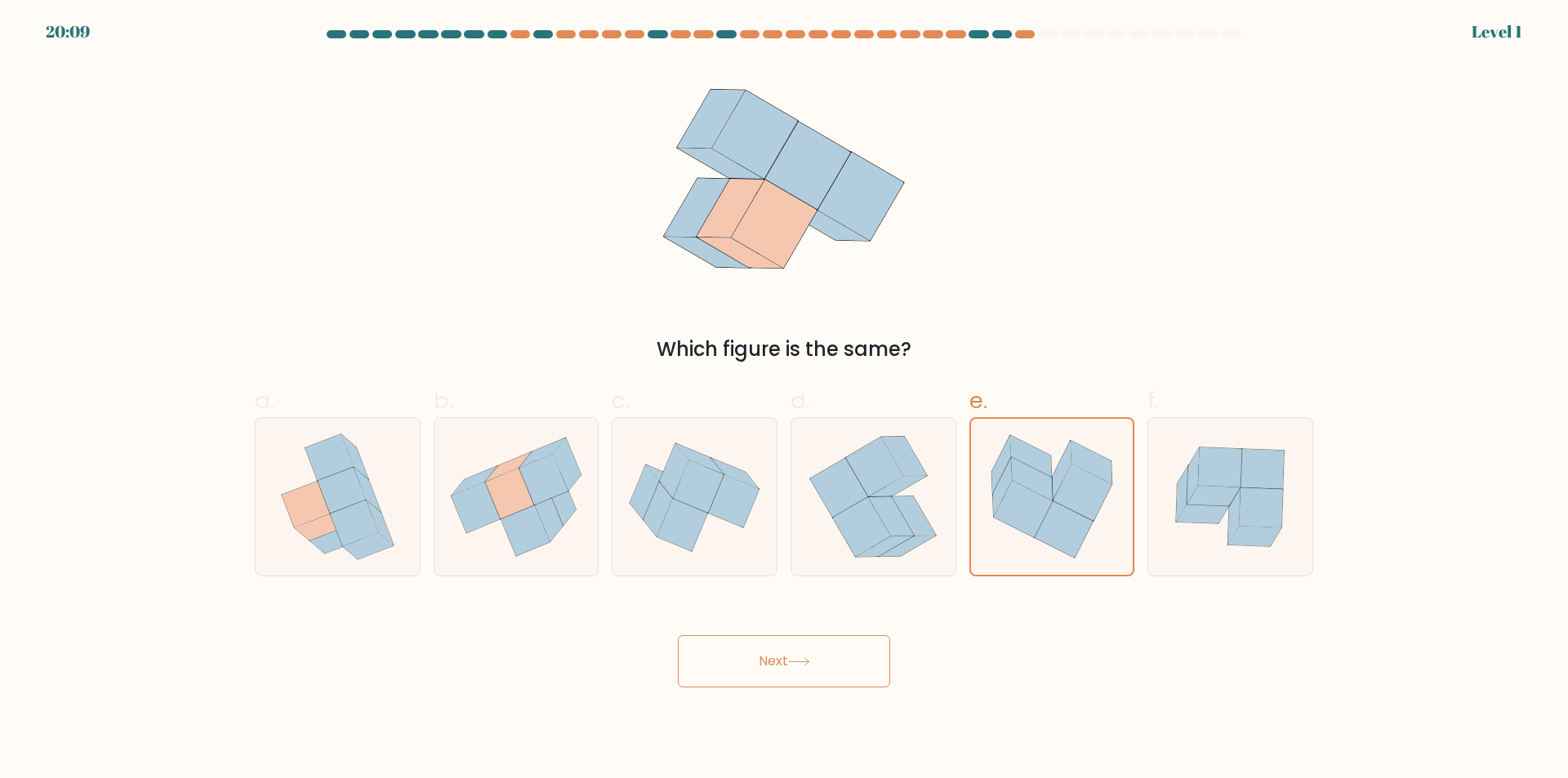
click at [832, 677] on button "Next" at bounding box center [784, 661] width 213 height 53
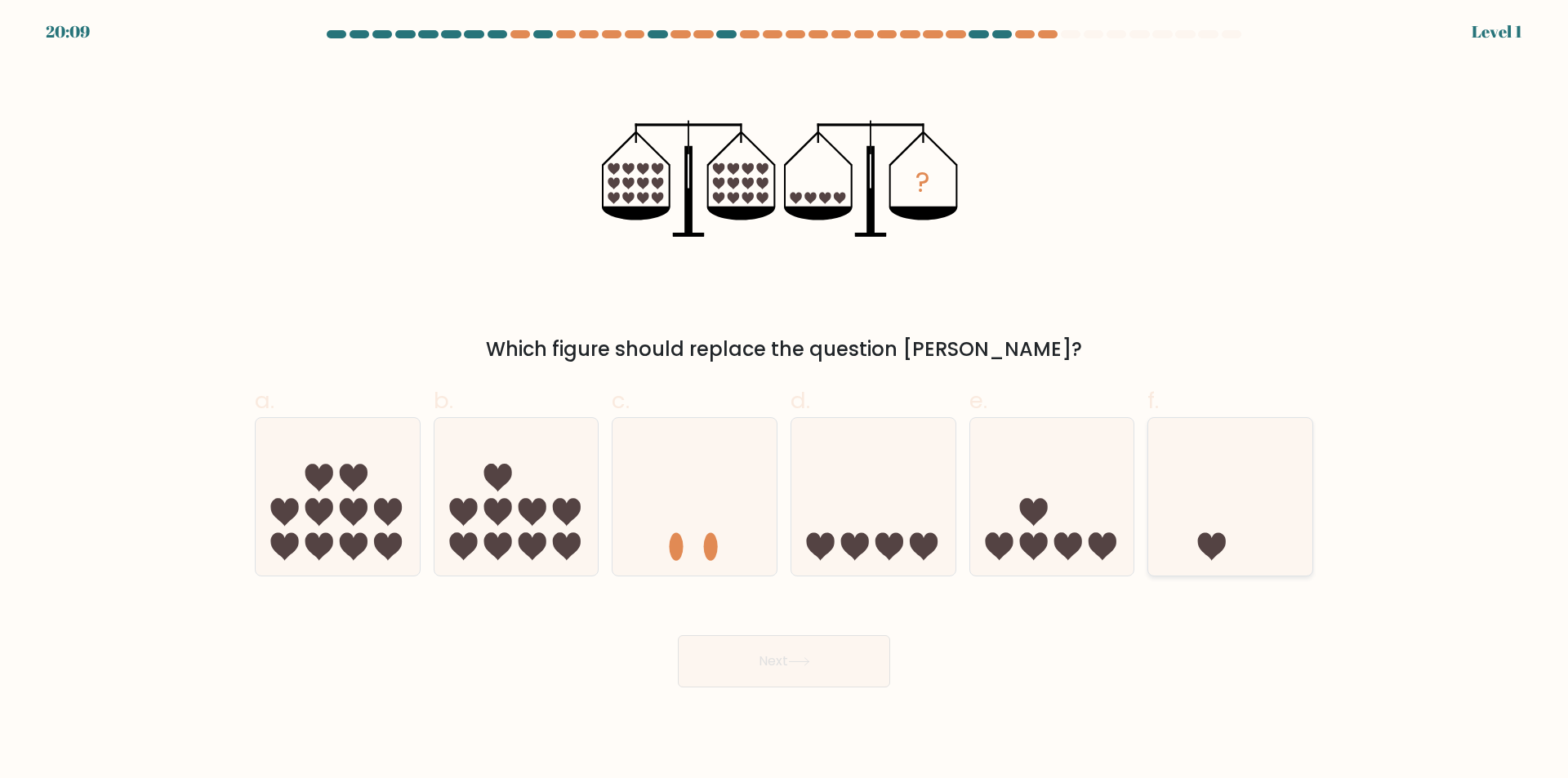
click at [1216, 490] on icon at bounding box center [1230, 497] width 164 height 135
click at [785, 400] on input "f." at bounding box center [784, 394] width 1 height 11
radio input "true"
click at [714, 680] on button "Next" at bounding box center [784, 661] width 213 height 53
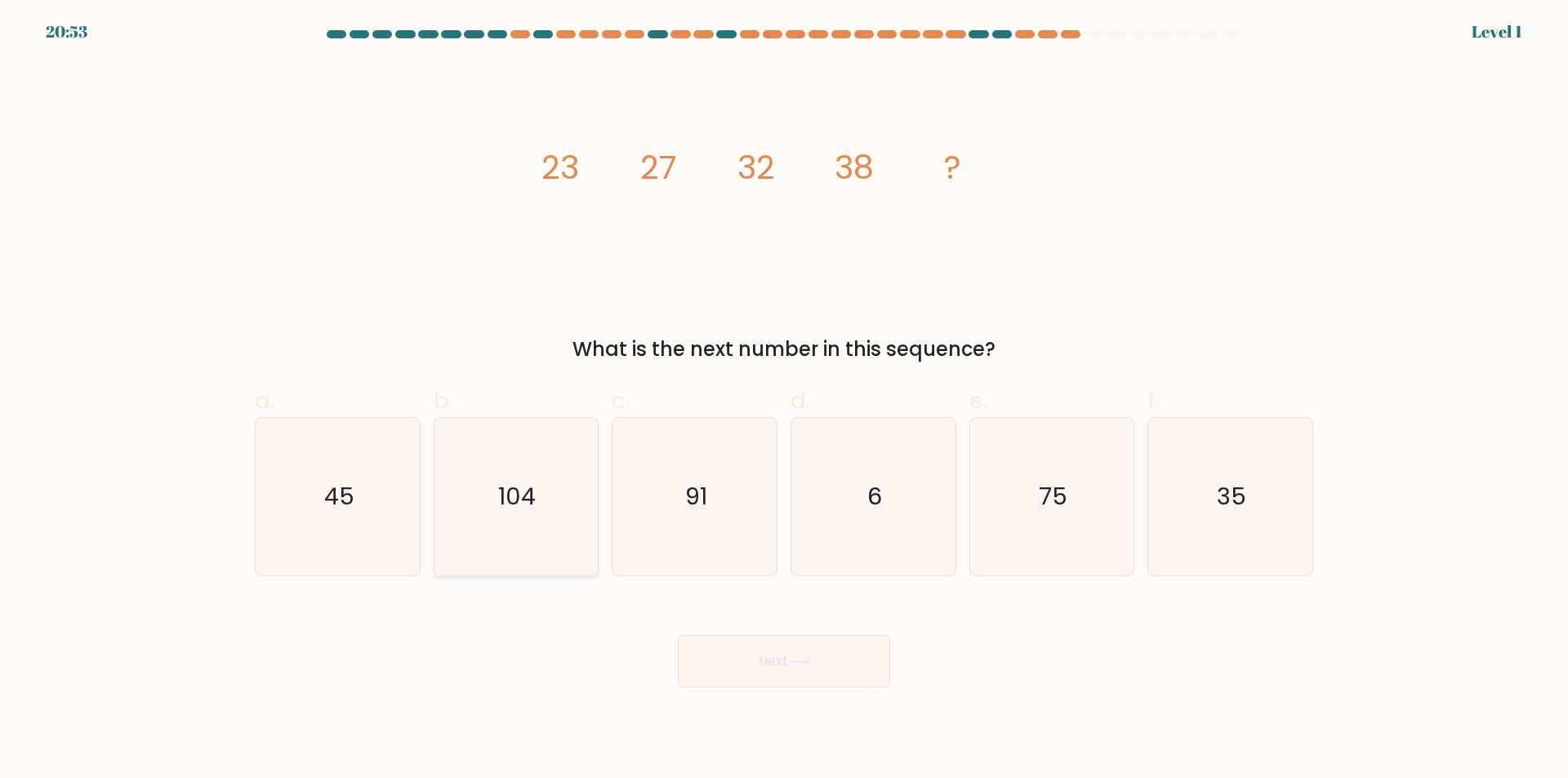
click at [510, 503] on text "104" at bounding box center [518, 497] width 38 height 33
click at [784, 400] on input "b. 104" at bounding box center [784, 394] width 1 height 11
radio input "true"
click at [695, 648] on button "Next" at bounding box center [784, 661] width 213 height 53
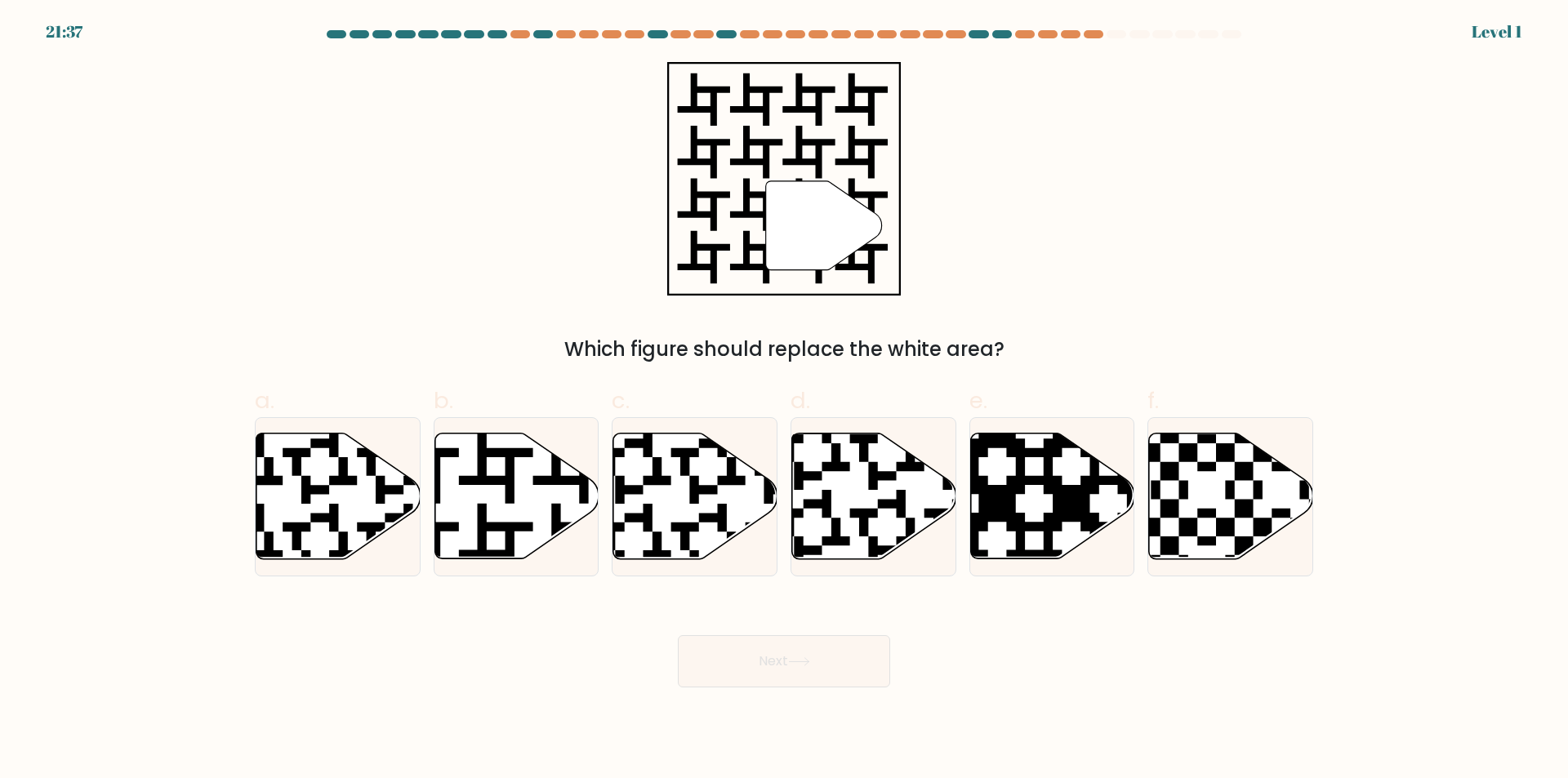
click at [374, 496] on icon at bounding box center [337, 497] width 164 height 128
click at [784, 400] on input "a." at bounding box center [784, 394] width 1 height 11
radio input "true"
drag, startPoint x: 677, startPoint y: 620, endPoint x: 704, endPoint y: 634, distance: 30.4
click at [683, 623] on div "Next" at bounding box center [783, 641] width 1078 height 91
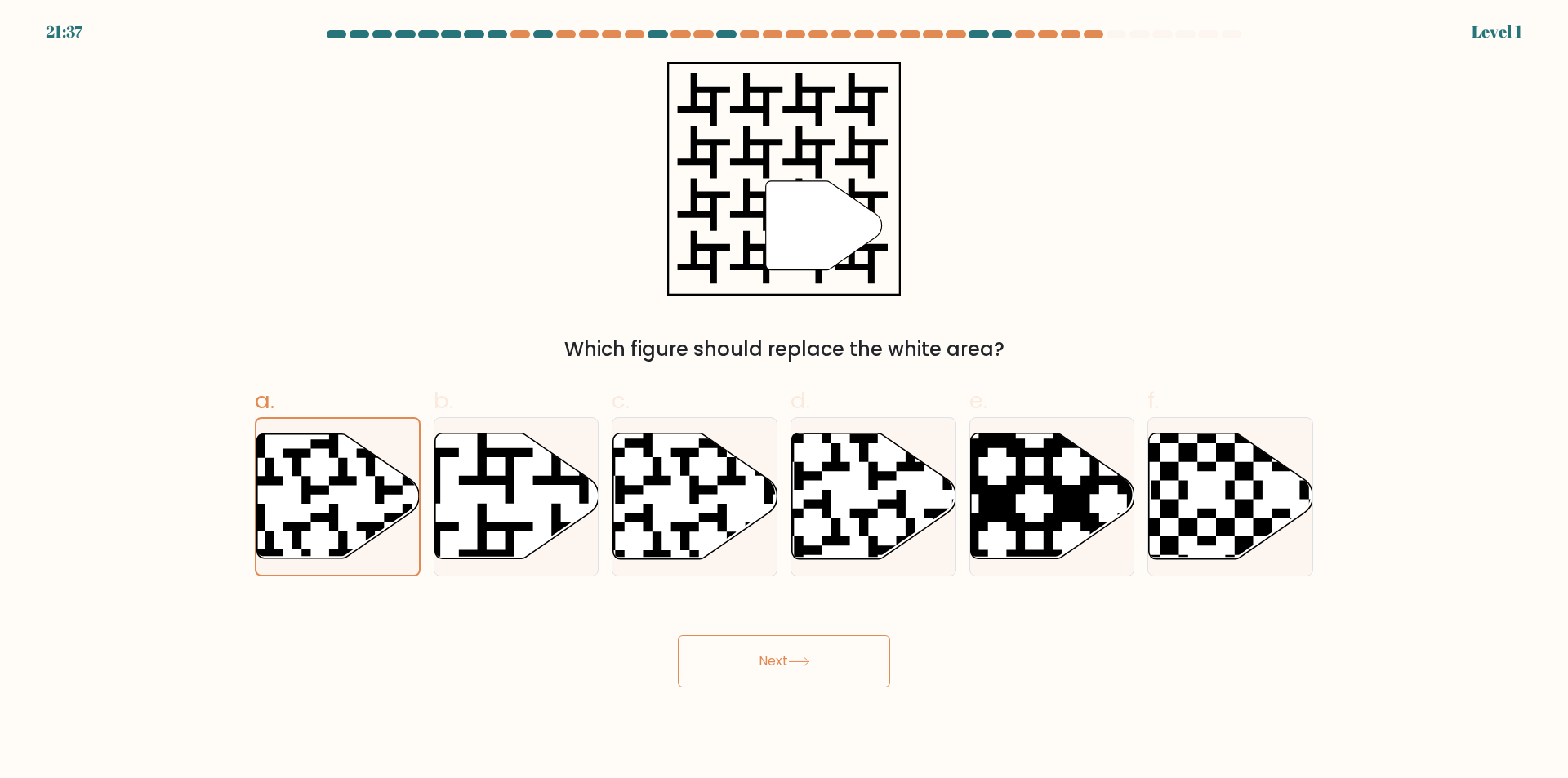
click at [732, 648] on button "Next" at bounding box center [784, 661] width 213 height 53
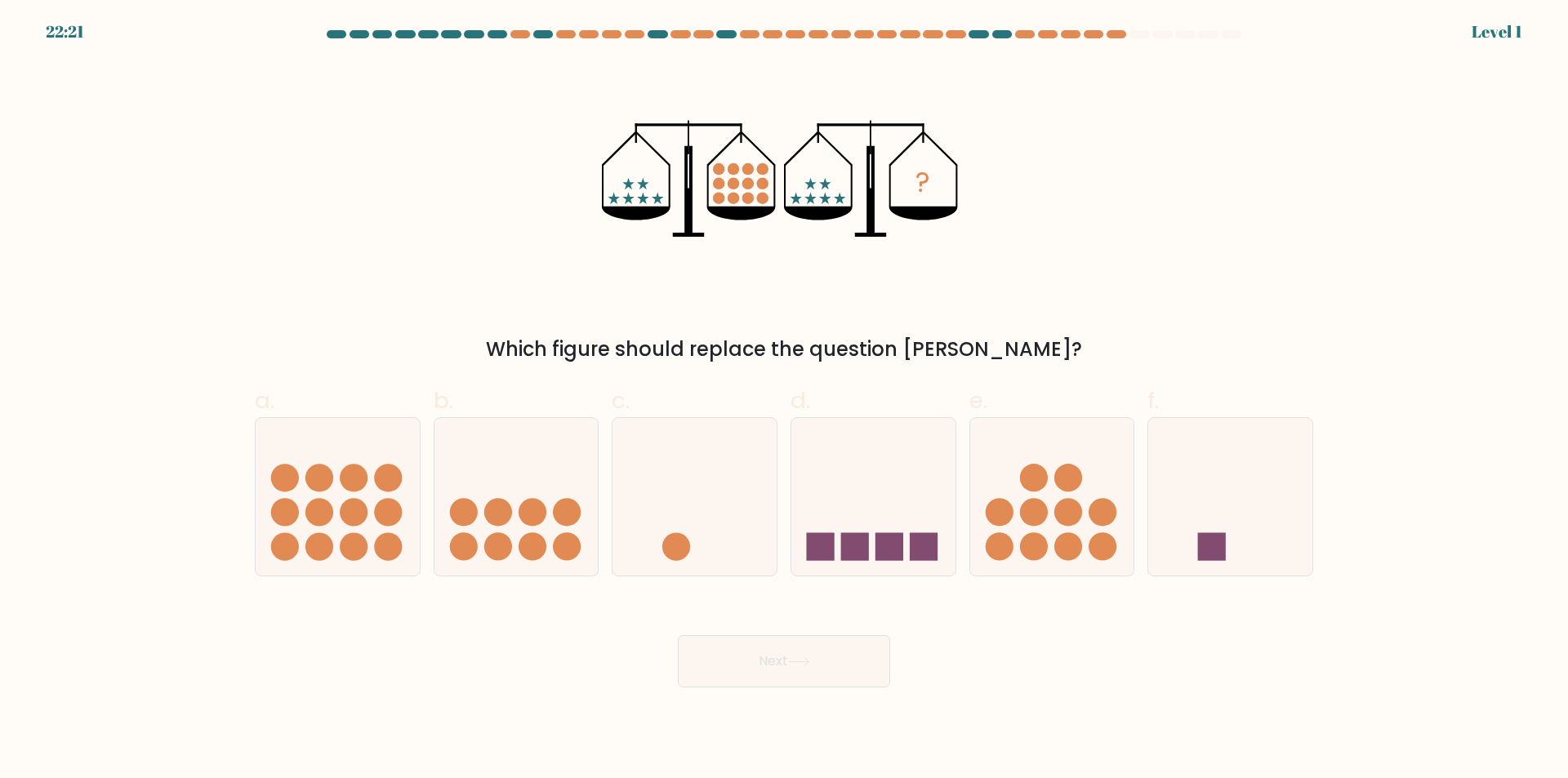
click at [685, 551] on circle at bounding box center [676, 546] width 28 height 28
click at [784, 400] on input "c." at bounding box center [784, 394] width 1 height 11
radio input "true"
click at [776, 686] on button "Next" at bounding box center [784, 661] width 213 height 53
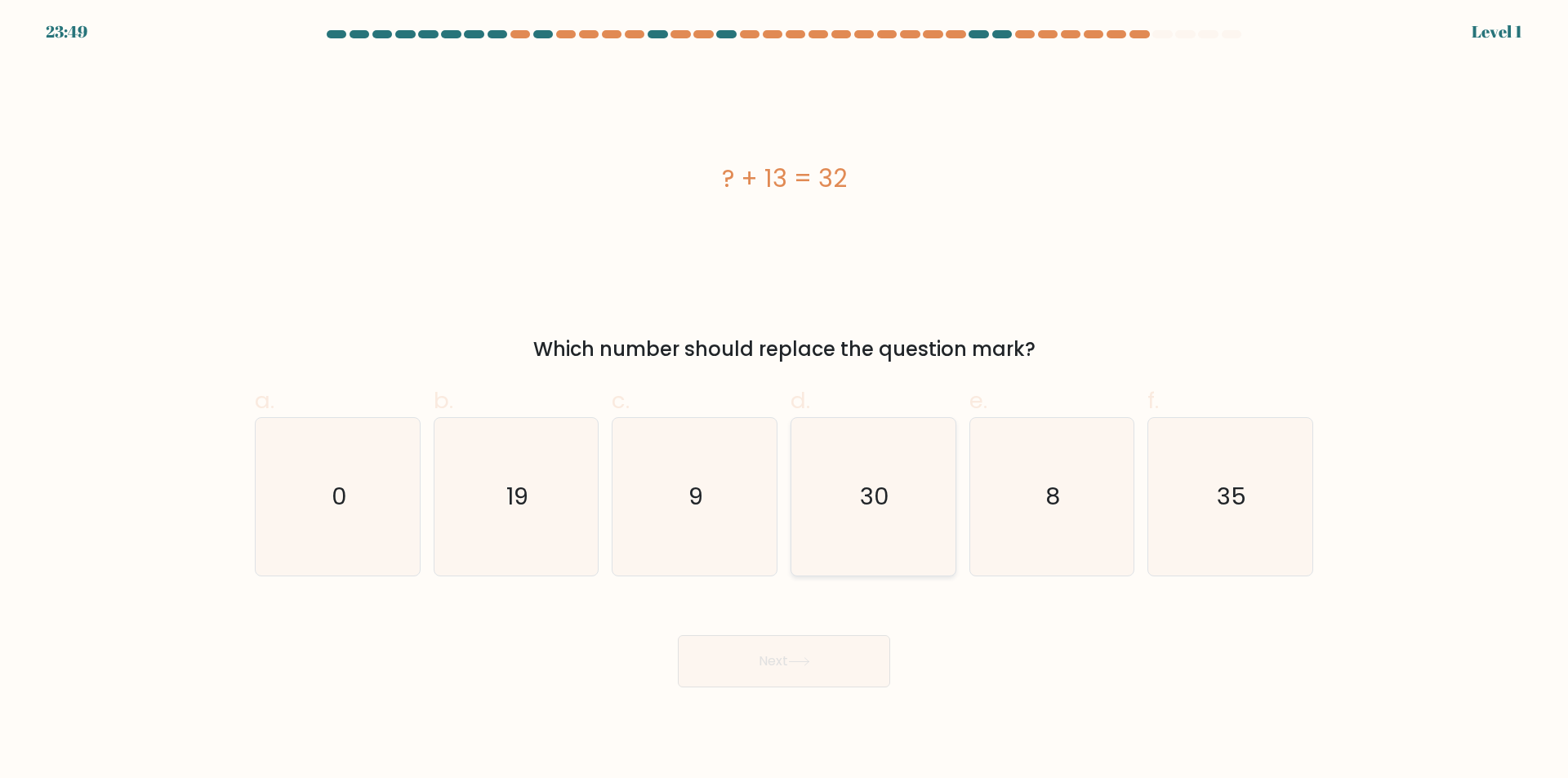
click at [888, 540] on icon "30" at bounding box center [873, 497] width 158 height 158
click at [785, 400] on input "d. 30" at bounding box center [784, 394] width 1 height 11
radio input "true"
click at [804, 689] on body "23:49 Level 1 0" at bounding box center [784, 389] width 1568 height 778
click at [1007, 551] on icon "8" at bounding box center [1052, 497] width 158 height 158
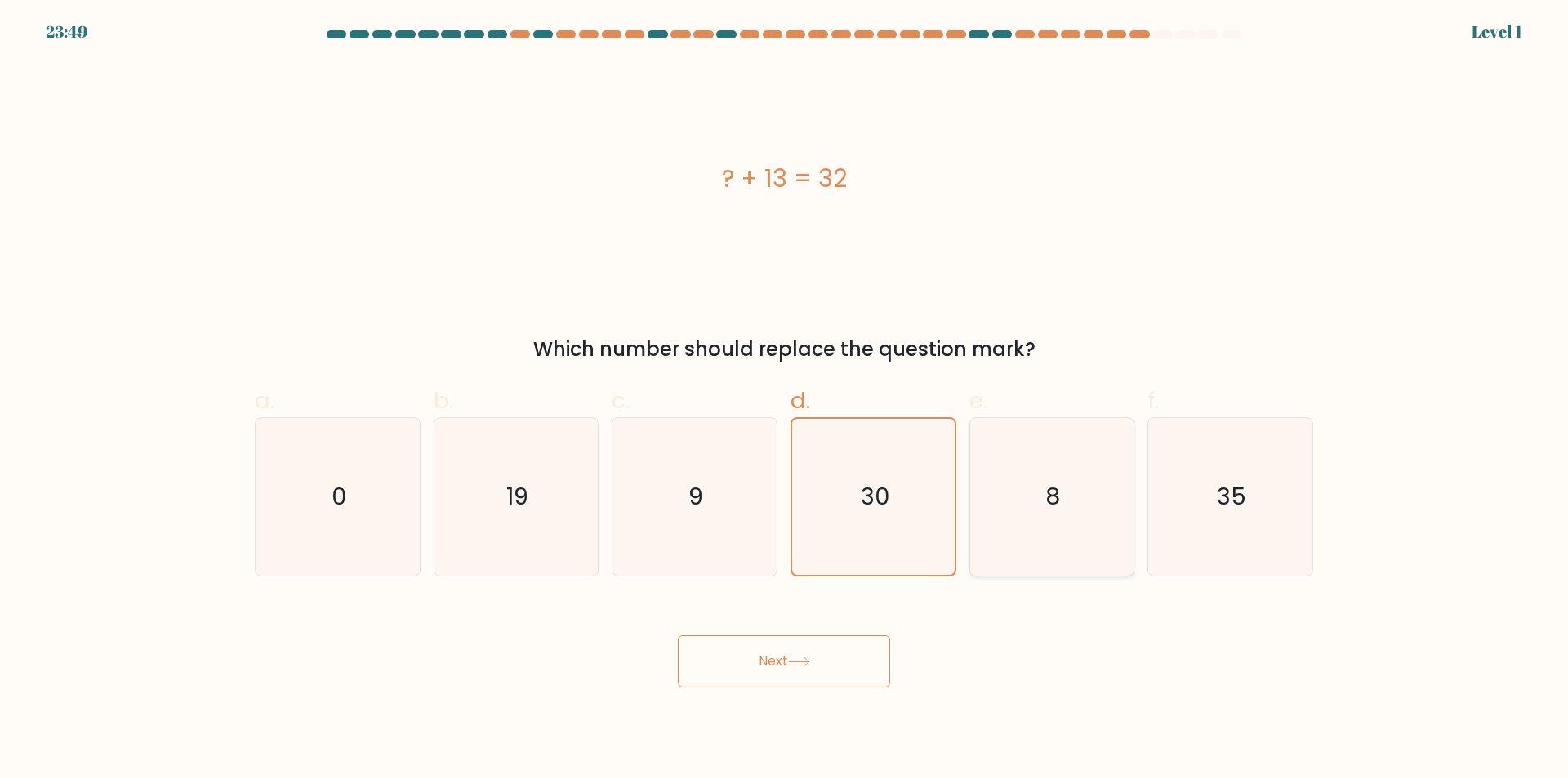
click at [785, 400] on input "e. 8" at bounding box center [784, 394] width 1 height 11
radio input "true"
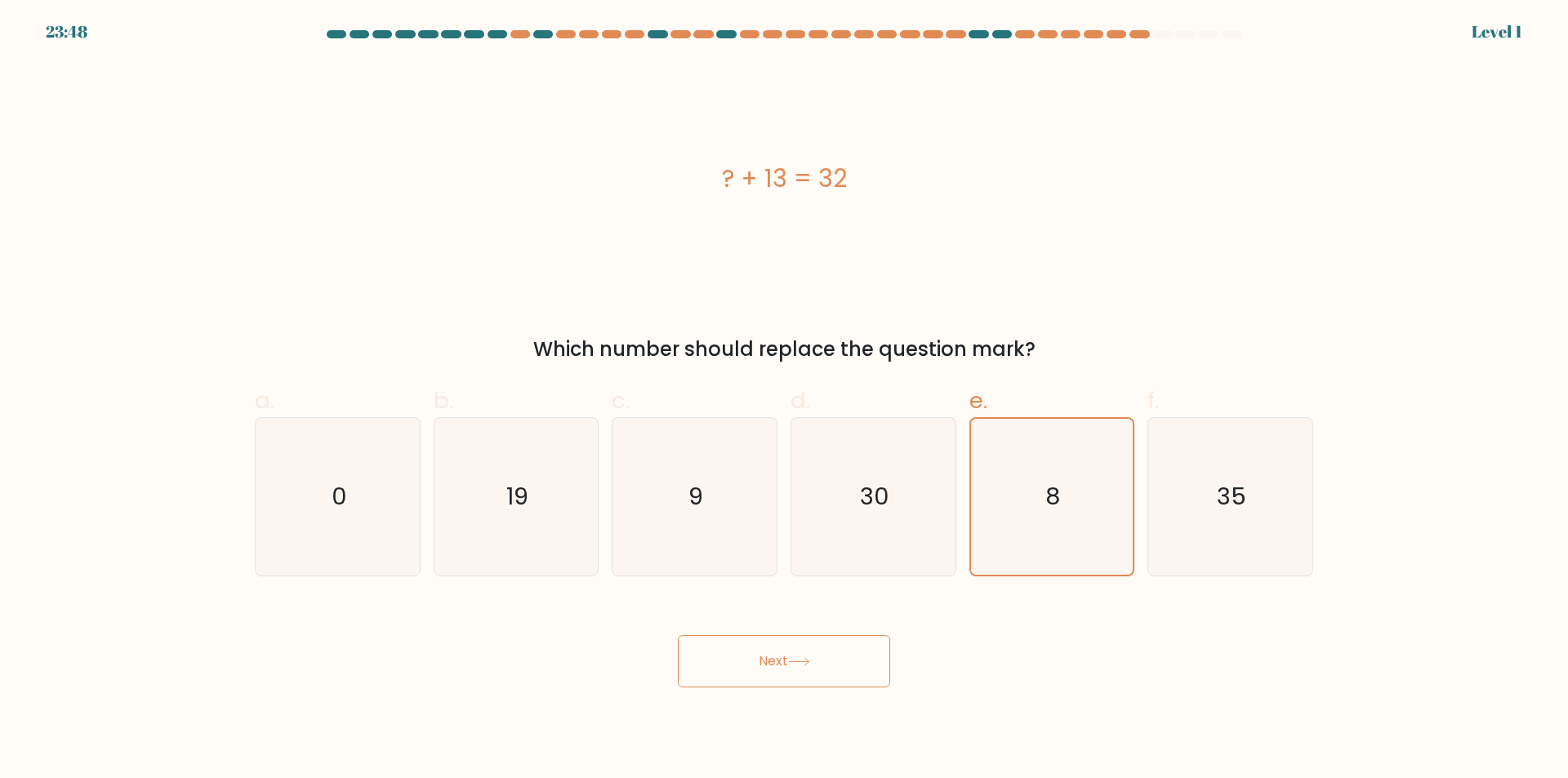
click at [810, 666] on icon at bounding box center [799, 661] width 22 height 9
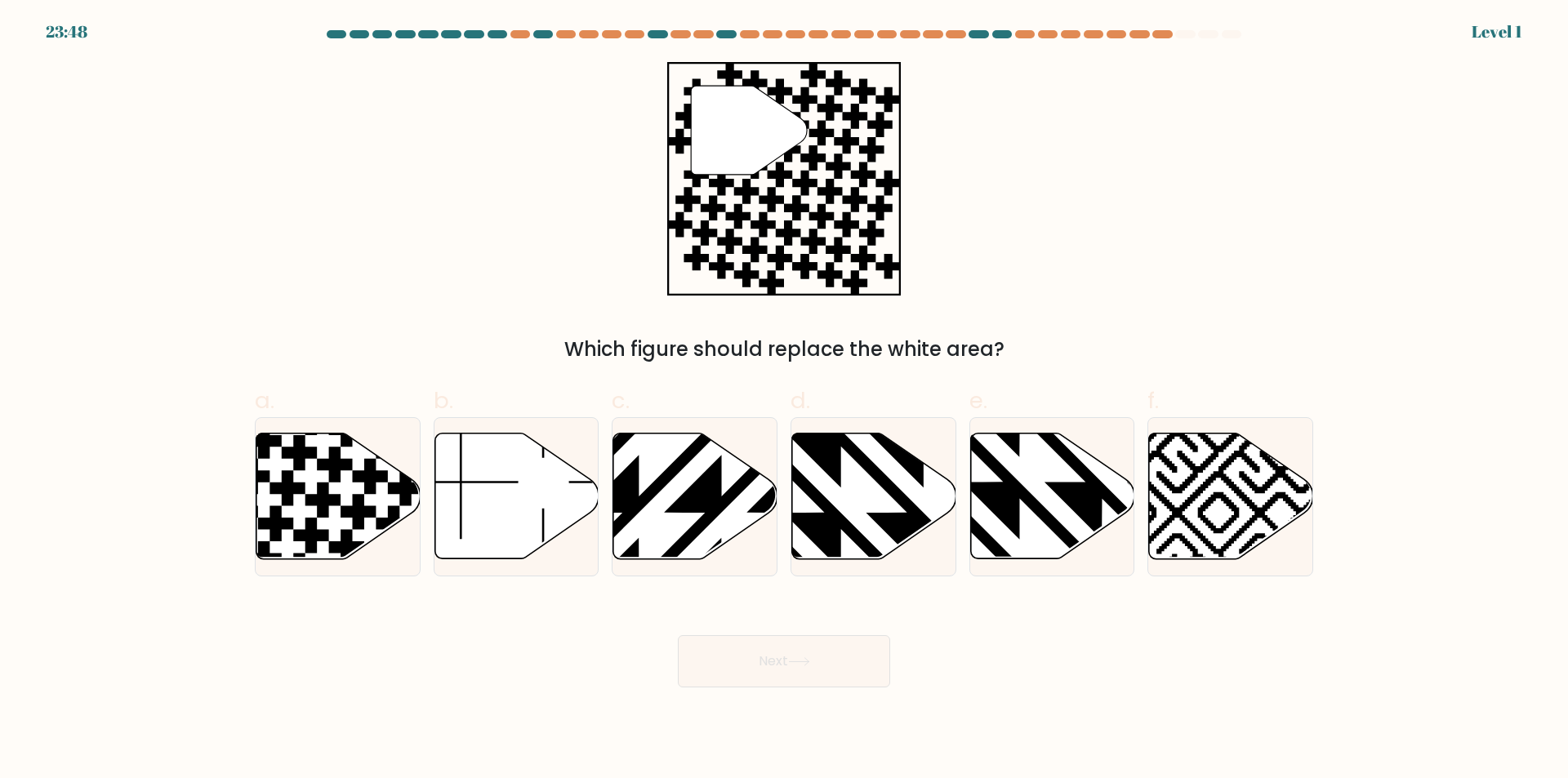
drag, startPoint x: 871, startPoint y: 532, endPoint x: 841, endPoint y: 639, distance: 111.1
click at [872, 532] on icon at bounding box center [874, 496] width 164 height 126
click at [785, 400] on input "d." at bounding box center [784, 394] width 1 height 11
radio input "true"
click at [843, 660] on button "Next" at bounding box center [784, 661] width 213 height 53
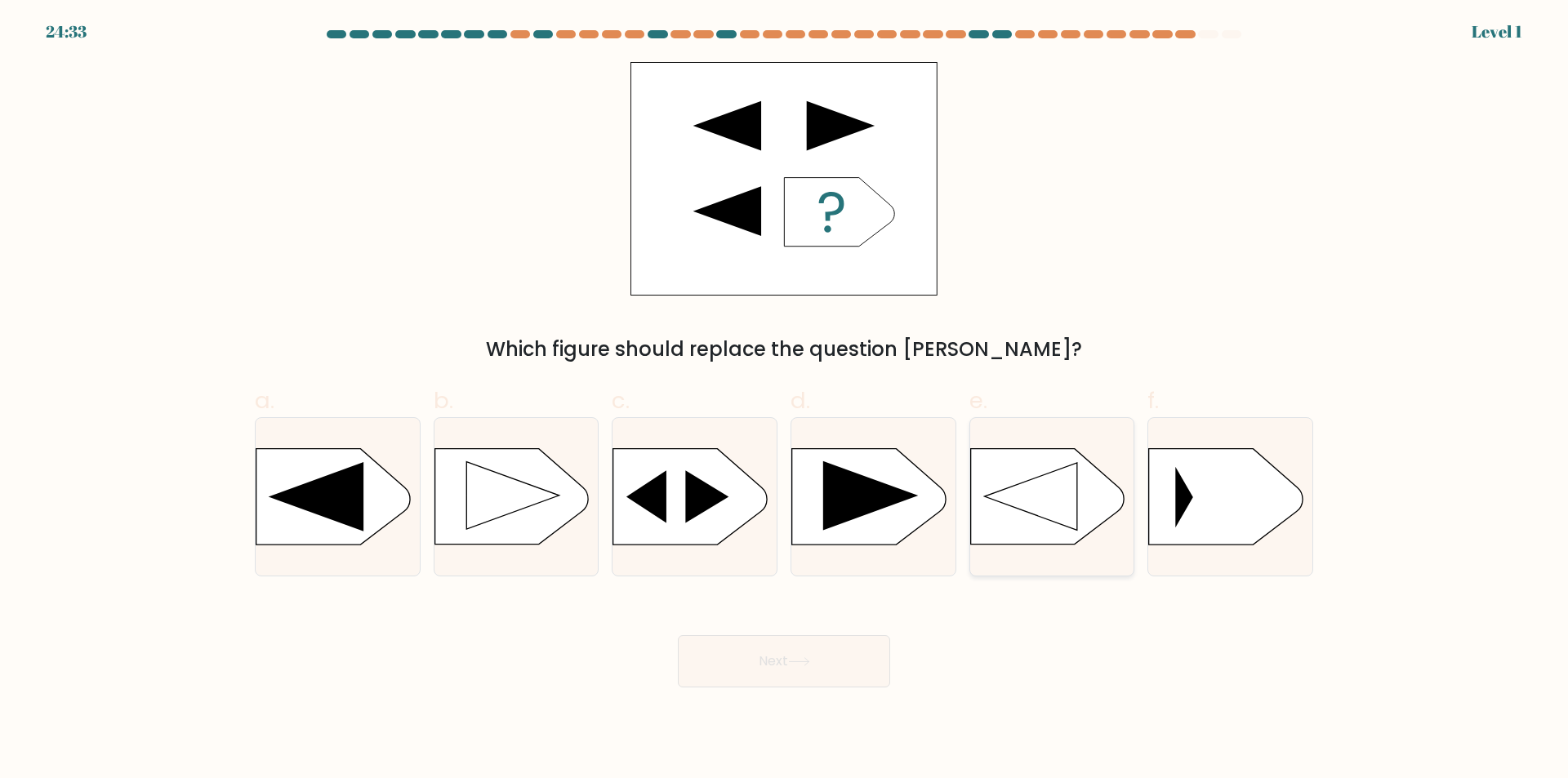
click at [1090, 524] on icon at bounding box center [1047, 497] width 154 height 95
click at [785, 400] on input "e." at bounding box center [784, 394] width 1 height 11
radio input "true"
click at [864, 681] on button "Next" at bounding box center [784, 661] width 213 height 53
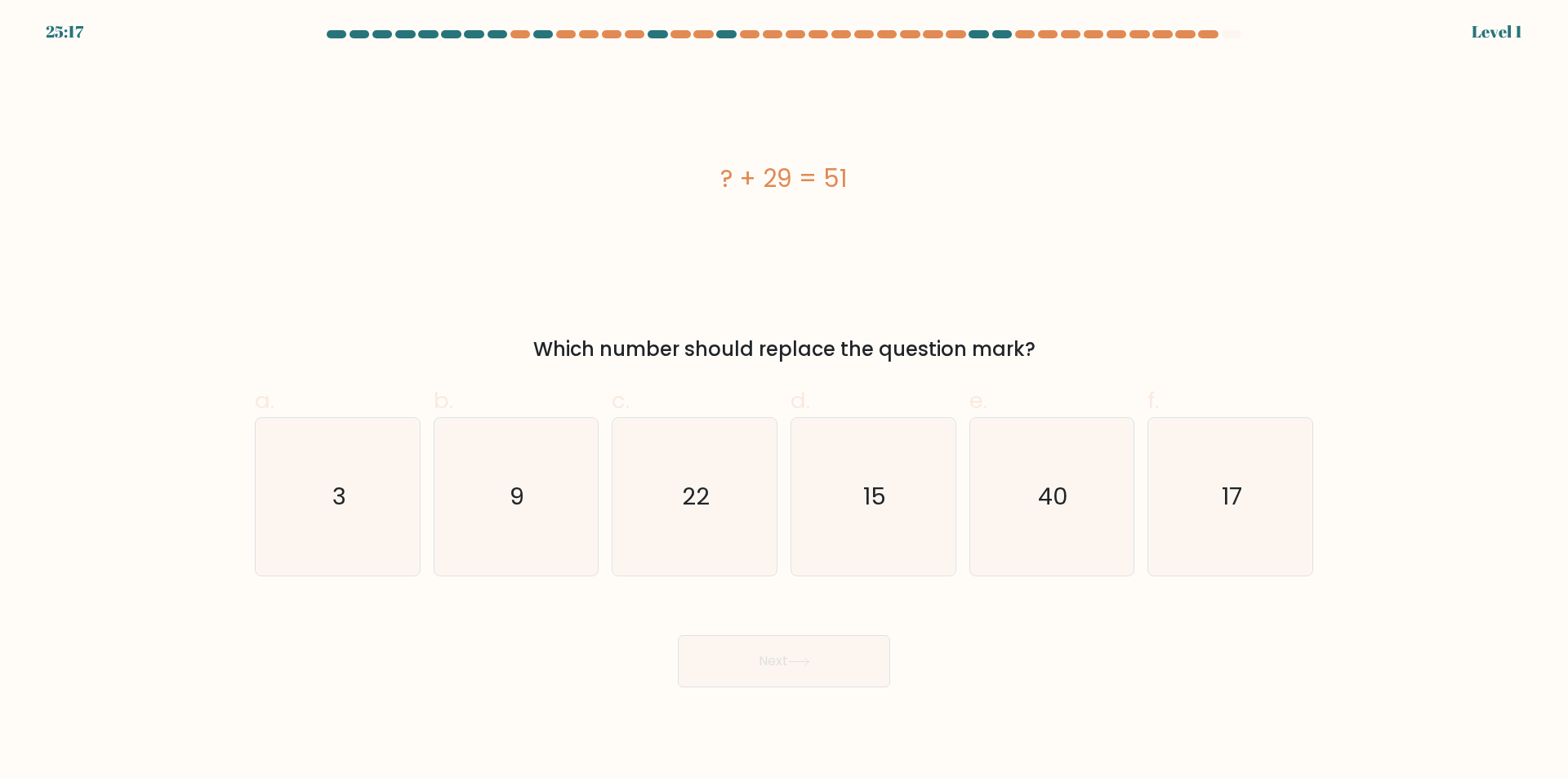
drag, startPoint x: 1146, startPoint y: 545, endPoint x: 975, endPoint y: 610, distance: 182.9
click at [1147, 545] on div "f. 17" at bounding box center [1230, 479] width 179 height 193
click at [841, 660] on button "Next" at bounding box center [784, 661] width 213 height 53
click at [1004, 540] on icon "40" at bounding box center [1052, 497] width 158 height 158
click at [785, 400] on input "e. 40" at bounding box center [784, 394] width 1 height 11
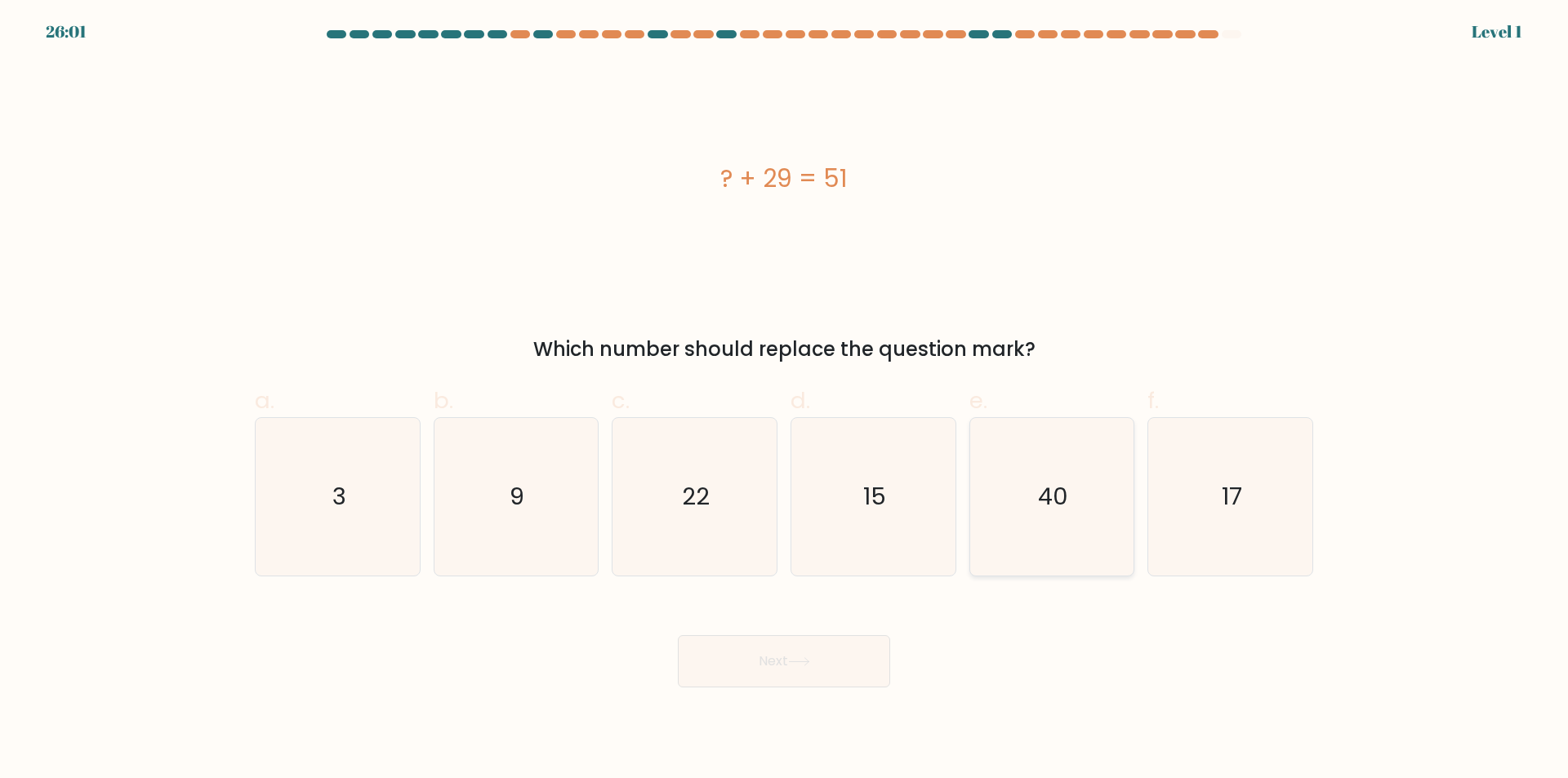
radio input "true"
click at [811, 647] on button "Next" at bounding box center [784, 661] width 213 height 53
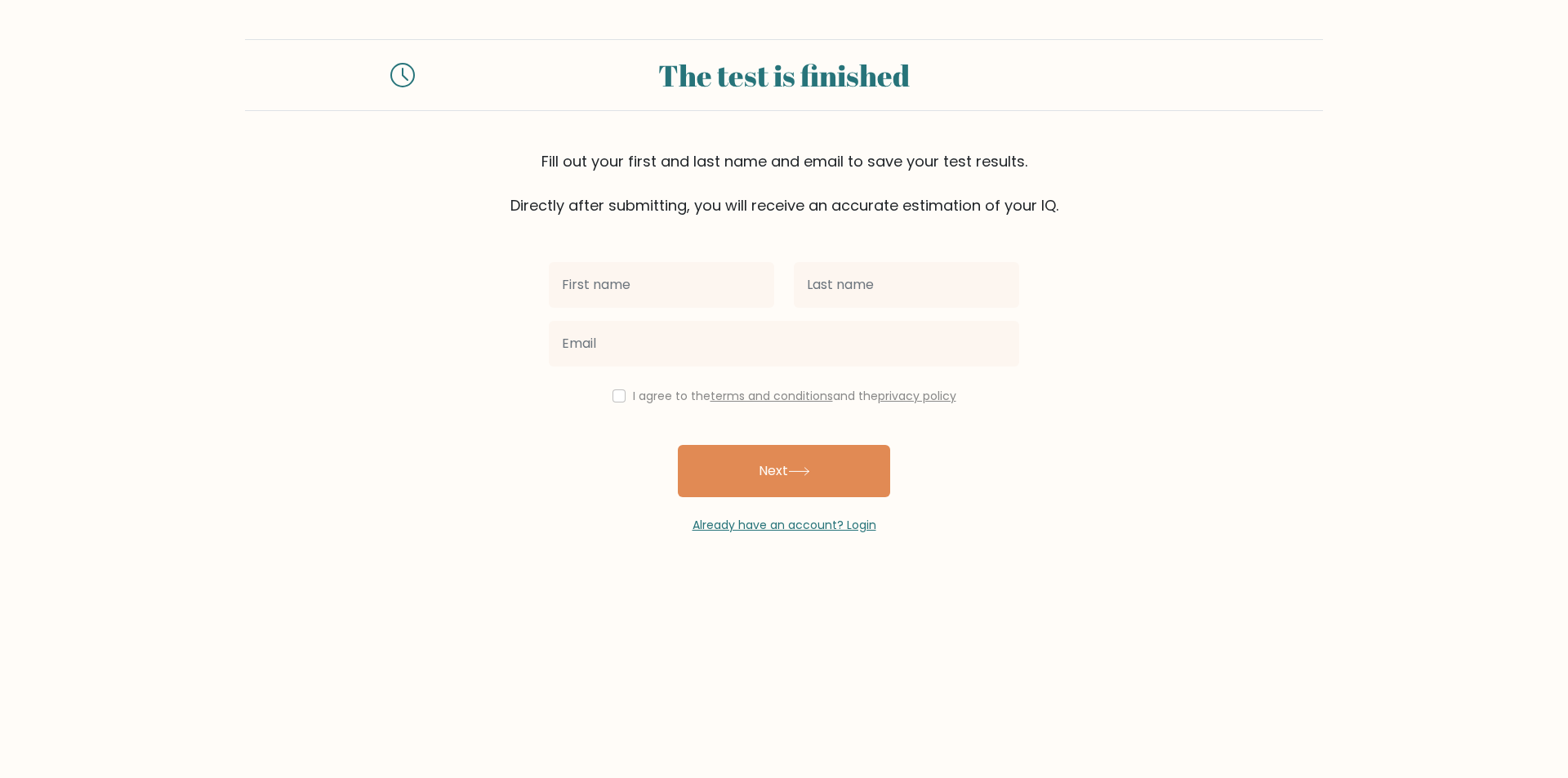
click at [693, 298] on input "text" at bounding box center [661, 285] width 226 height 46
type input "eyad"
click at [933, 268] on input "text" at bounding box center [906, 285] width 226 height 46
type input "3mk"
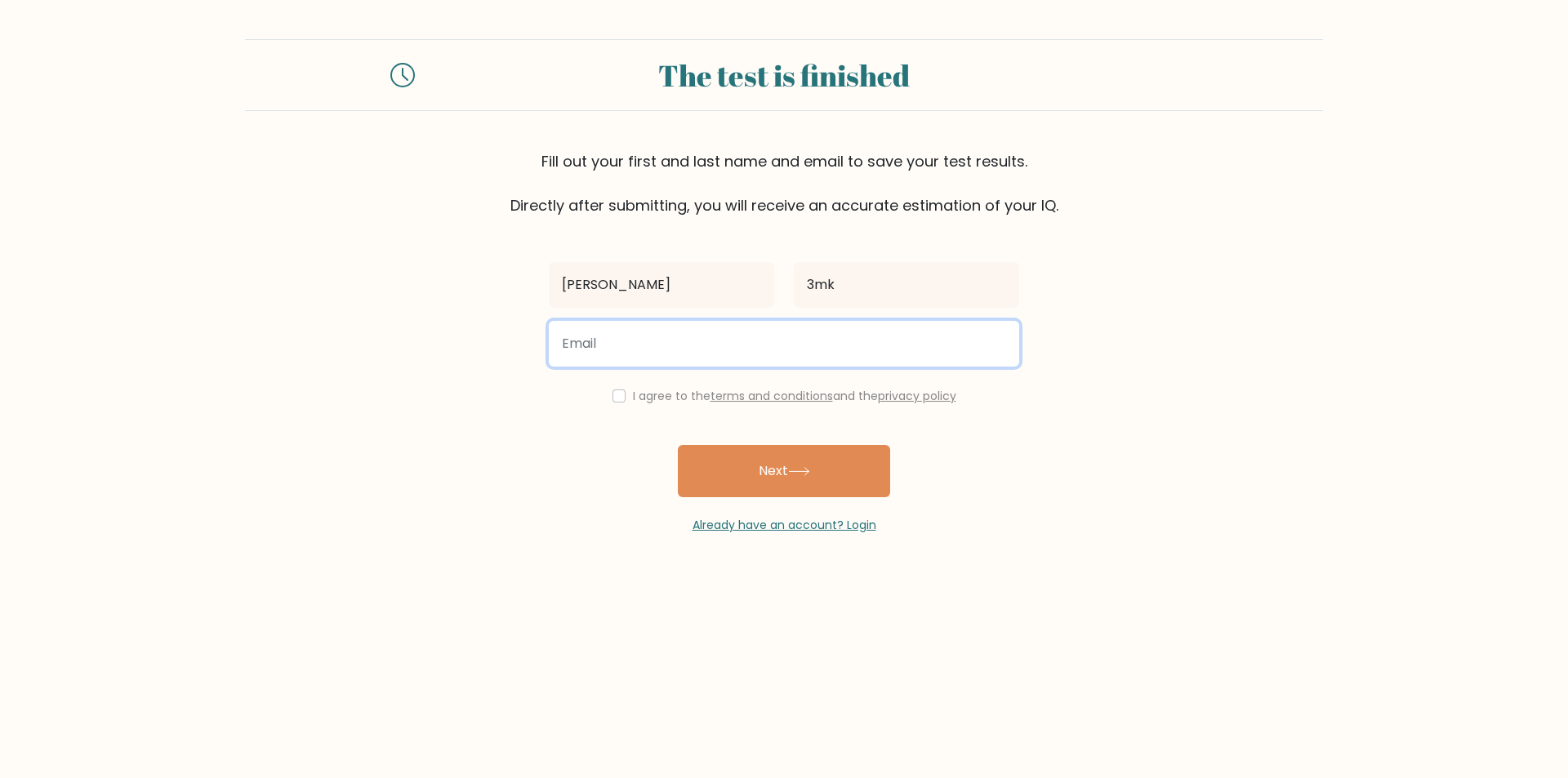
click at [783, 336] on input "email" at bounding box center [783, 344] width 470 height 46
type input "fsdg343423@.com"
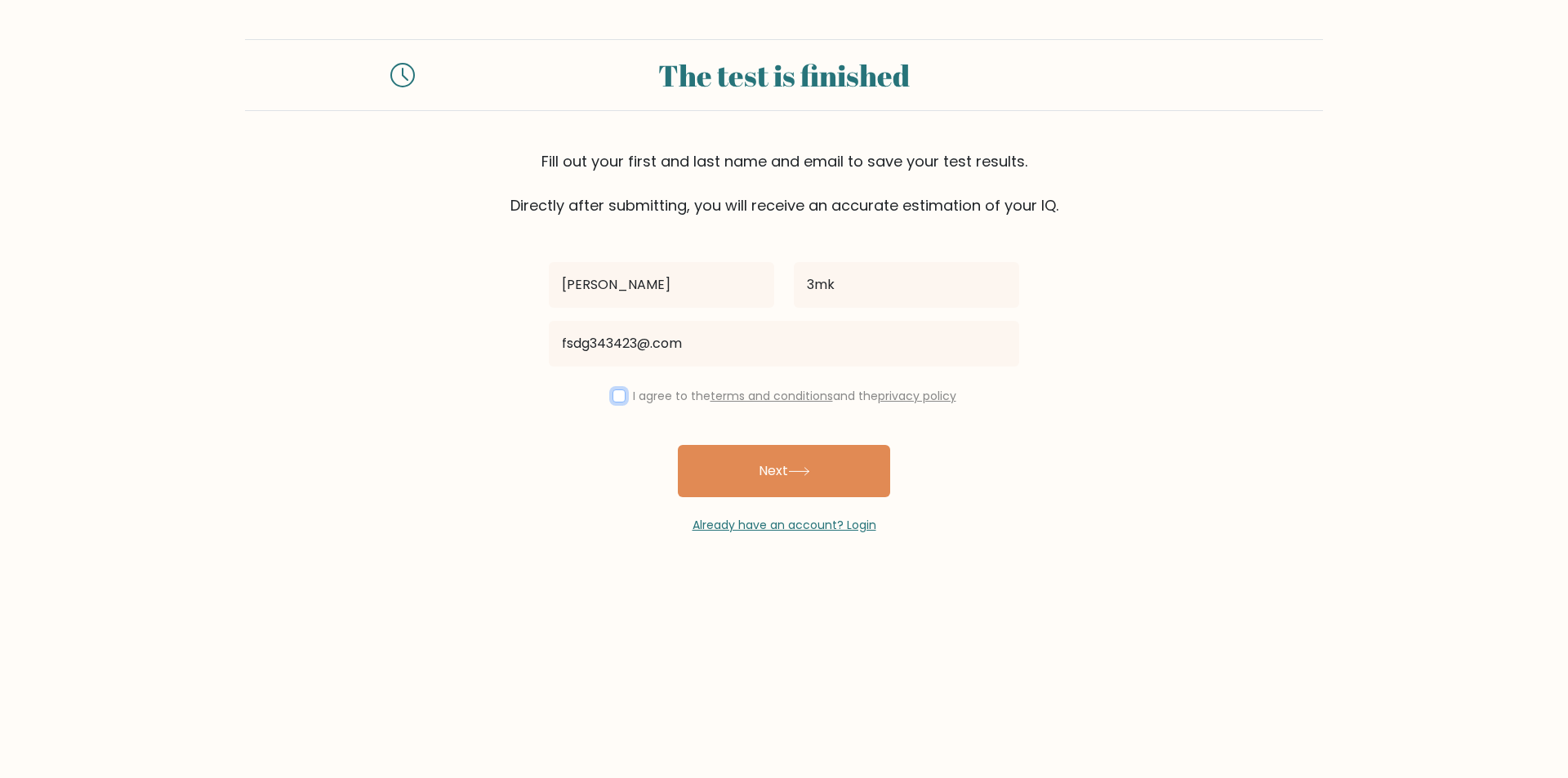
click at [614, 391] on input "checkbox" at bounding box center [619, 396] width 13 height 13
checkbox input "true"
click at [804, 469] on icon at bounding box center [799, 471] width 22 height 9
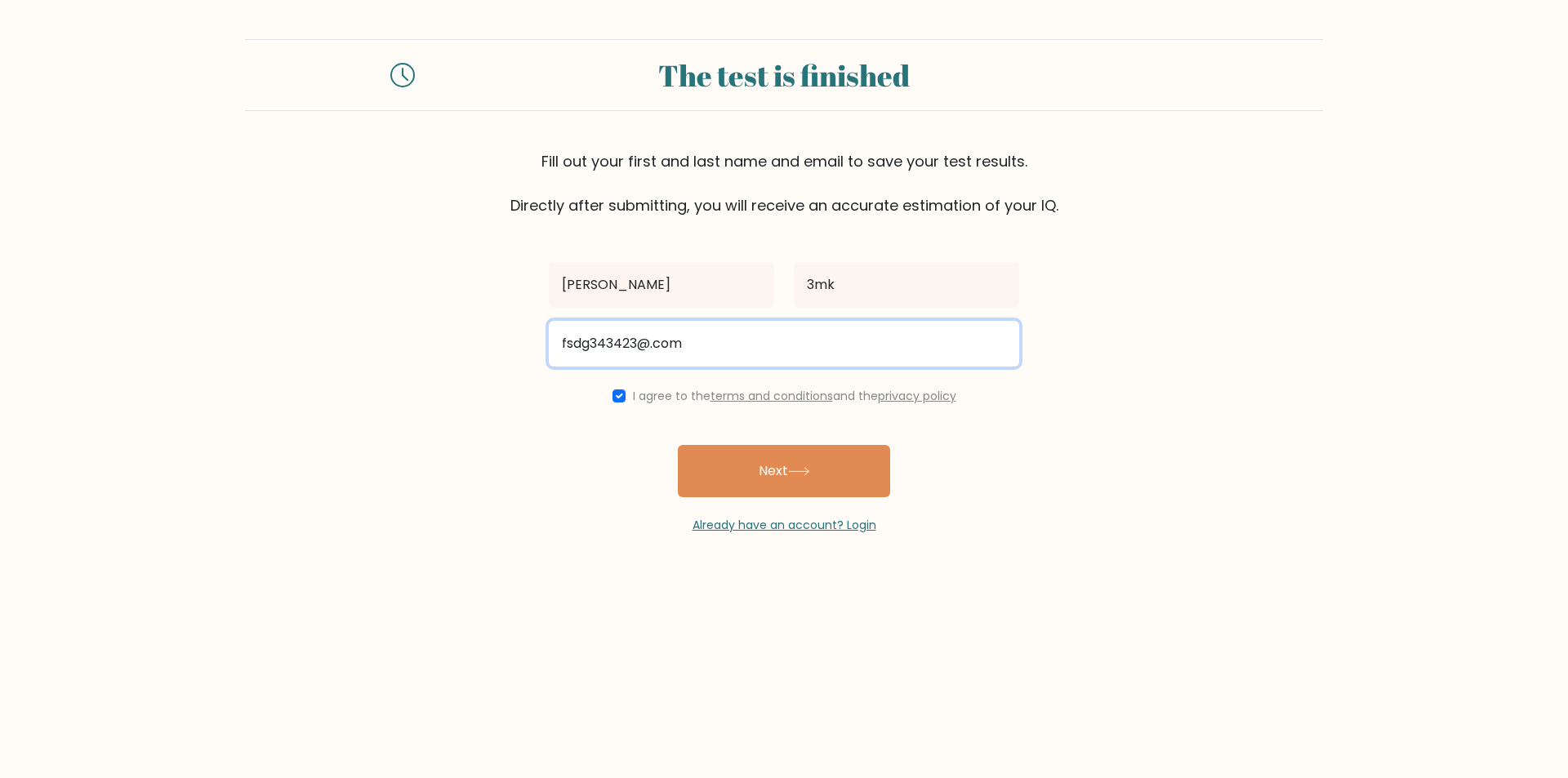
click at [651, 352] on input "fsdg343423@.com" at bounding box center [783, 344] width 470 height 46
click at [651, 350] on input "fsdg343423@.com" at bounding box center [783, 344] width 470 height 46
click at [648, 347] on input "fsdg343423@.com" at bounding box center [783, 344] width 470 height 46
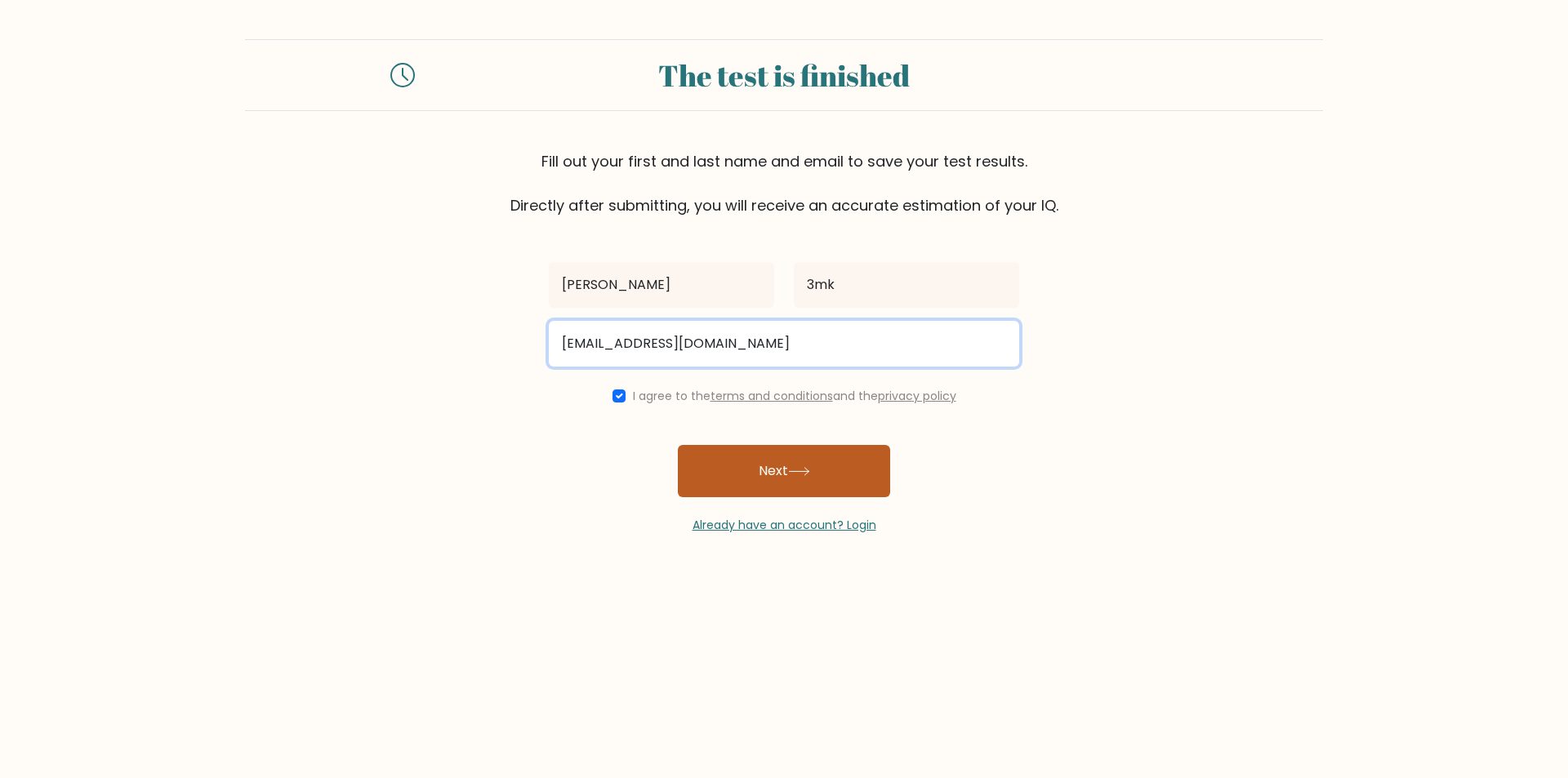
type input "fsdg343423@bolbol.com"
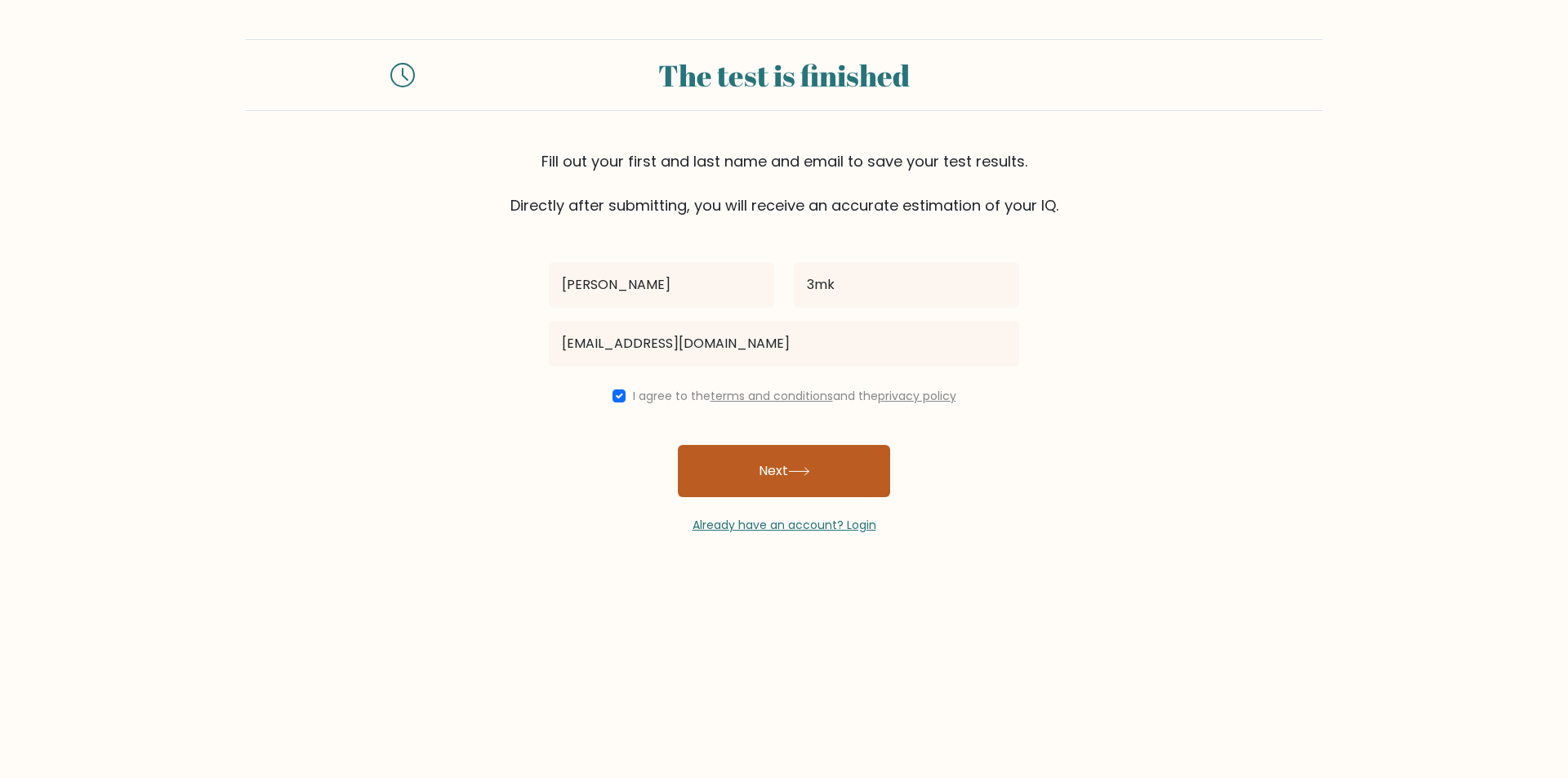
click at [805, 458] on button "Next" at bounding box center [784, 471] width 213 height 53
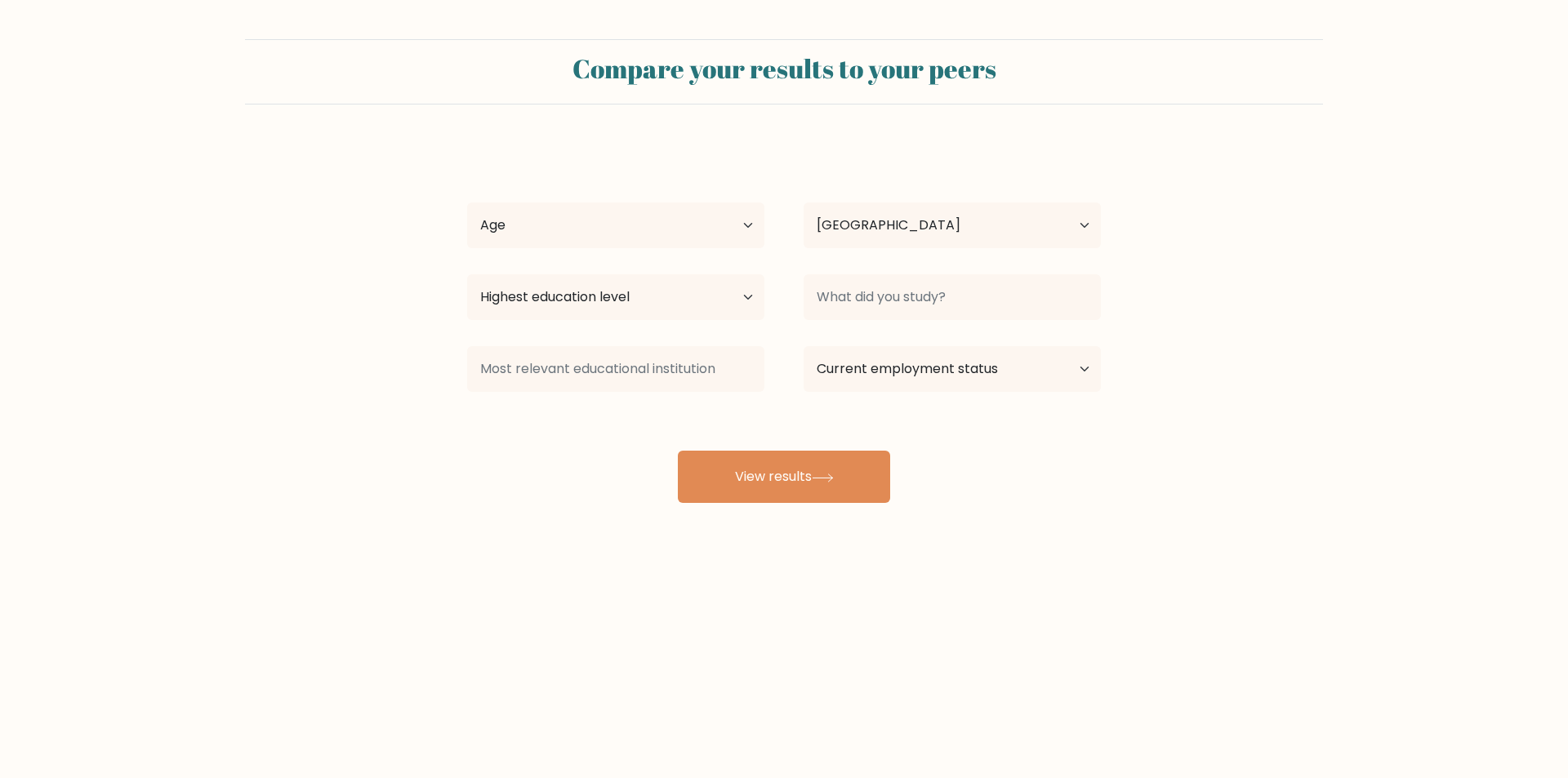
select select "EG"
click at [652, 224] on select "Age Under 18 years old 18-24 years old 25-34 years old 35-44 years old 45-54 ye…" at bounding box center [616, 226] width 297 height 46
select select "min_18"
click at [467, 203] on select "Age Under 18 years old 18-24 years old 25-34 years old 35-44 years old 45-54 ye…" at bounding box center [616, 226] width 297 height 46
click at [901, 246] on select "Country Afghanistan Albania Algeria American Samoa Andorra Angola Anguilla Anta…" at bounding box center [952, 226] width 297 height 46
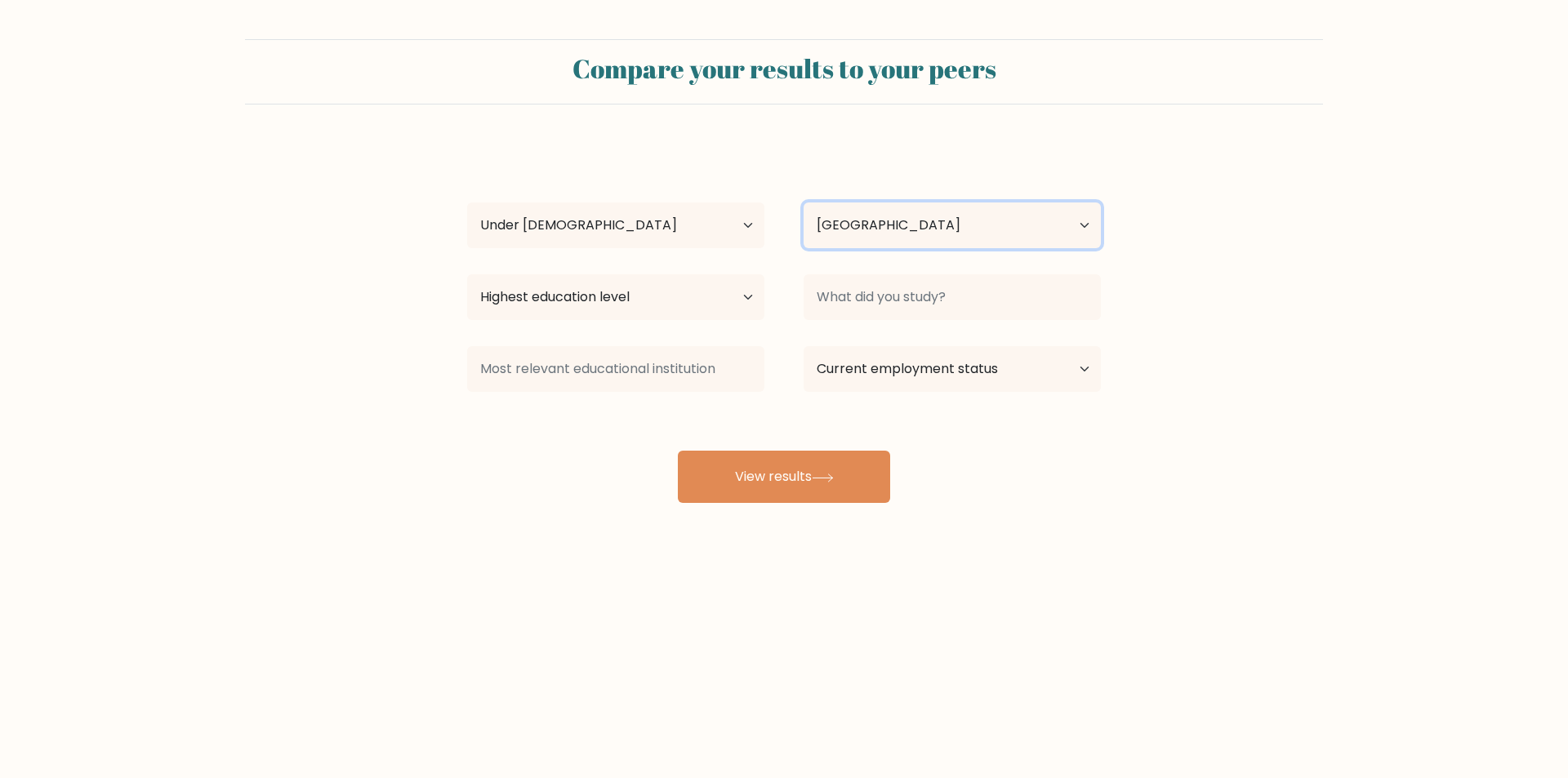
click at [906, 227] on select "Country Afghanistan Albania Algeria American Samoa Andorra Angola Anguilla Anta…" at bounding box center [952, 226] width 297 height 46
click at [572, 292] on select "Highest education level No schooling Primary Lower Secondary Upper Secondary Oc…" at bounding box center [616, 297] width 297 height 46
select select "lower_secondary"
click at [467, 274] on select "Highest education level No schooling Primary Lower Secondary Upper Secondary Oc…" at bounding box center [616, 297] width 297 height 46
click at [967, 270] on div at bounding box center [952, 297] width 337 height 59
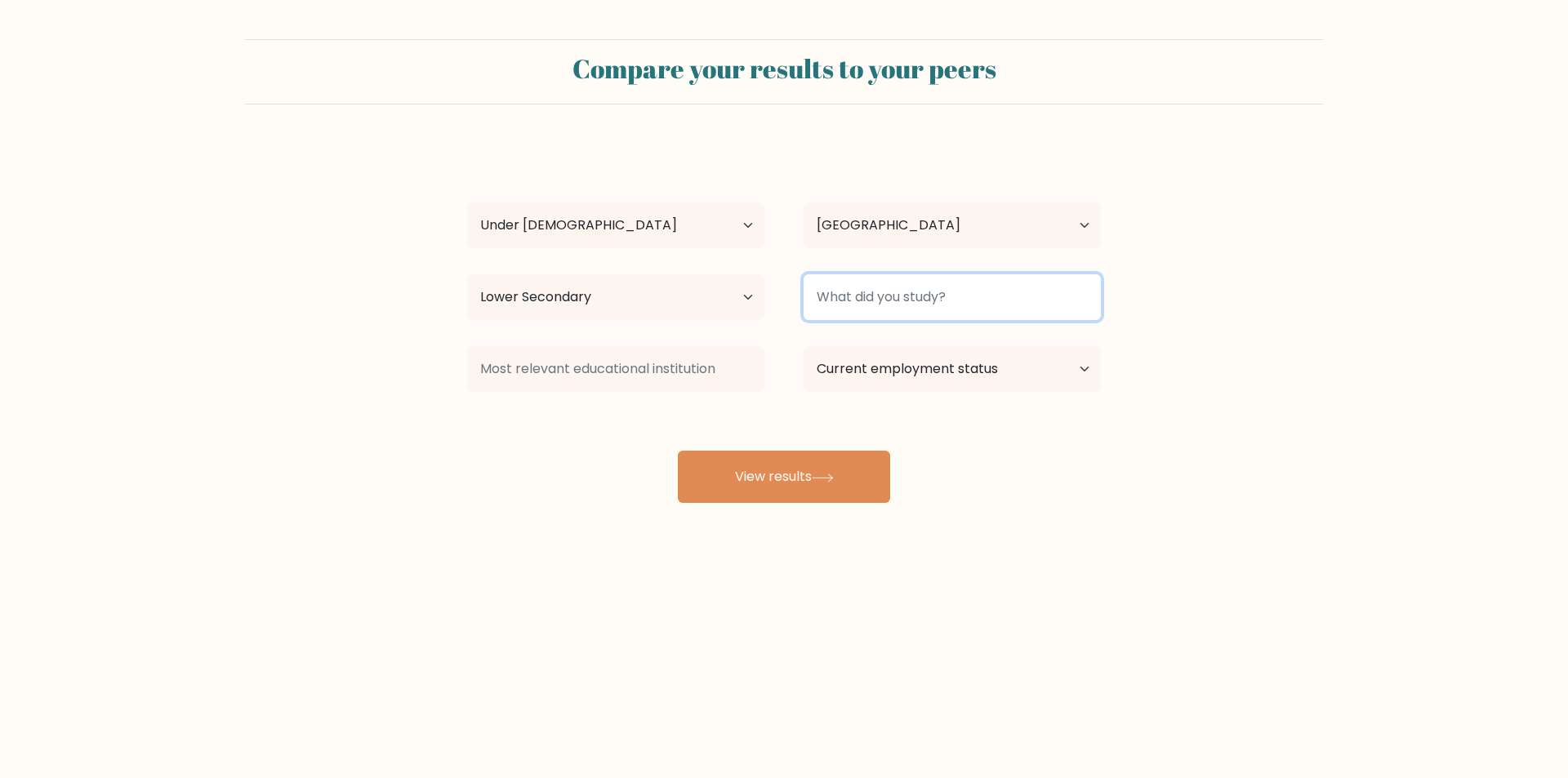
click at [979, 287] on input at bounding box center [952, 297] width 297 height 46
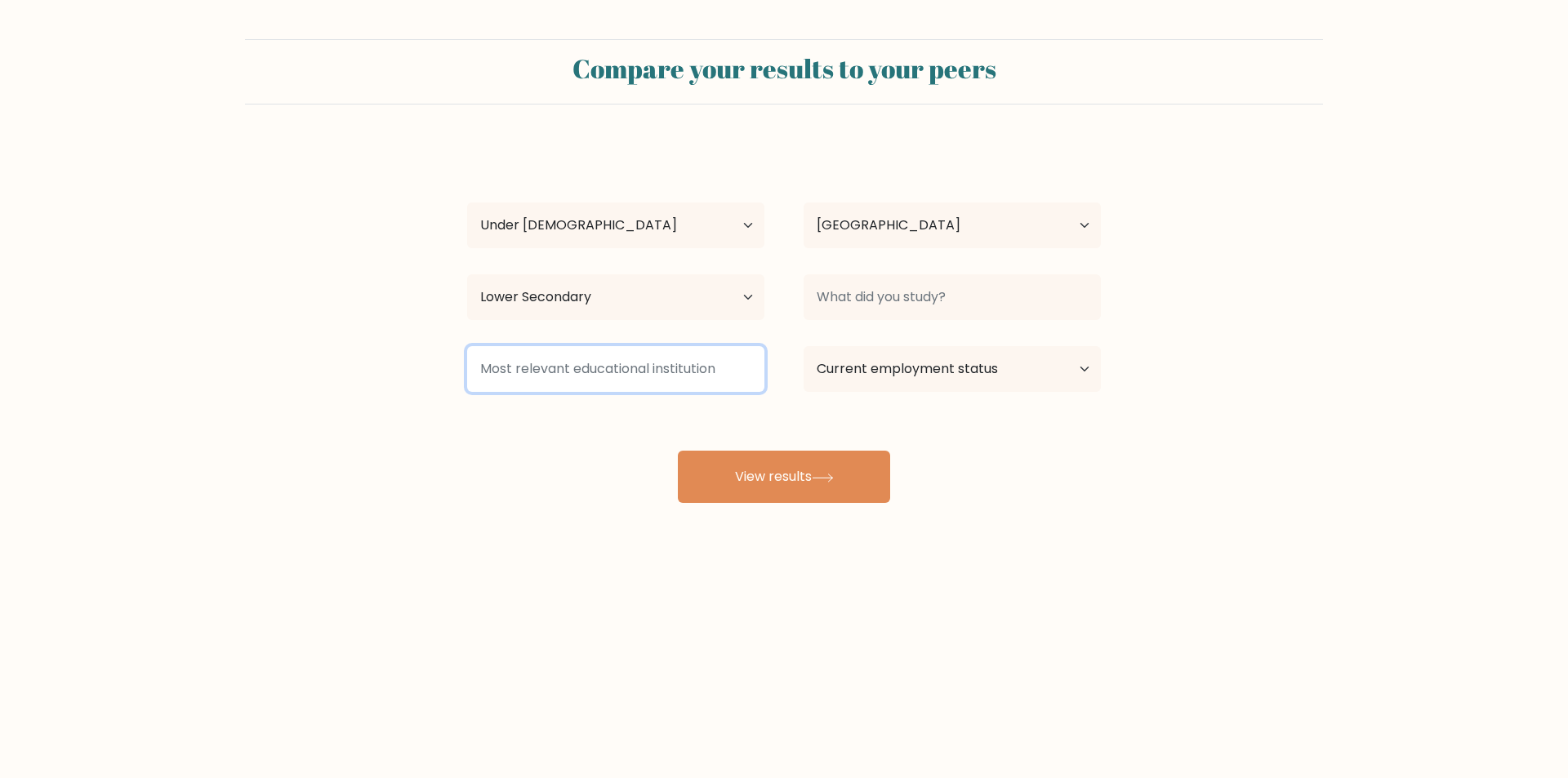
click at [709, 356] on input at bounding box center [616, 369] width 297 height 46
type input "k"
type input "s"
type input "k"
type input "s"
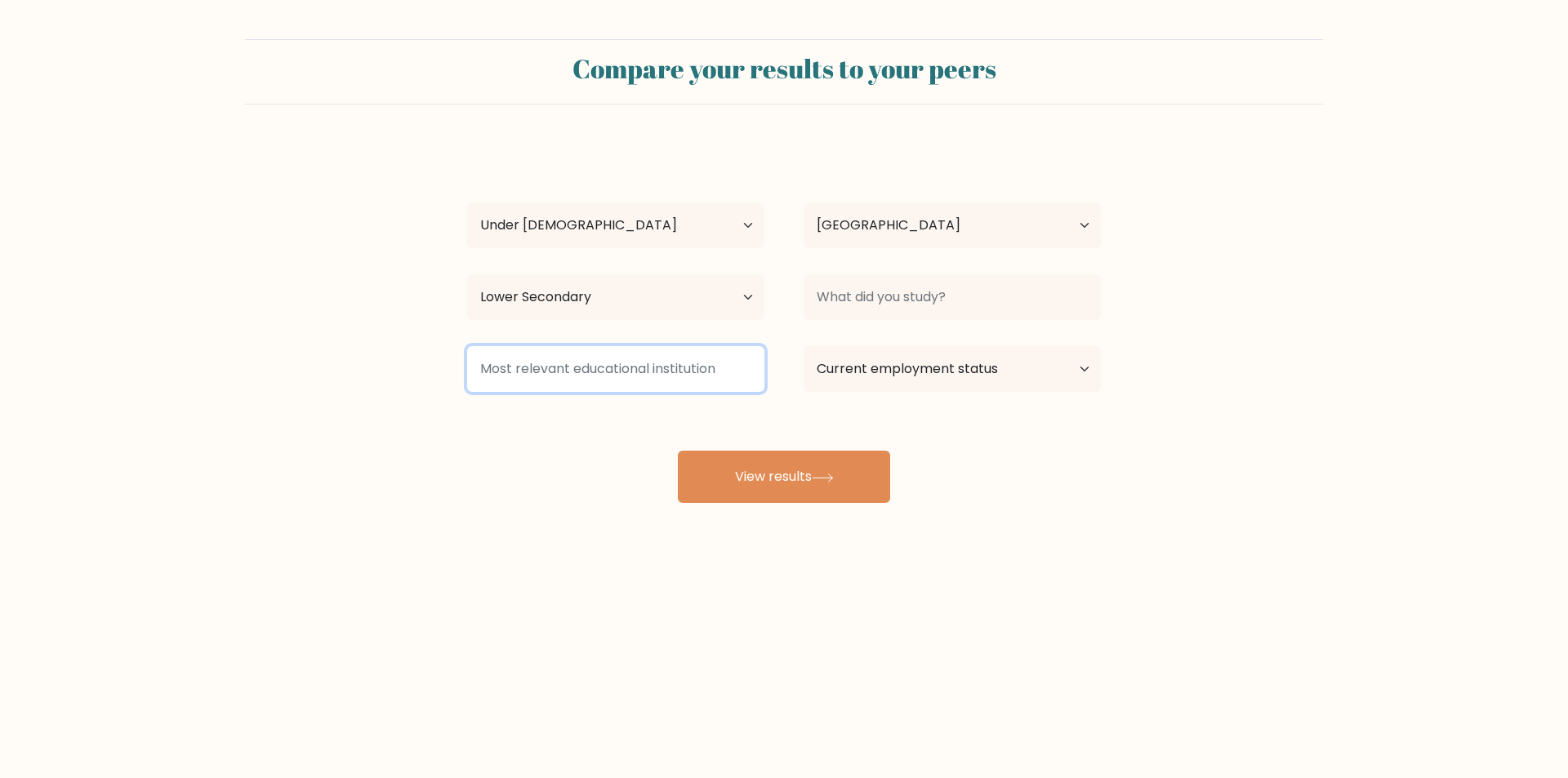
paste input "shebin university"
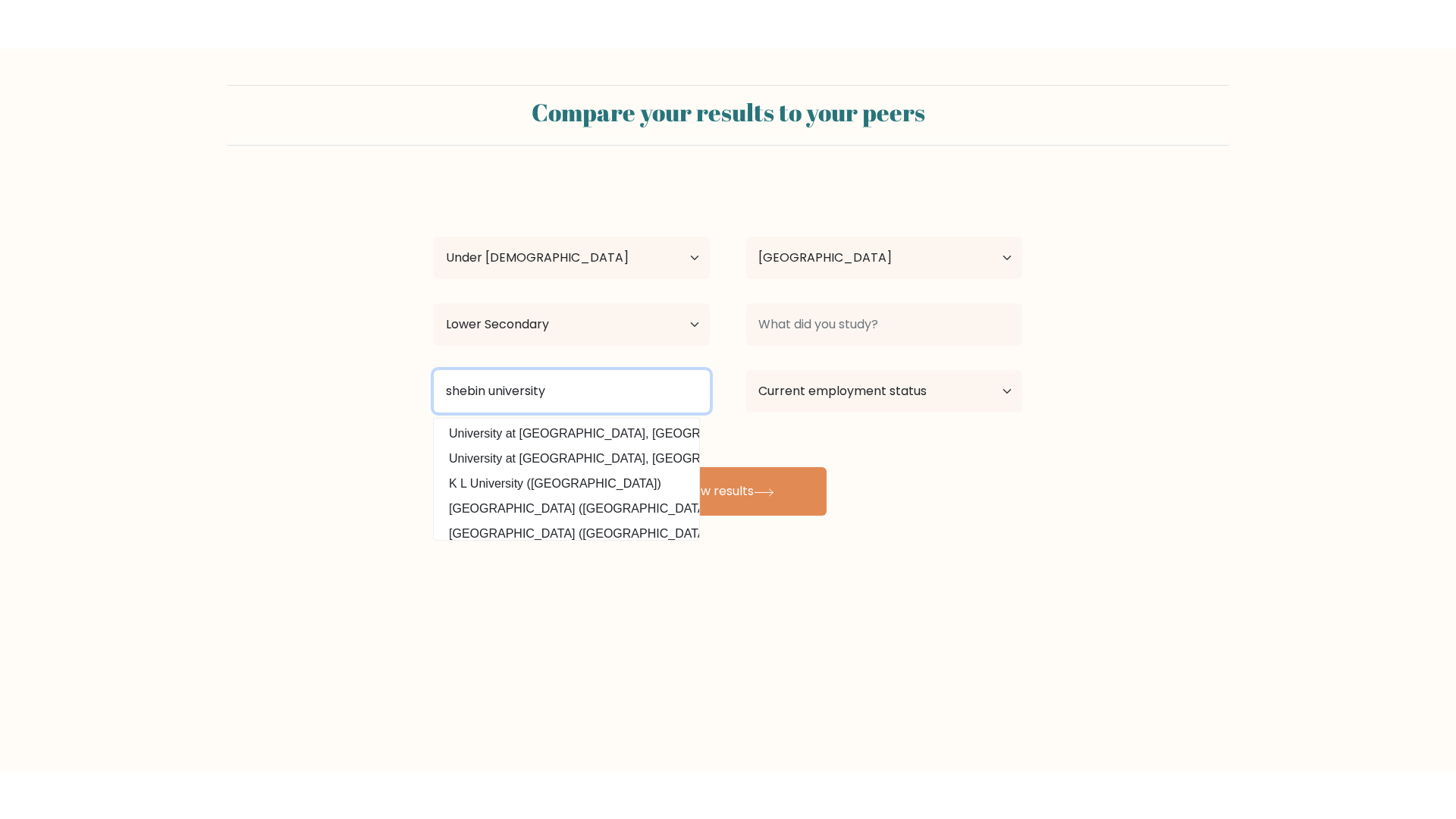
scroll to position [148, 0]
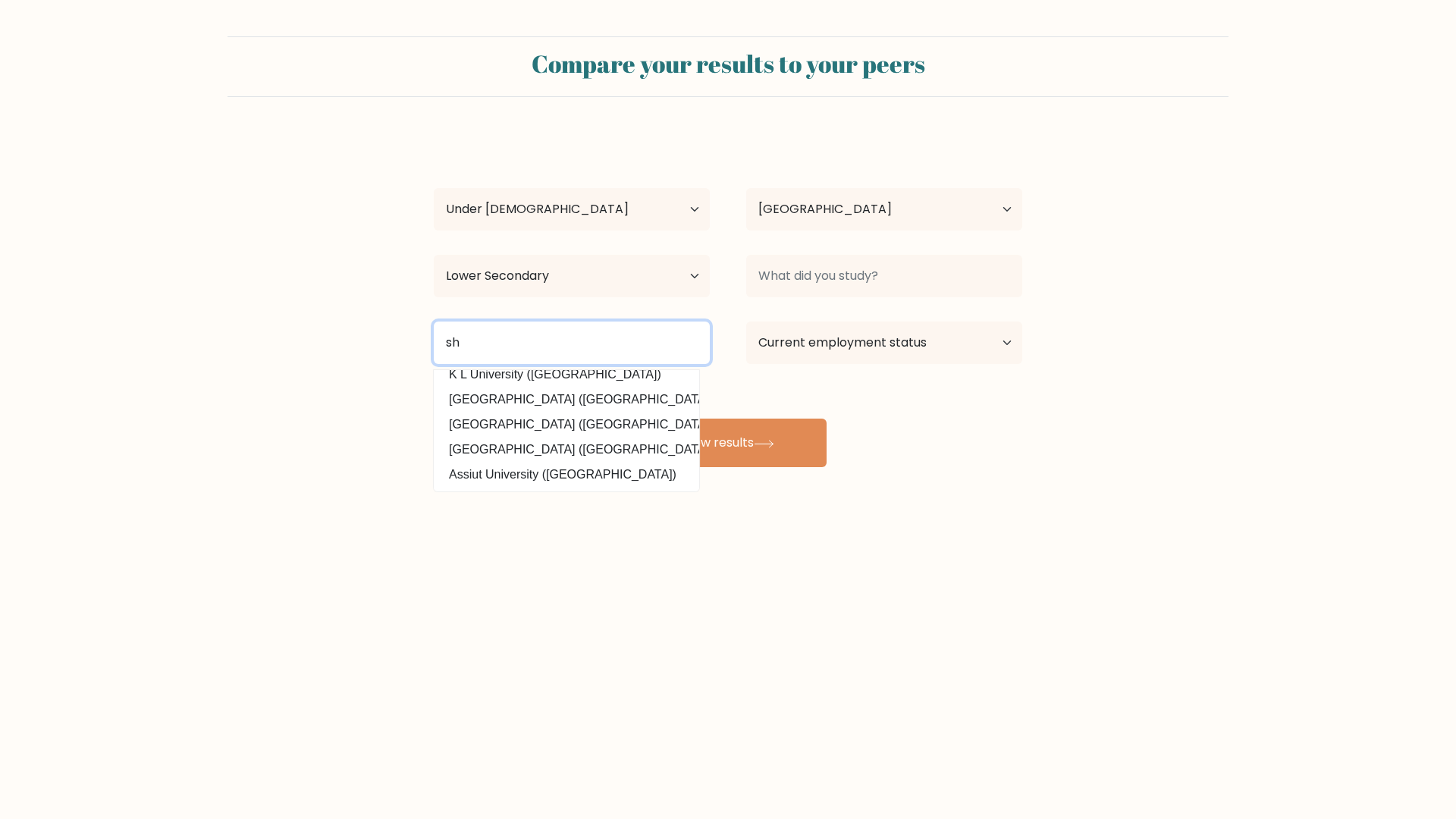
type input "s"
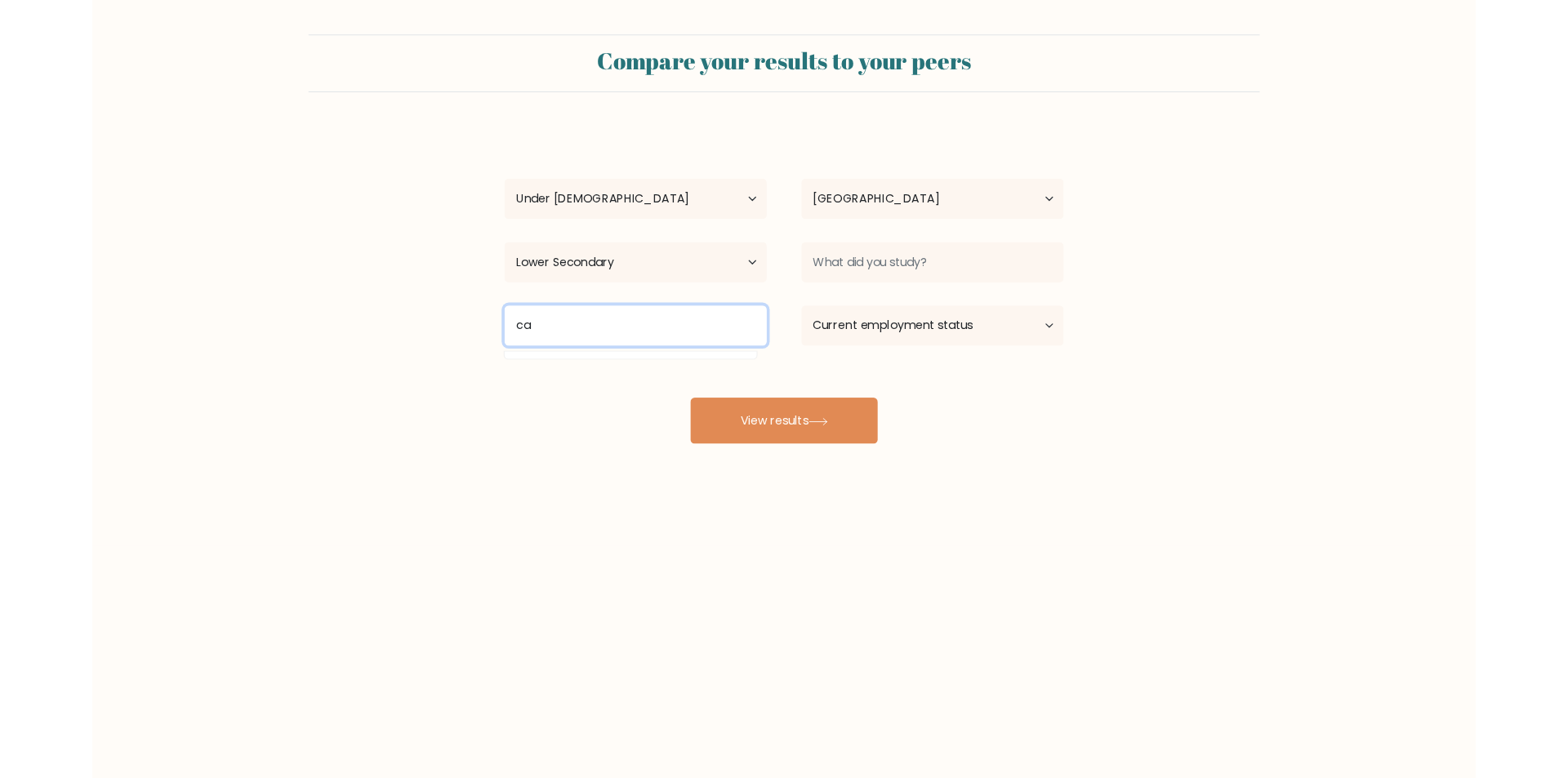
scroll to position [0, 0]
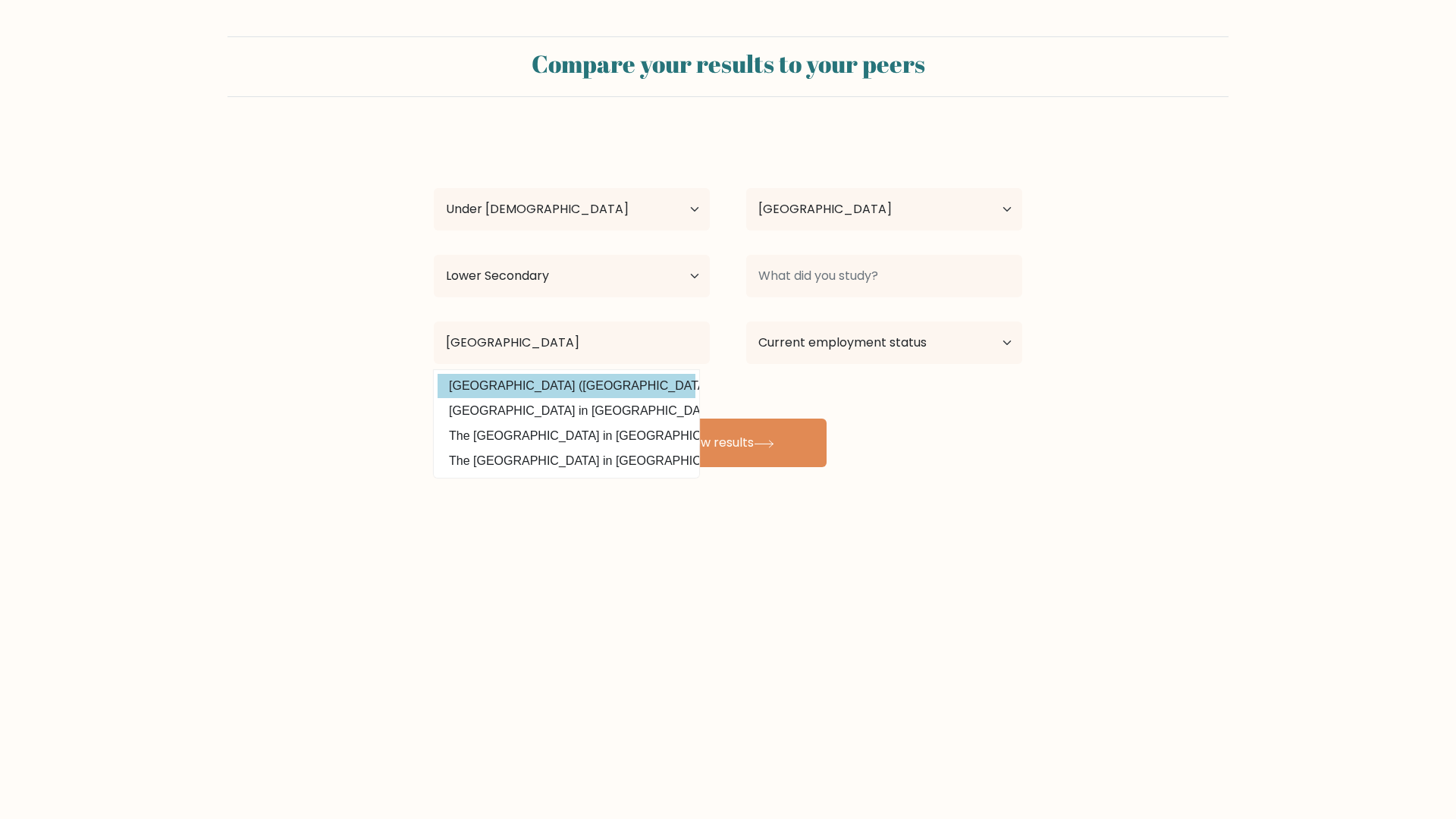
click at [600, 377] on option "Cairo University (Egypt)" at bounding box center [566, 386] width 258 height 24
type input "[GEOGRAPHIC_DATA]"
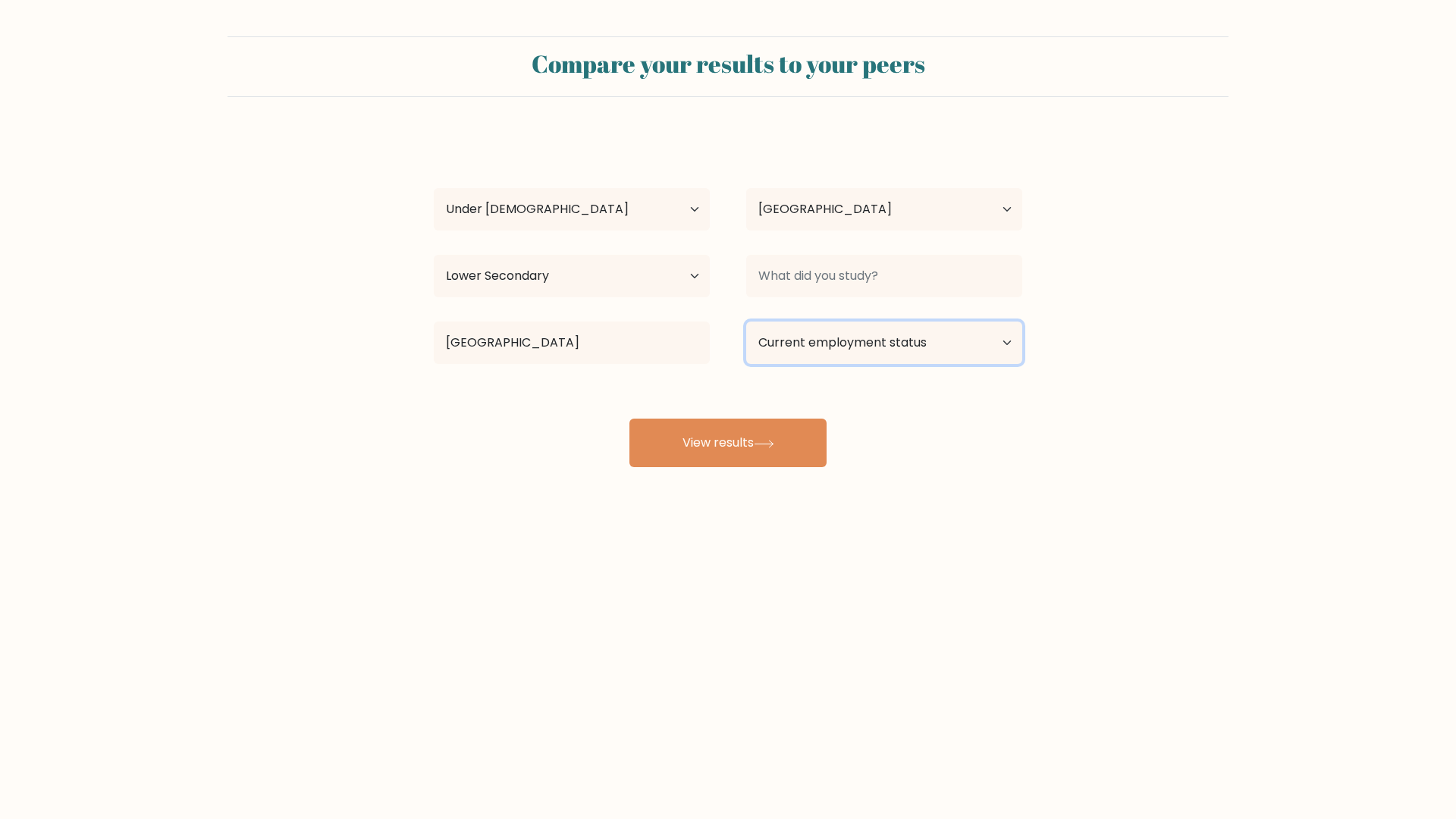
click at [926, 334] on select "Current employment status Employed Student Retired Other / prefer not to answer" at bounding box center [884, 343] width 276 height 43
select select "student"
click at [746, 322] on select "Current employment status Employed Student Retired Other / prefer not to answer" at bounding box center [884, 343] width 276 height 43
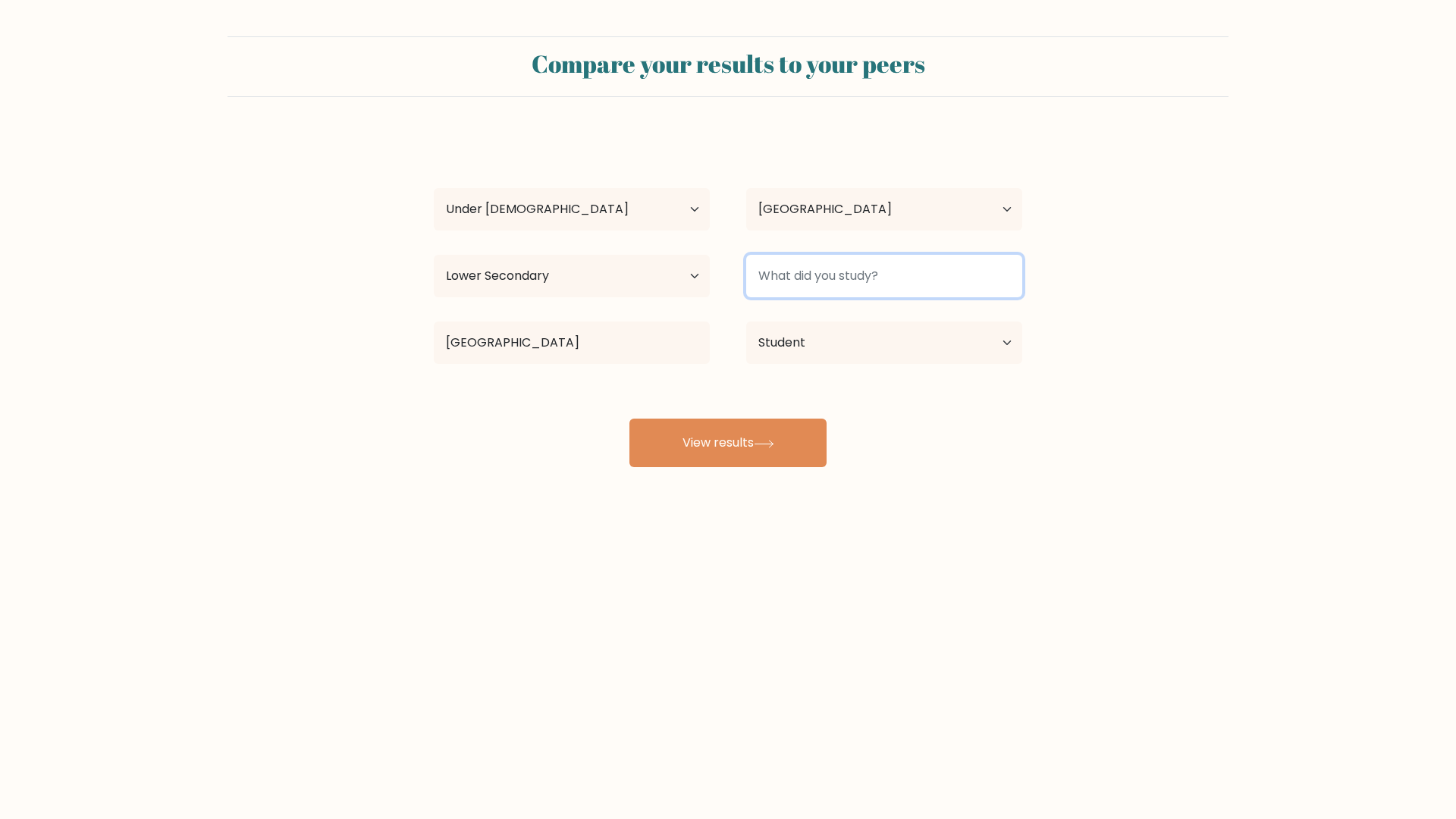
click at [912, 290] on input at bounding box center [884, 276] width 276 height 43
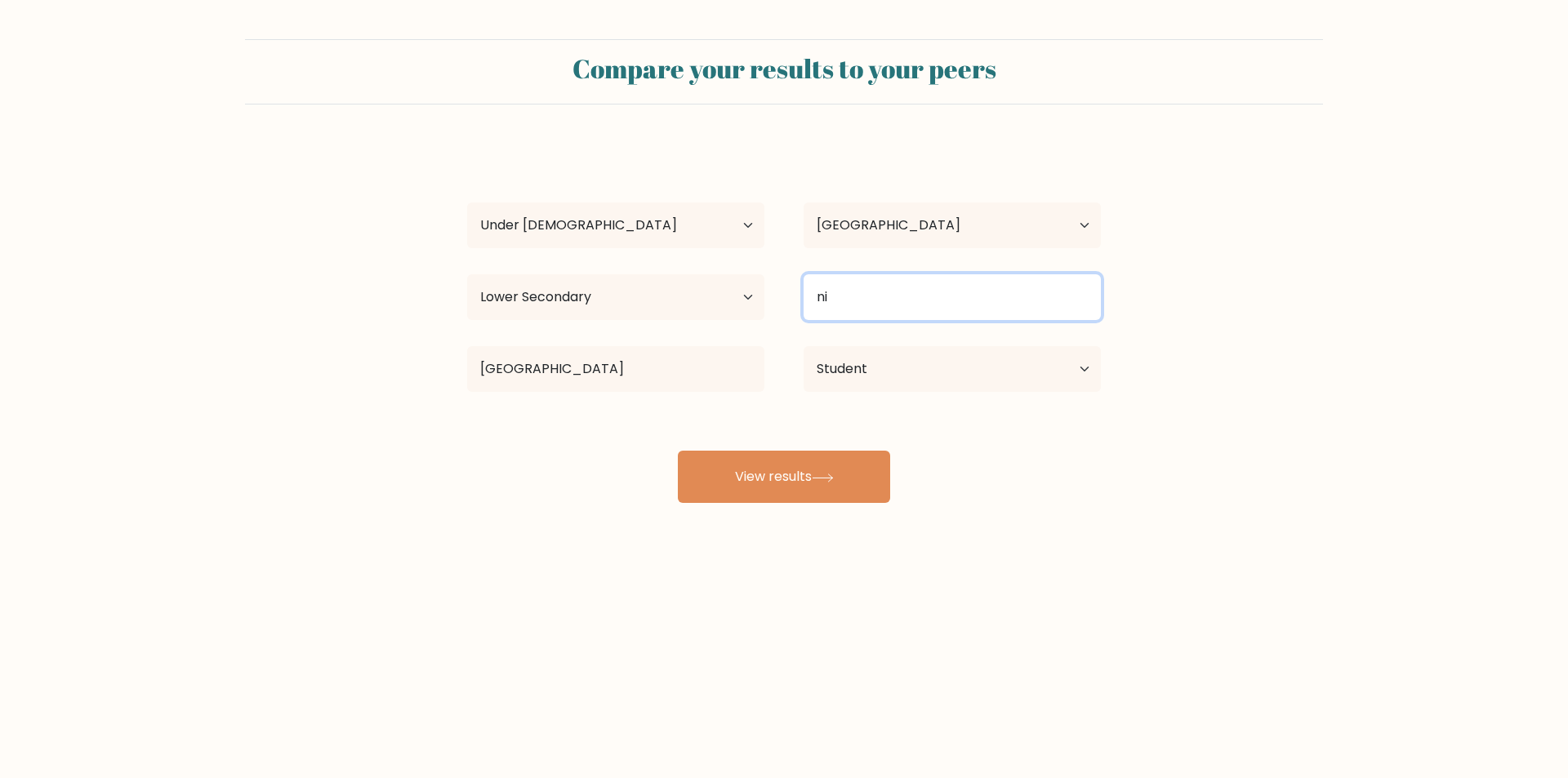
type input "n"
type input "s"
type input "p"
type input "a"
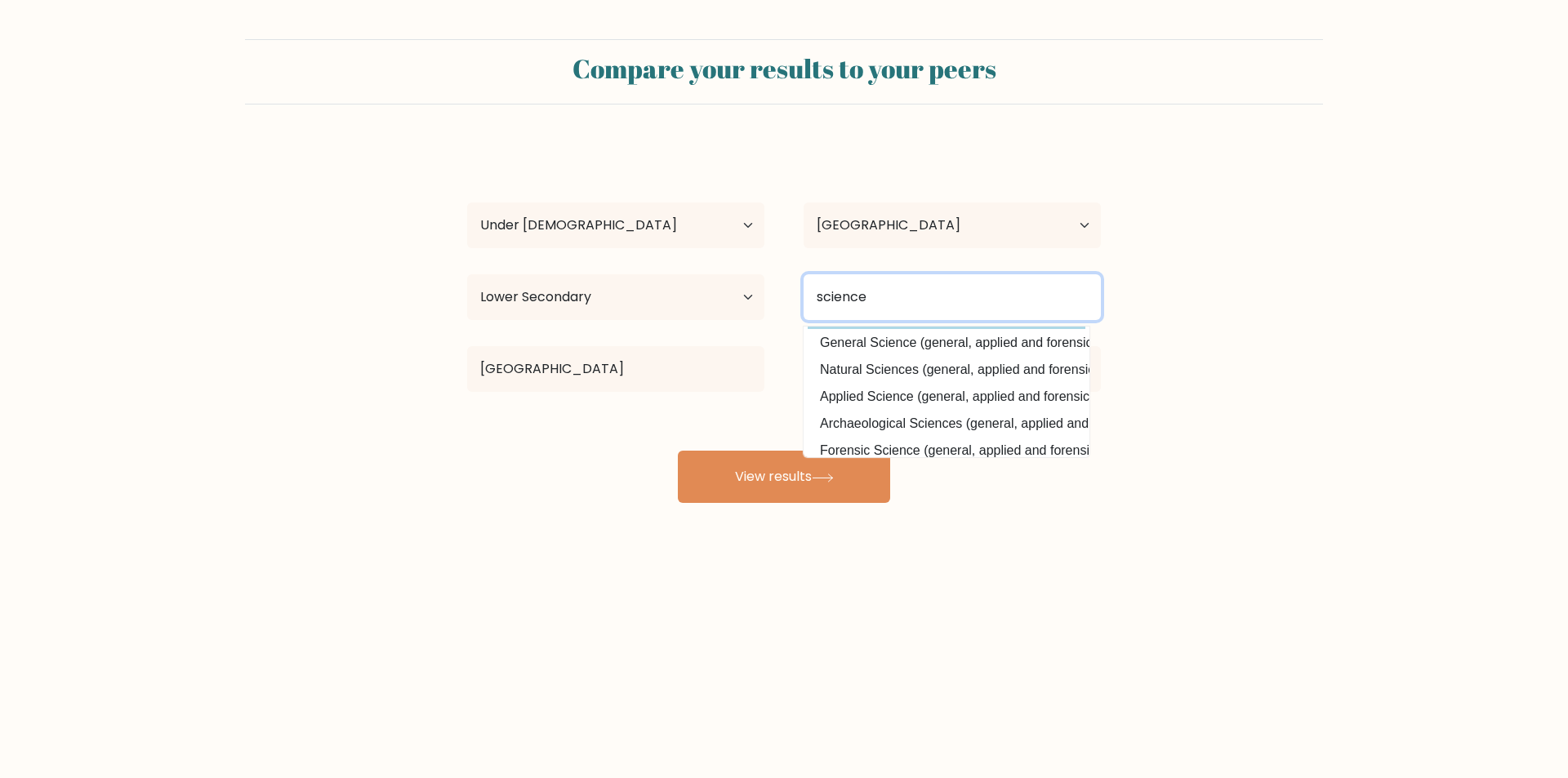
scroll to position [159, 0]
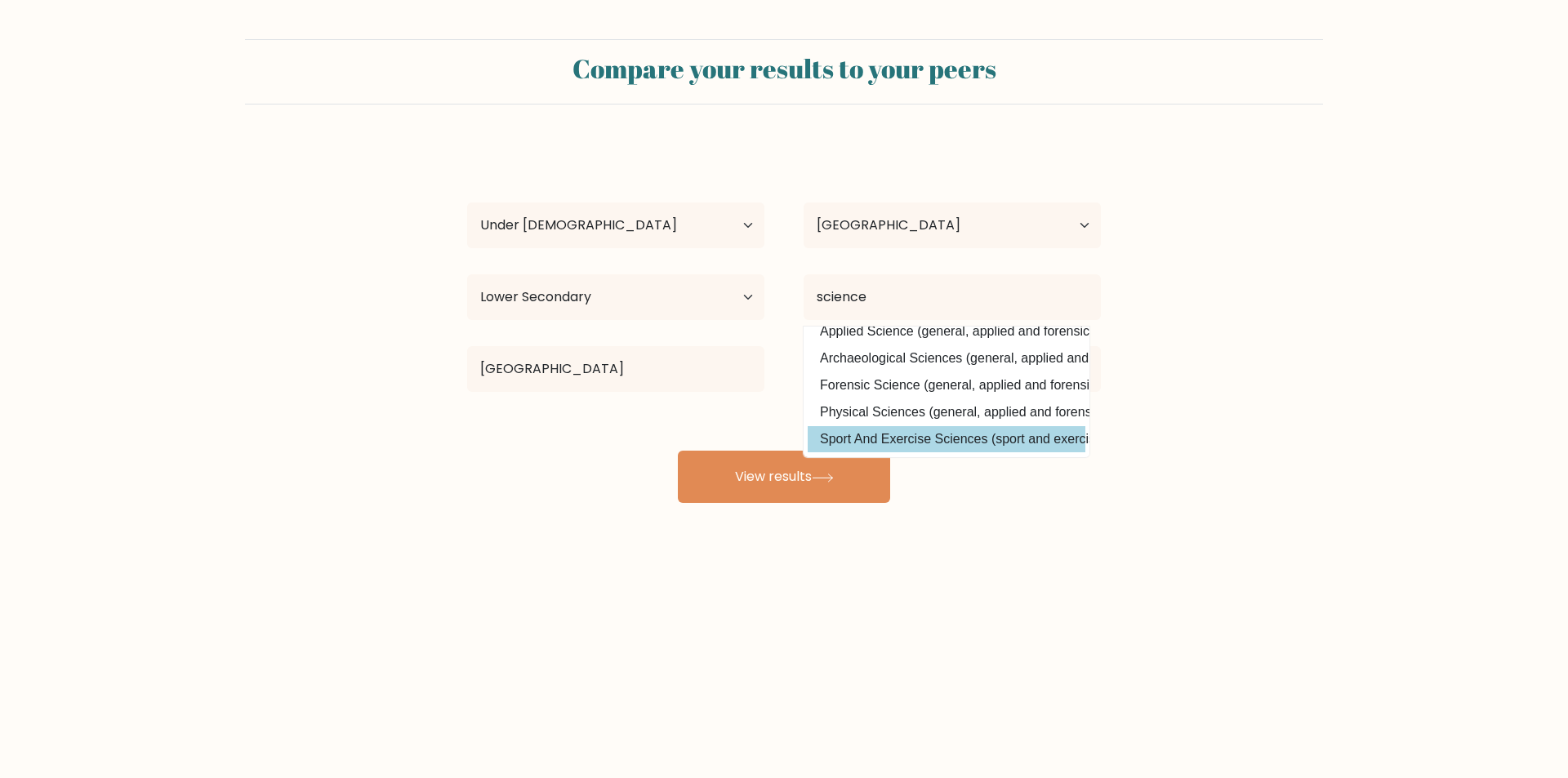
click at [915, 426] on option "Sport And Exercise Sciences (sport and exercise sciences)" at bounding box center [947, 439] width 277 height 26
type input "Sport And Exercise Sciences"
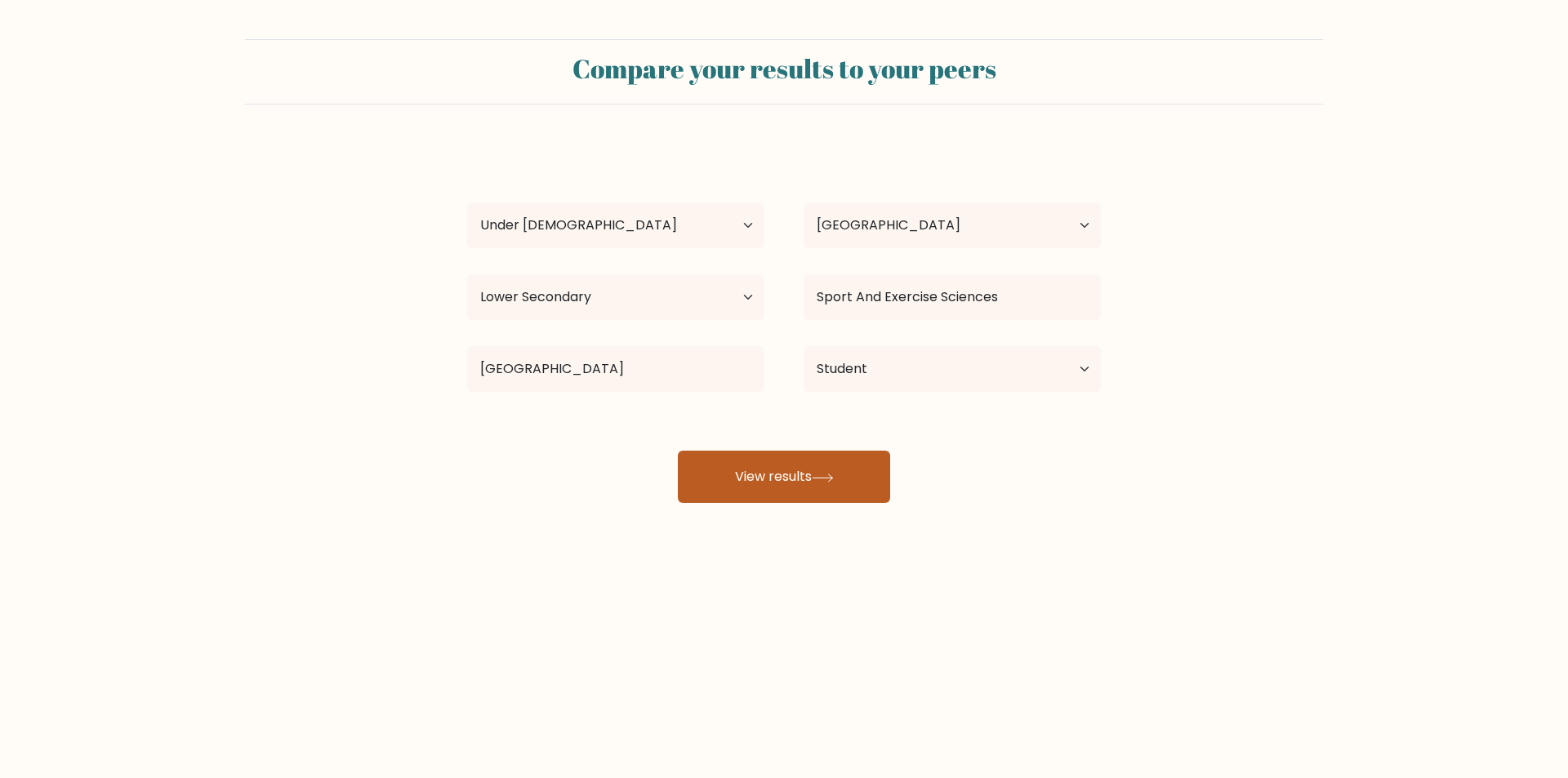
click at [820, 474] on icon at bounding box center [823, 478] width 22 height 9
